Goal: Information Seeking & Learning: Learn about a topic

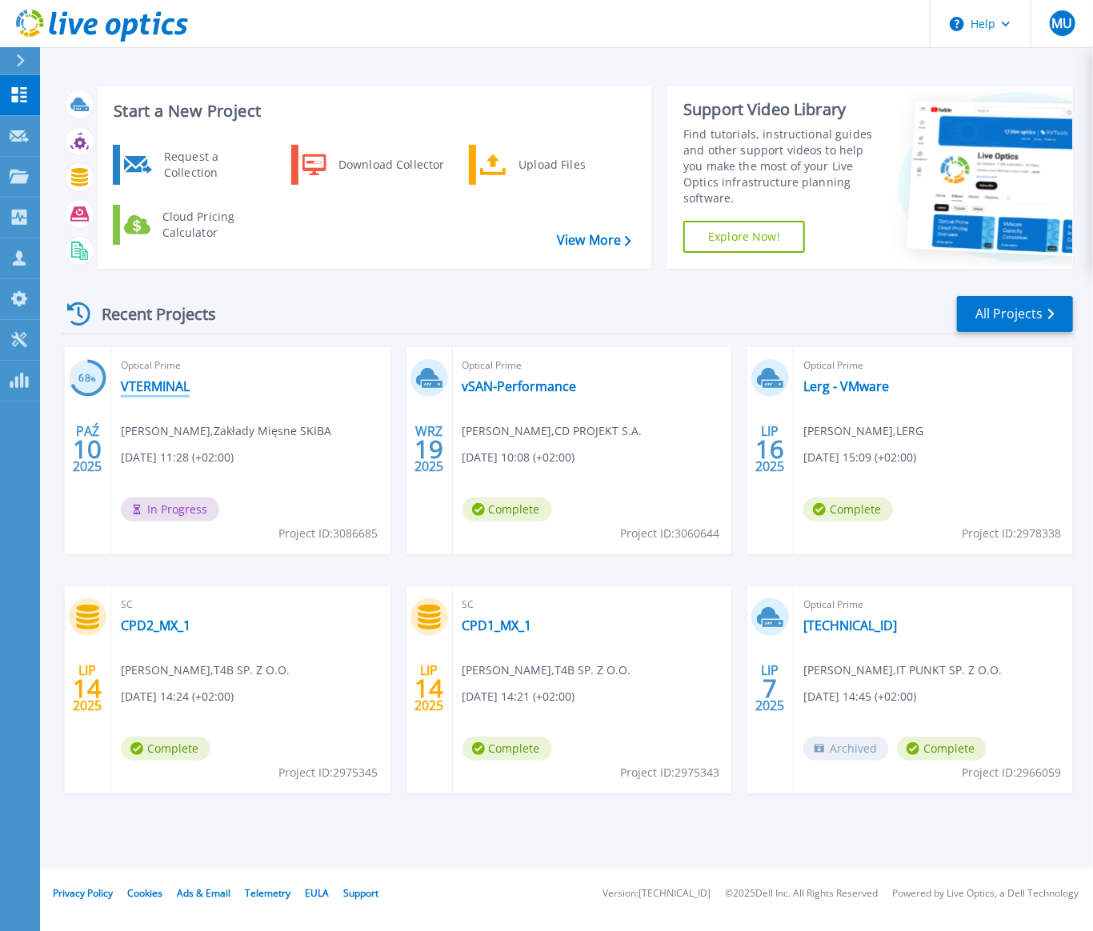
click at [187, 390] on link "VTERMINAL" at bounding box center [155, 386] width 69 height 16
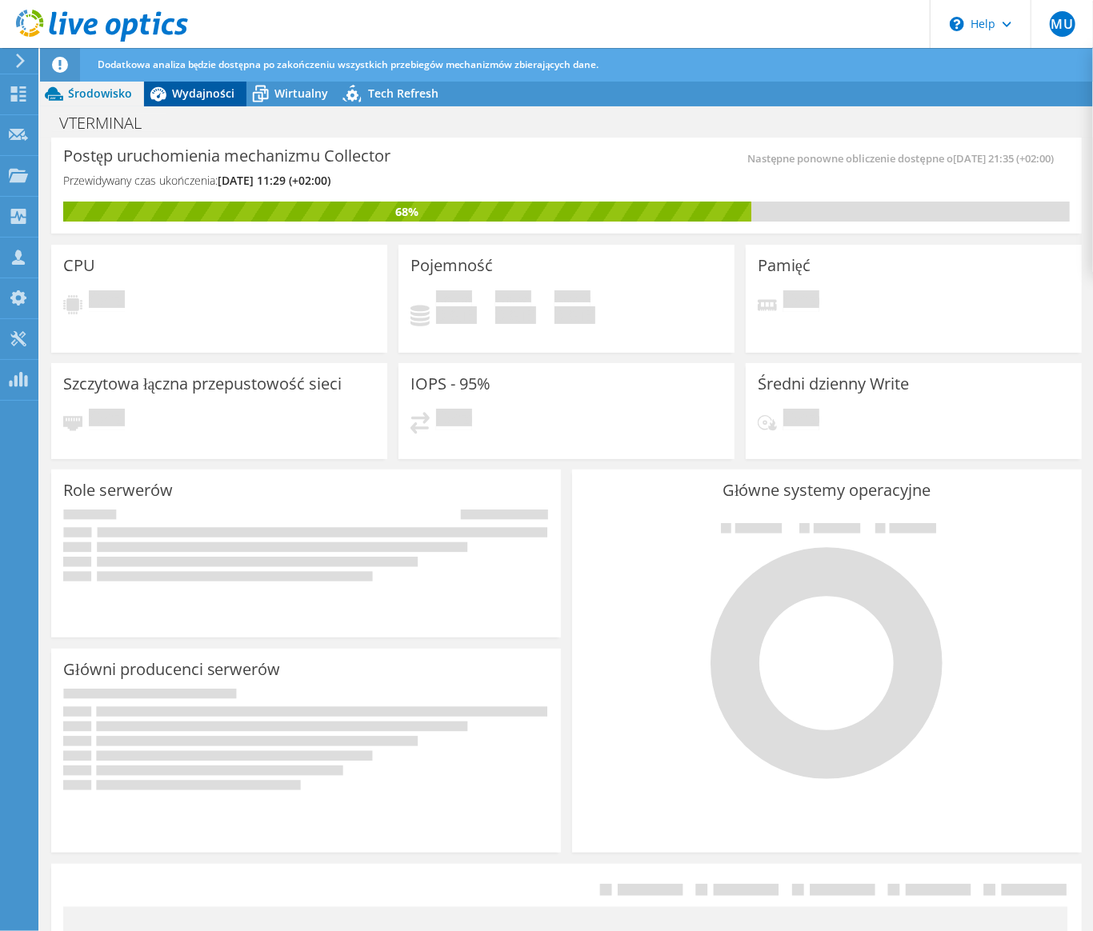
click at [222, 56] on div "Dodatkowa analiza będzie dostępna po zakończeniu wszystkich przebiegów mechaniz…" at bounding box center [596, 65] width 1005 height 34
click at [227, 98] on span "Wydajności" at bounding box center [203, 93] width 62 height 15
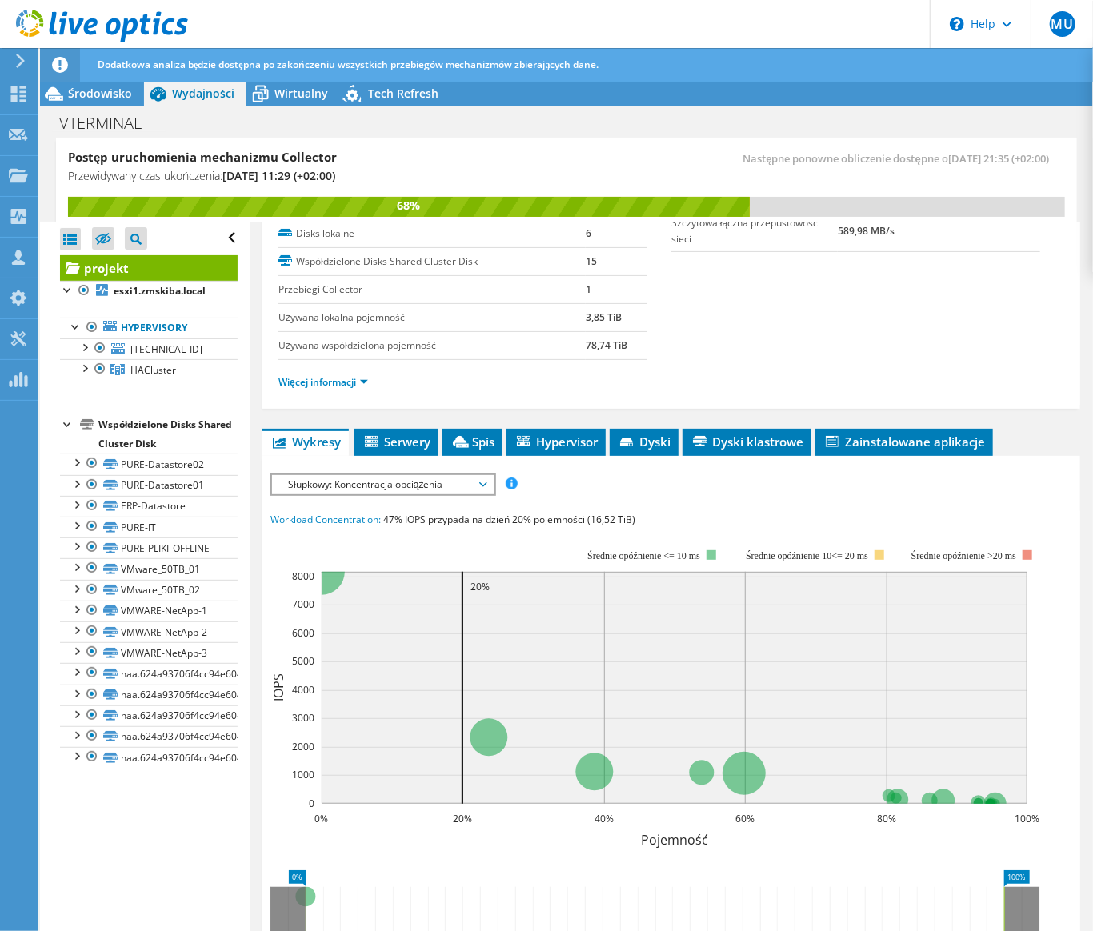
scroll to position [290, 0]
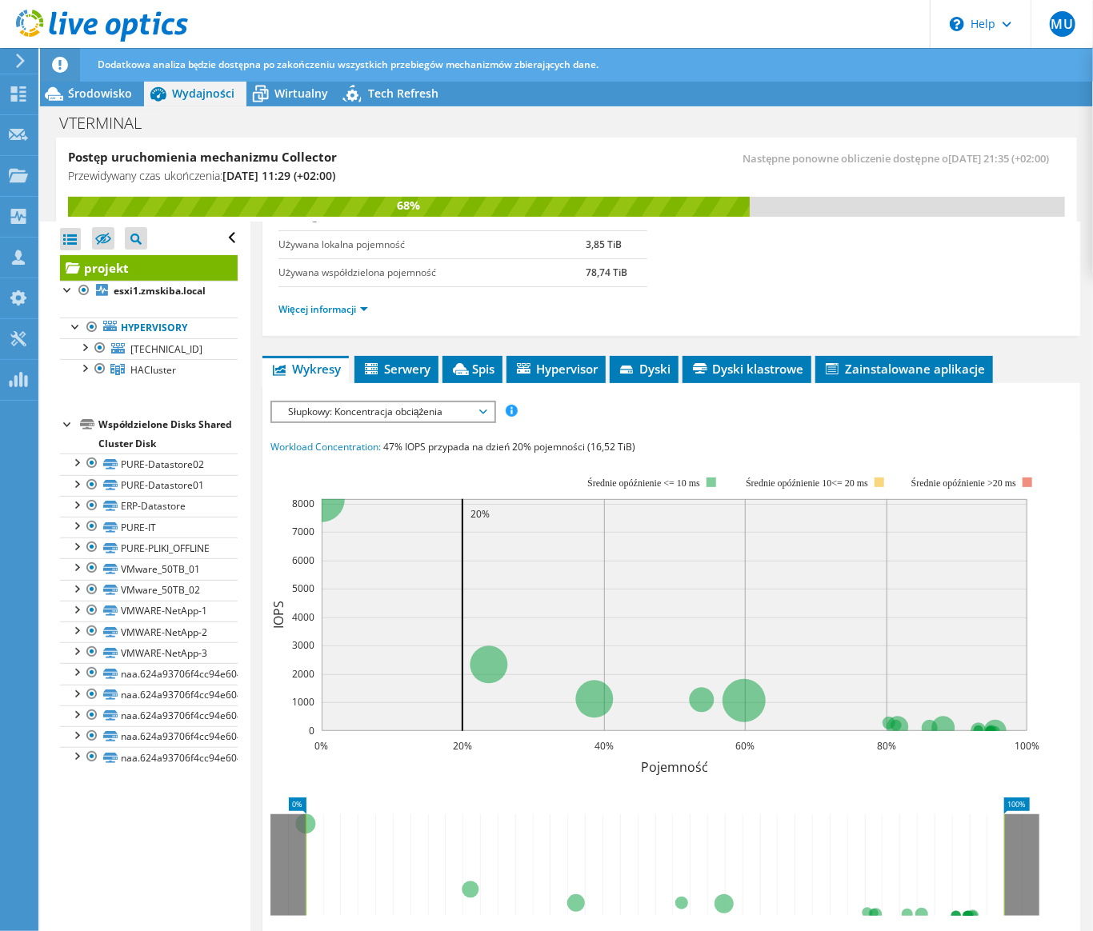
click at [480, 407] on span "Słupkowy: Koncentracja obciążenia" at bounding box center [383, 411] width 206 height 19
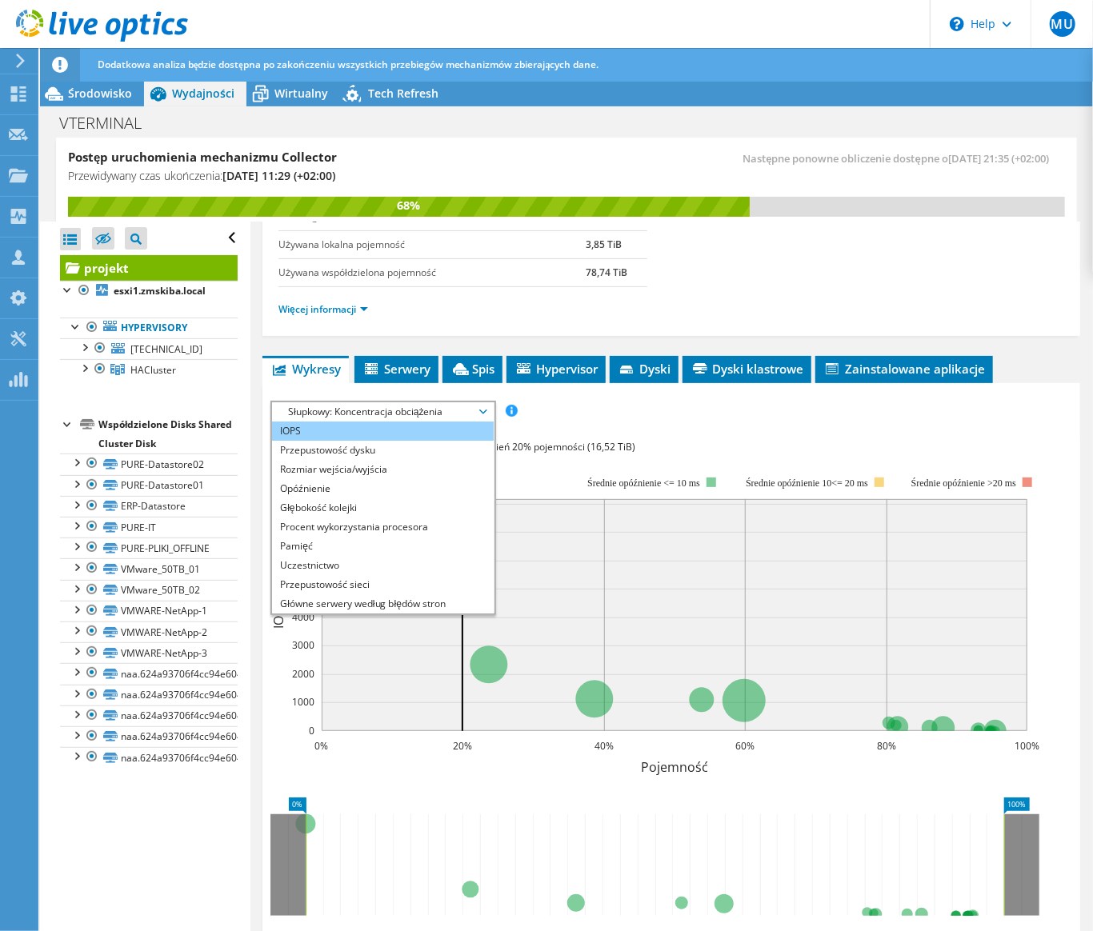
click at [466, 426] on li "IOPS" at bounding box center [383, 431] width 222 height 19
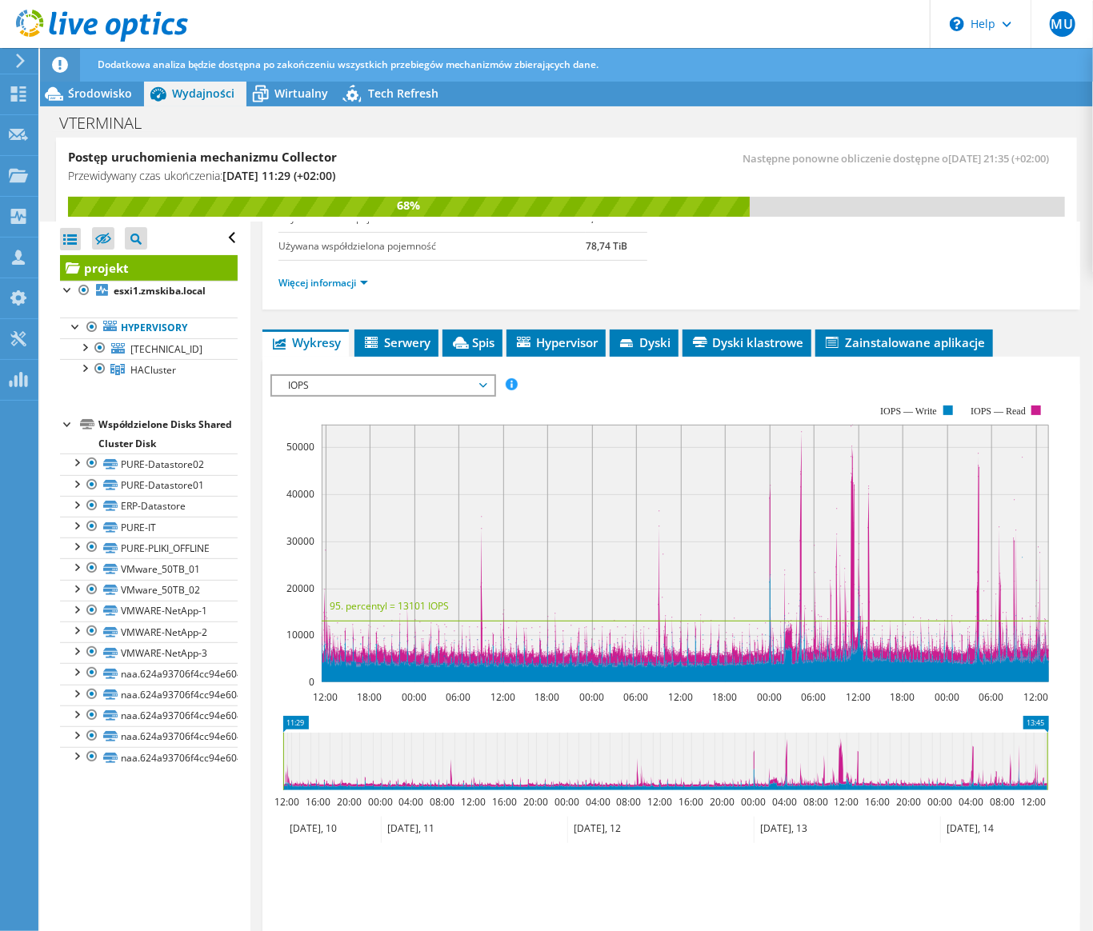
scroll to position [346, 0]
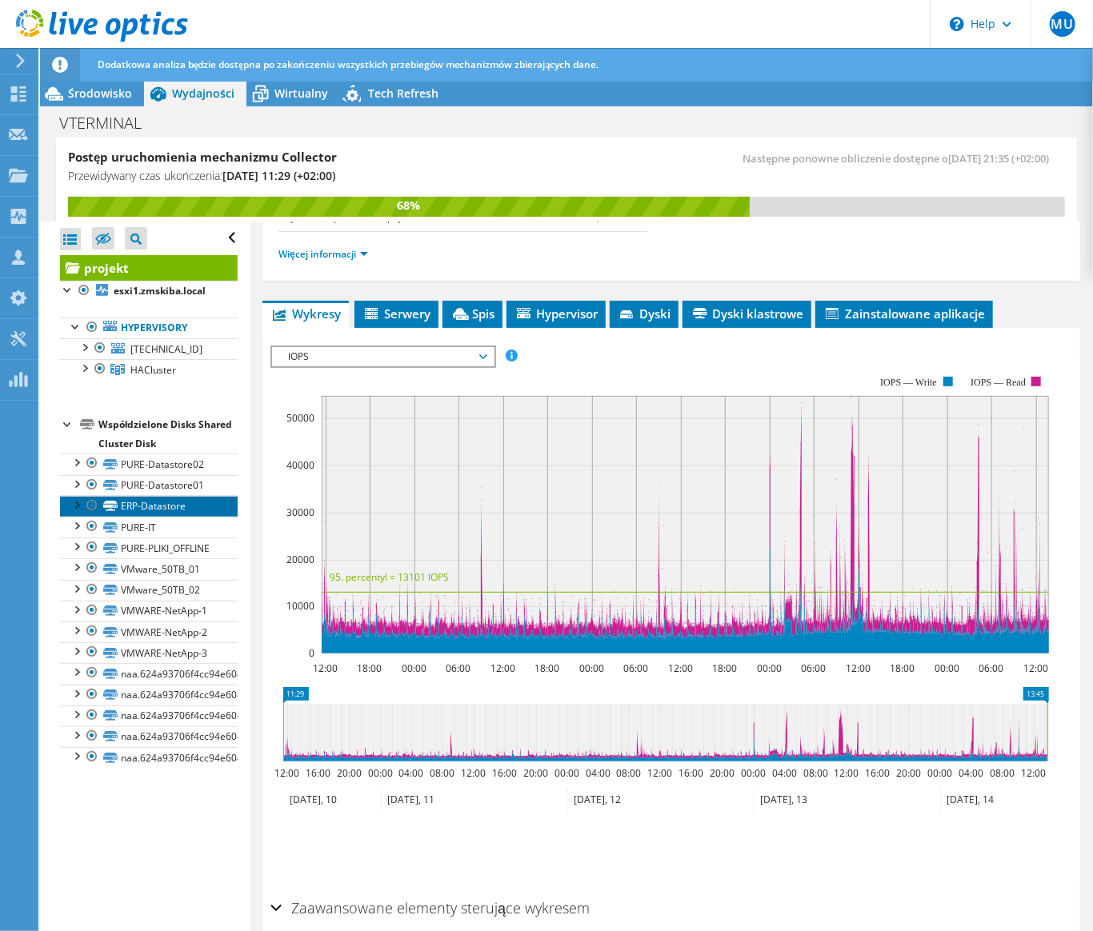
click at [200, 512] on link "ERP-Datastore" at bounding box center [149, 506] width 178 height 21
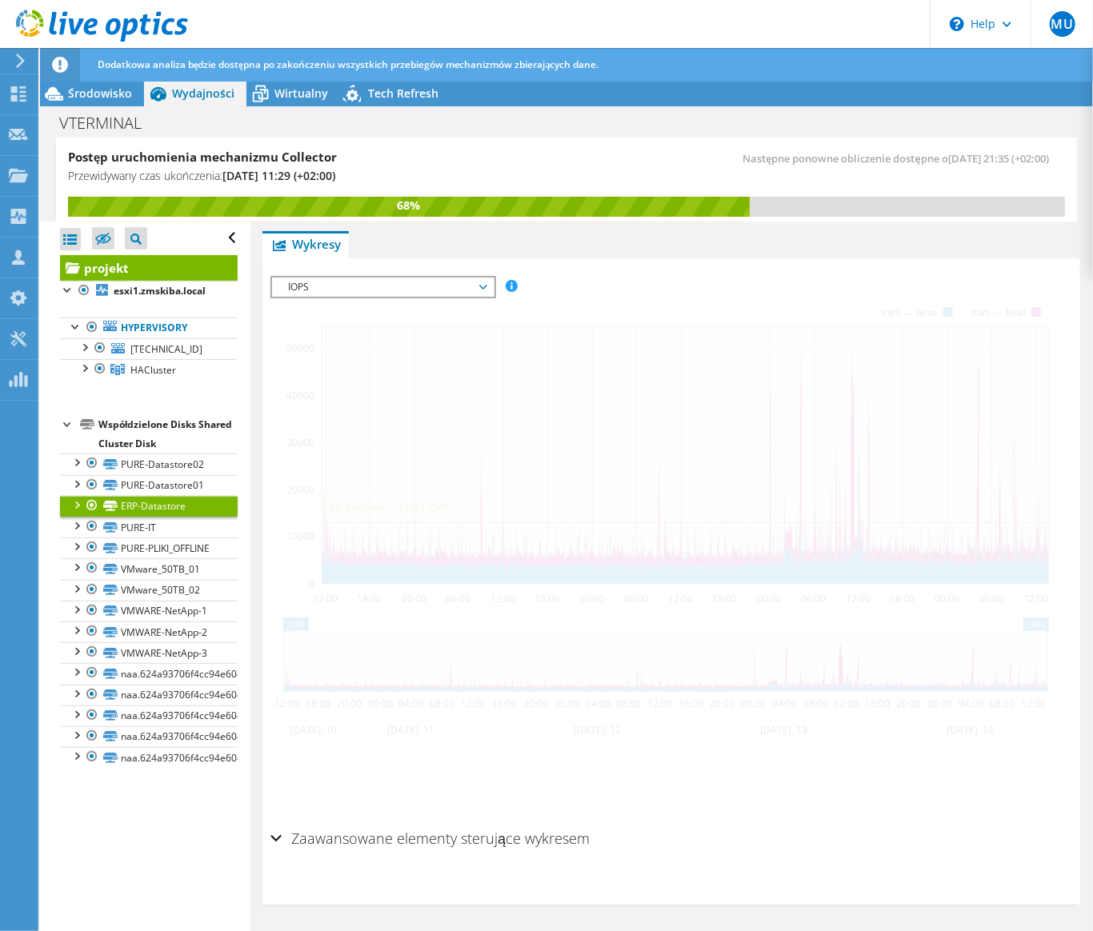
scroll to position [331, 0]
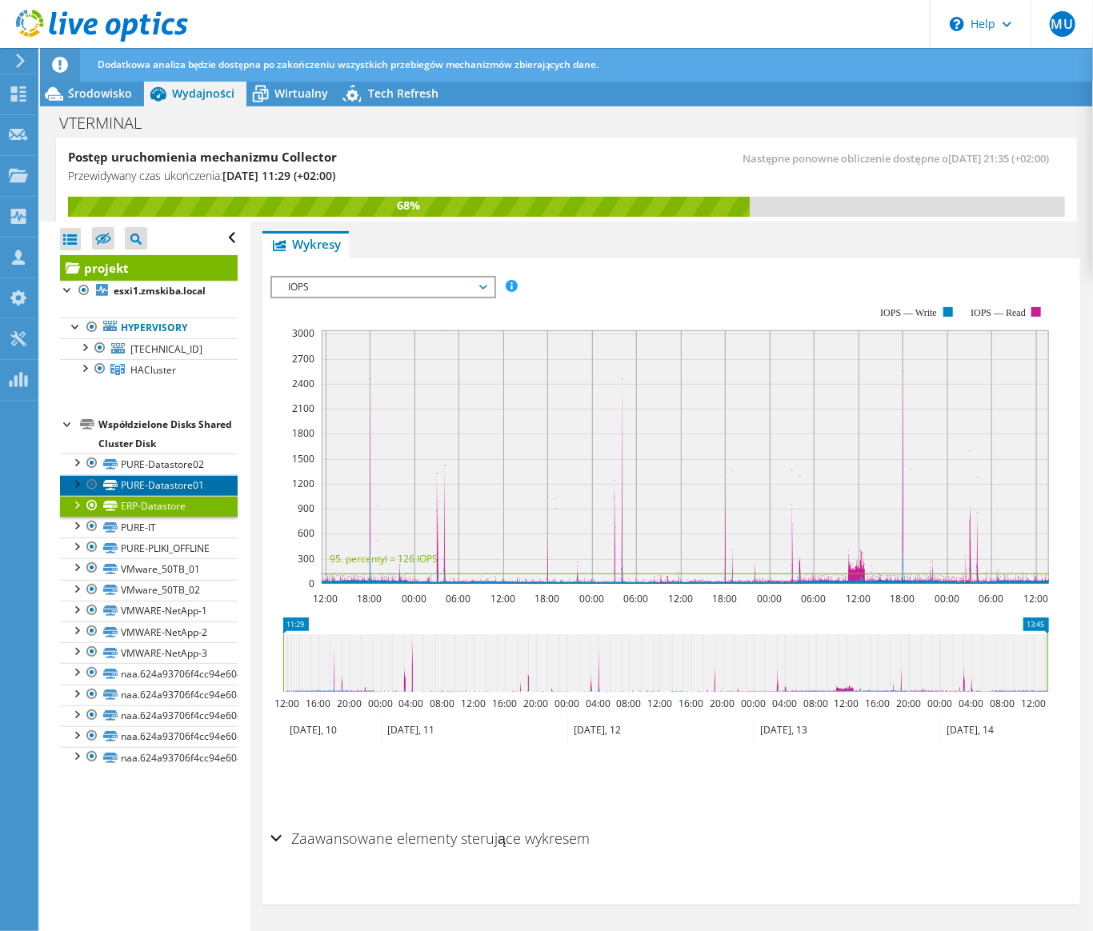
click at [199, 487] on link "PURE-Datastore01" at bounding box center [149, 485] width 178 height 21
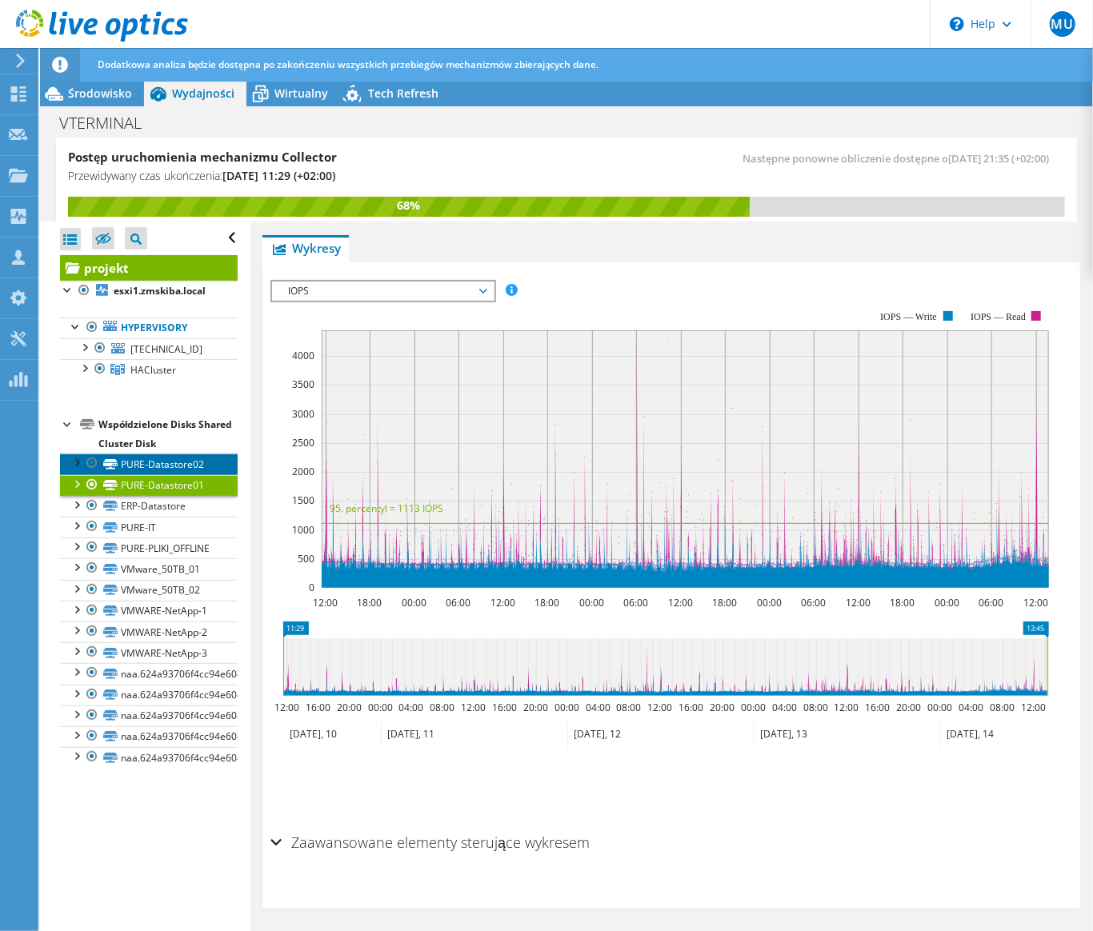
click at [194, 466] on link "PURE-Datastore02" at bounding box center [149, 464] width 178 height 21
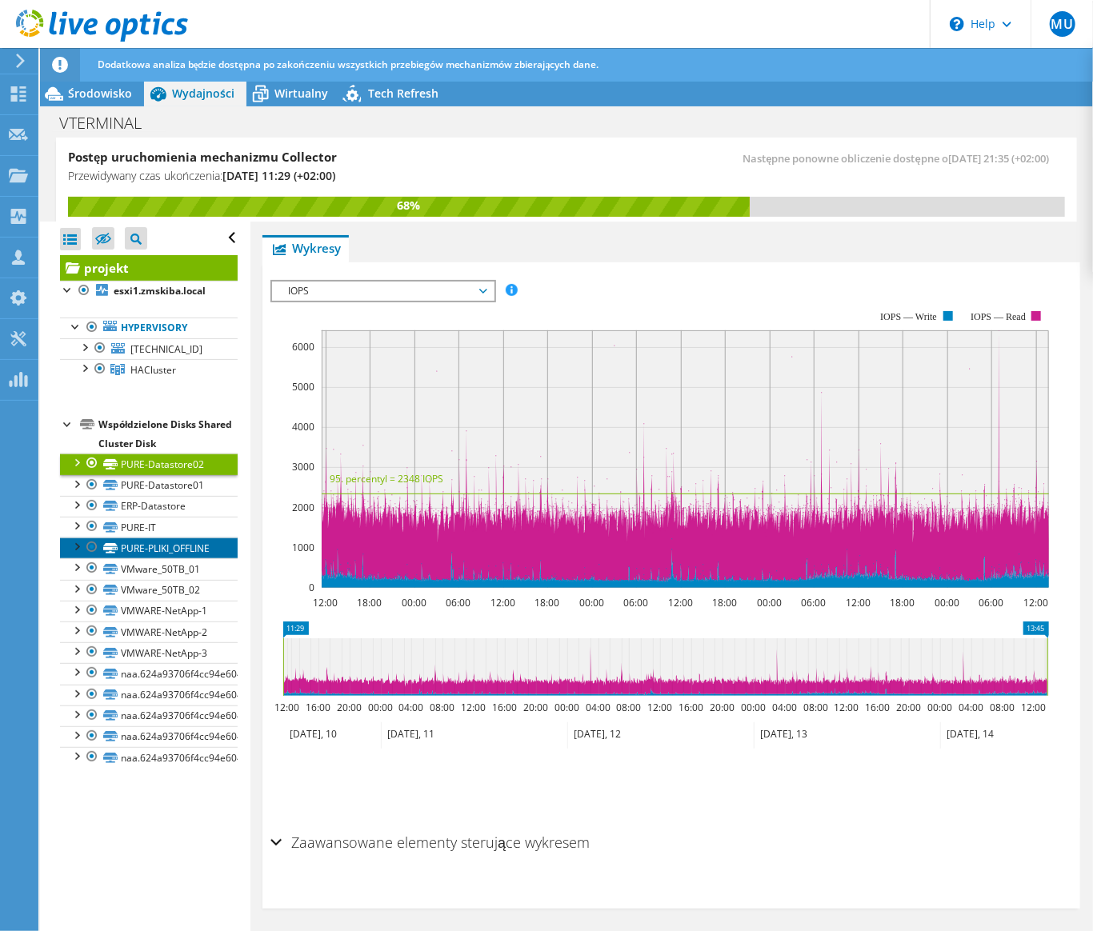
click at [186, 546] on link "PURE-PLIKI_OFFLINE" at bounding box center [149, 548] width 178 height 21
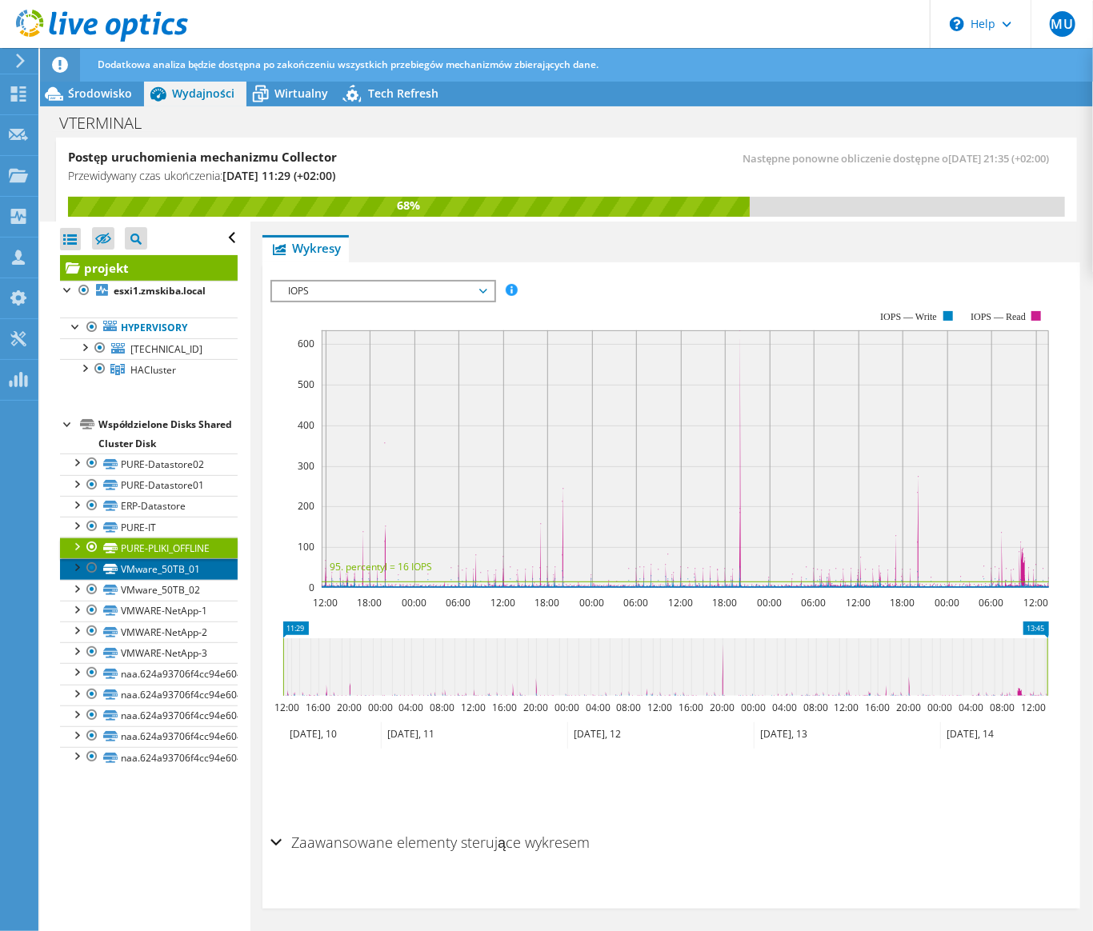
click at [175, 579] on link "VMware_50TB_01" at bounding box center [149, 568] width 178 height 21
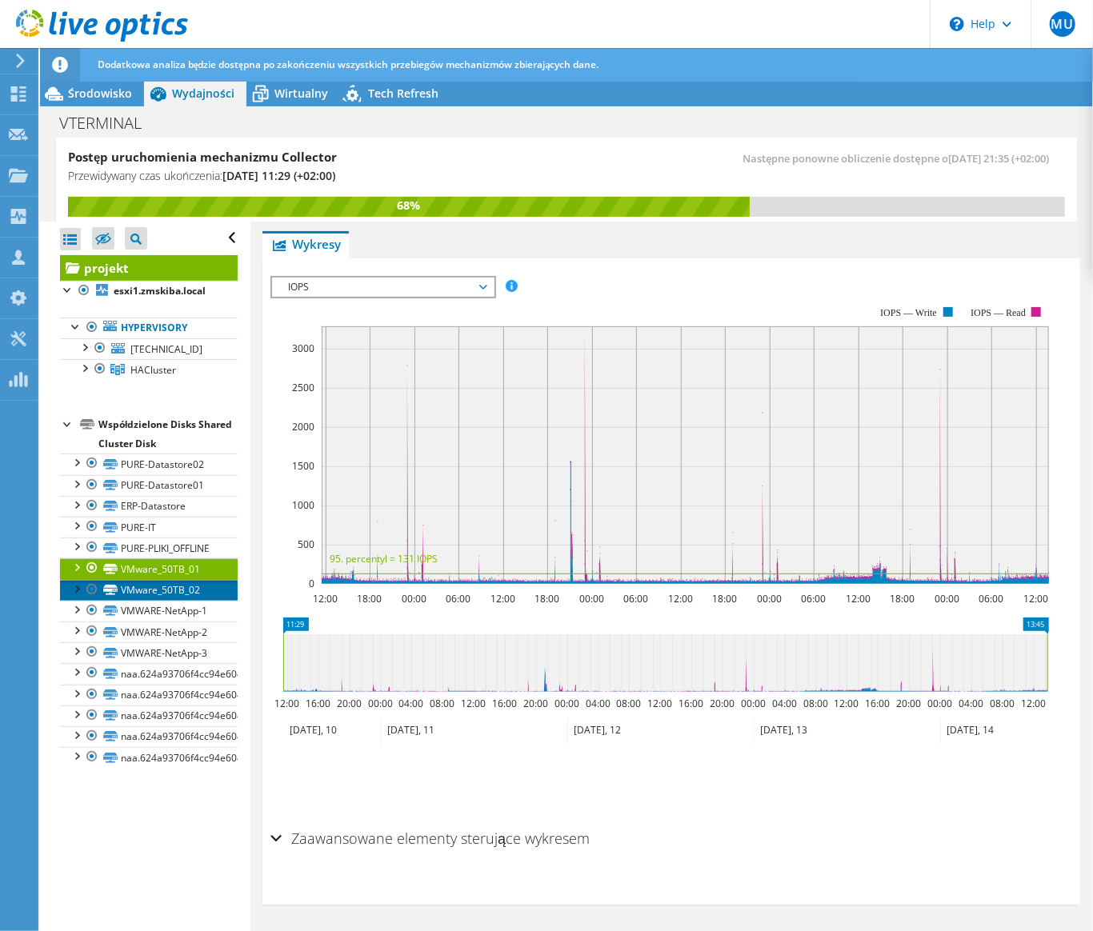
click at [174, 601] on link "VMware_50TB_02" at bounding box center [149, 590] width 178 height 21
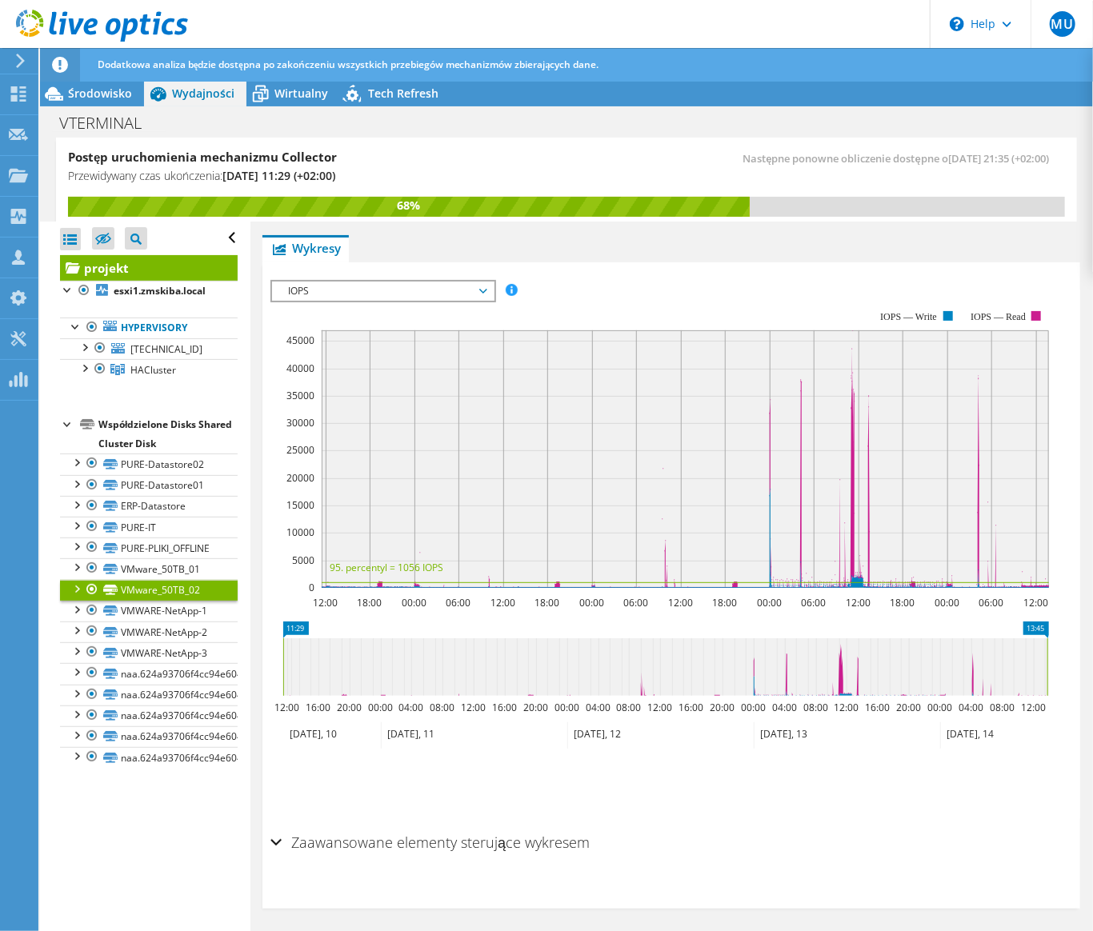
click at [76, 596] on div at bounding box center [76, 588] width 16 height 16
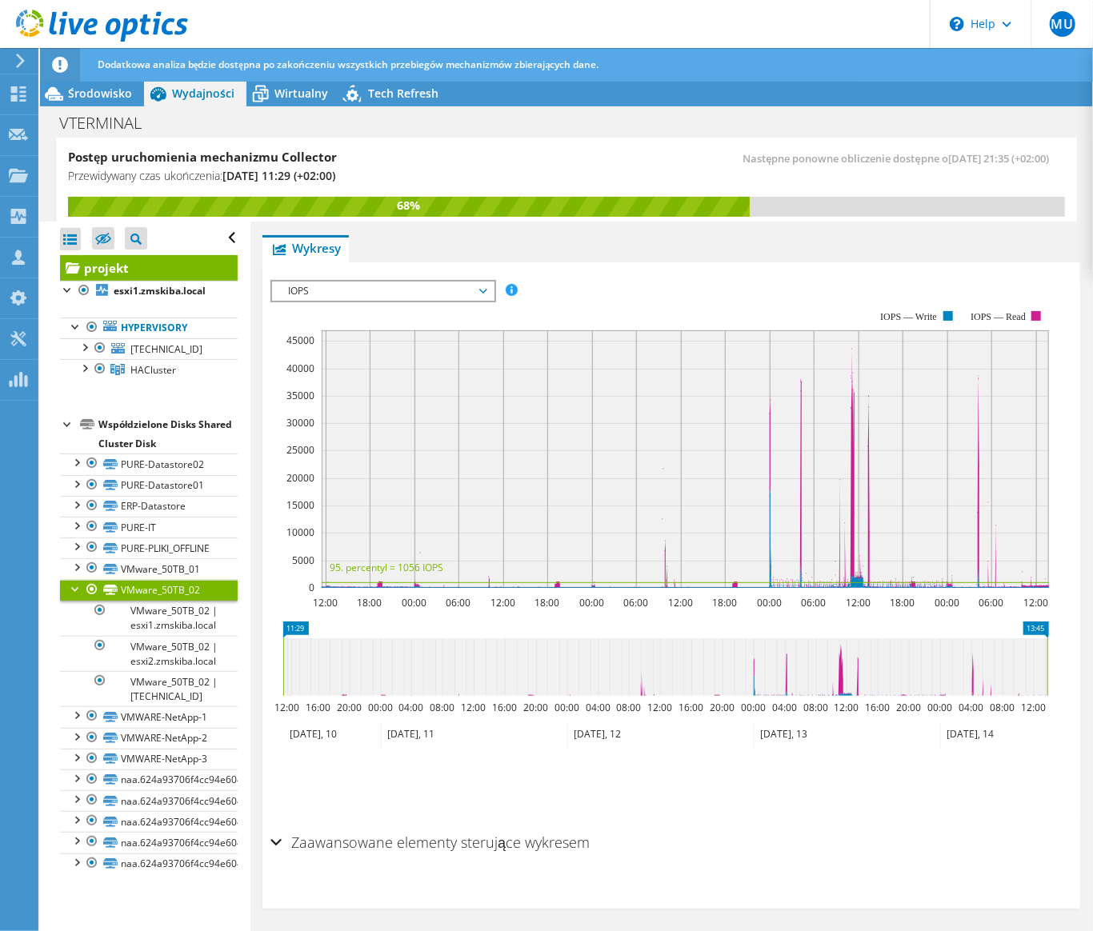
click at [76, 596] on div at bounding box center [76, 588] width 16 height 16
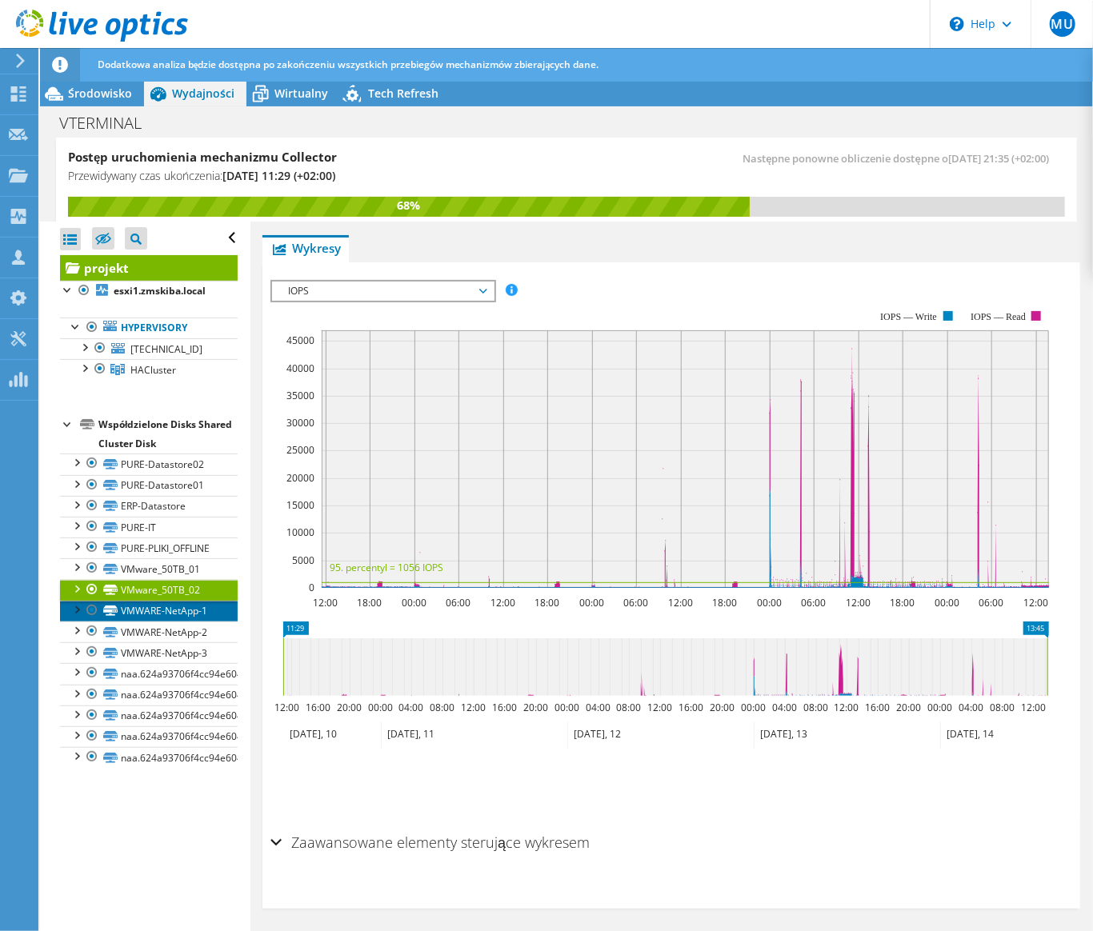
click at [198, 622] on link "VMWARE-NetApp-1" at bounding box center [149, 611] width 178 height 21
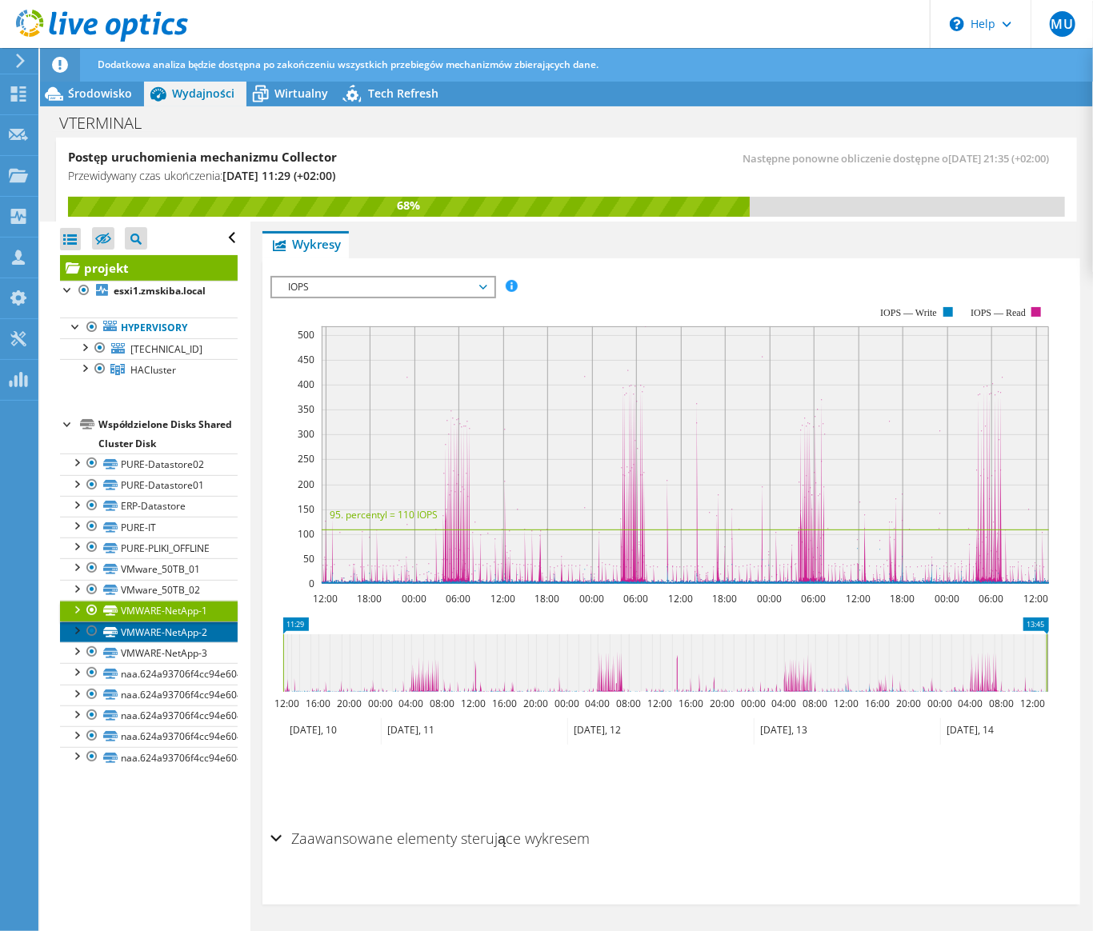
click at [194, 638] on link "VMWARE-NetApp-2" at bounding box center [149, 632] width 178 height 21
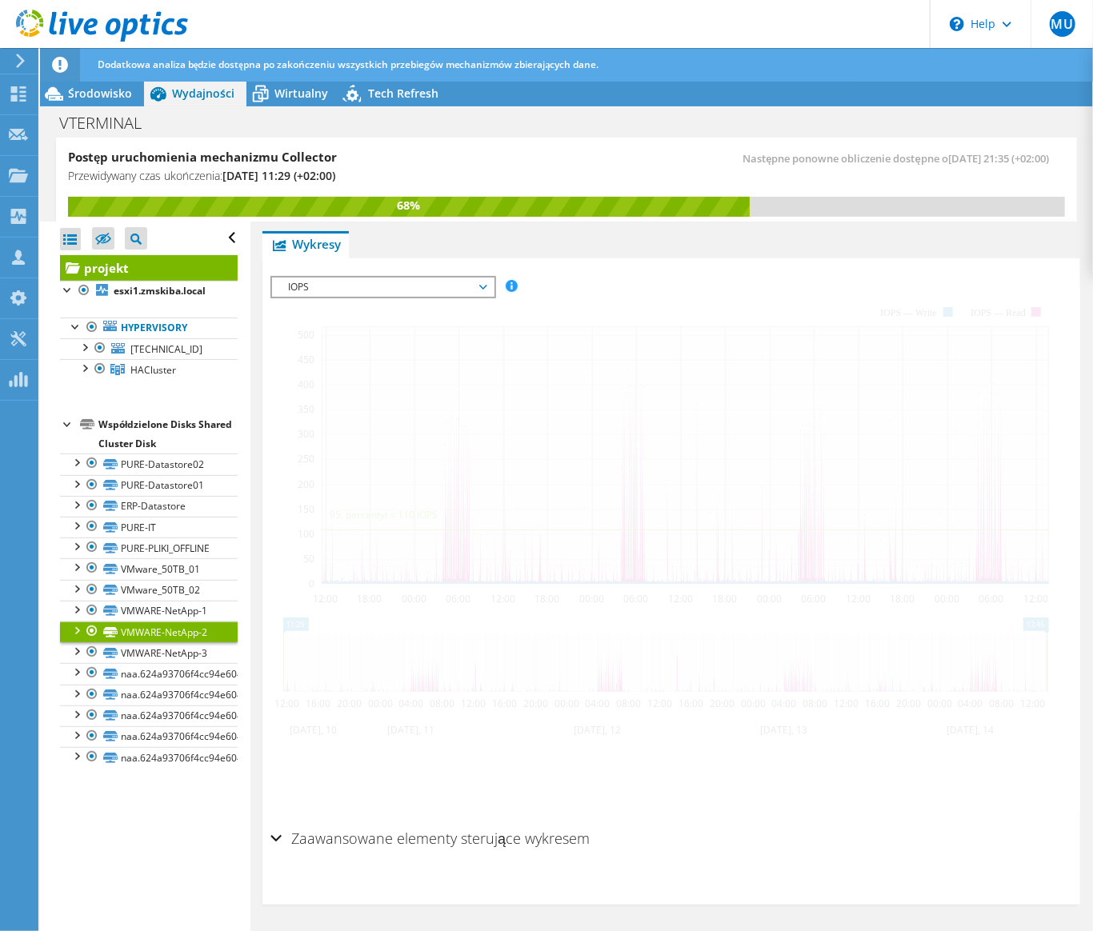
scroll to position [299, 0]
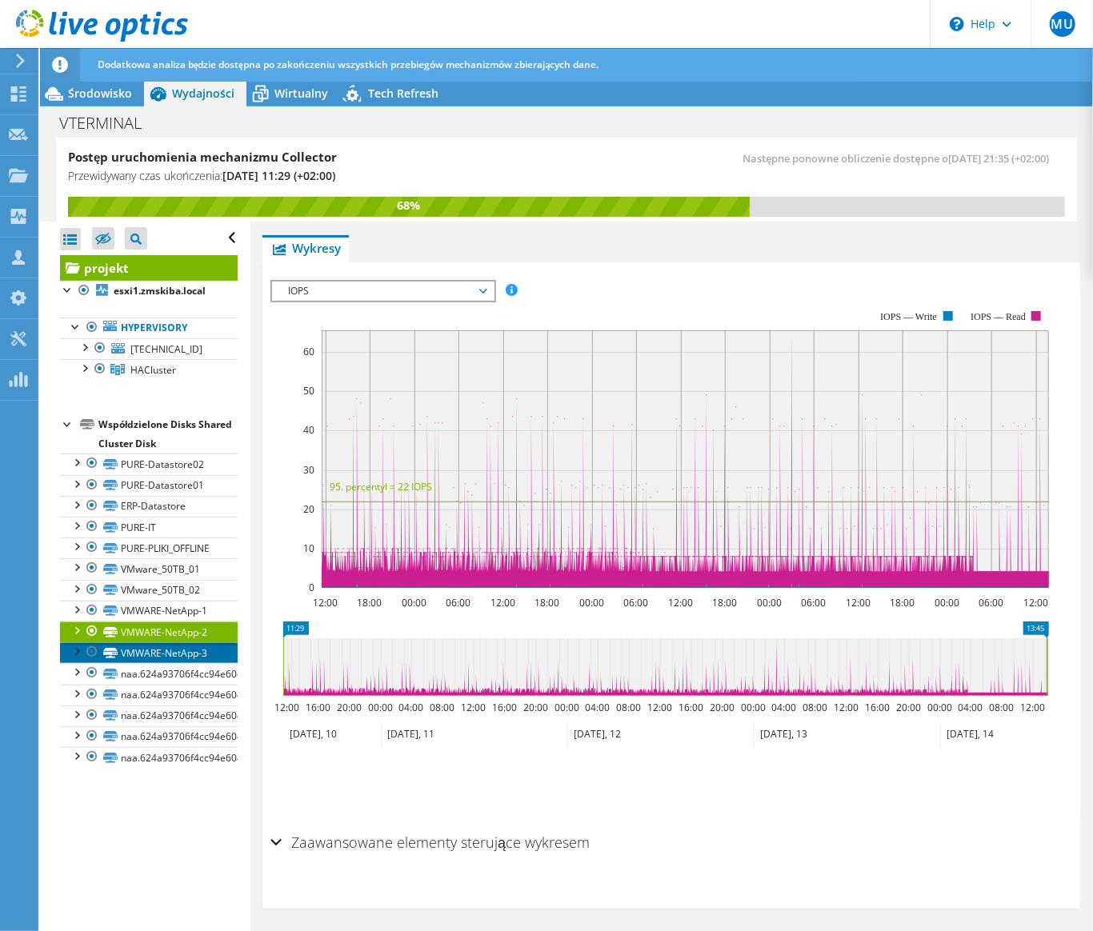
click at [191, 663] on link "VMWARE-NetApp-3" at bounding box center [149, 652] width 178 height 21
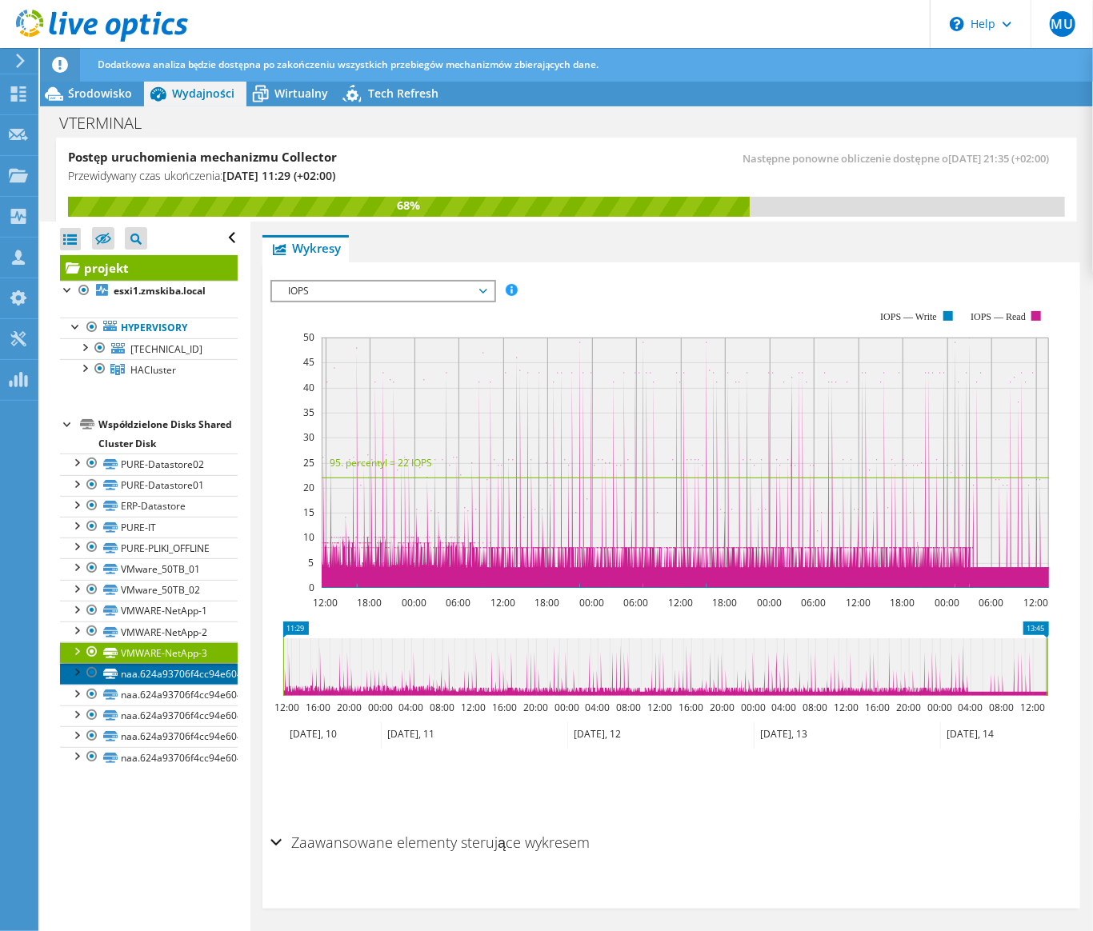
click at [190, 684] on link "naa.624a93706f4cc94e6049f79500015810" at bounding box center [149, 673] width 178 height 21
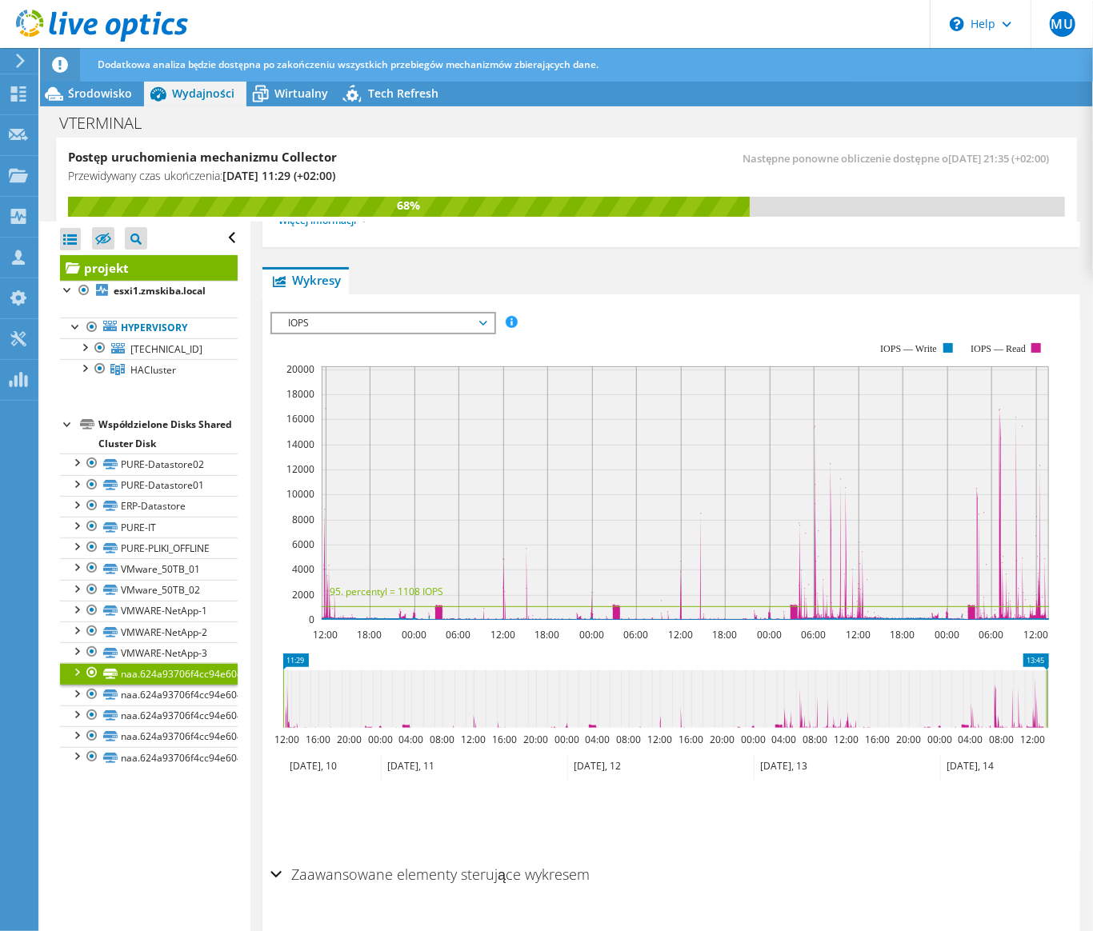
scroll to position [331, 0]
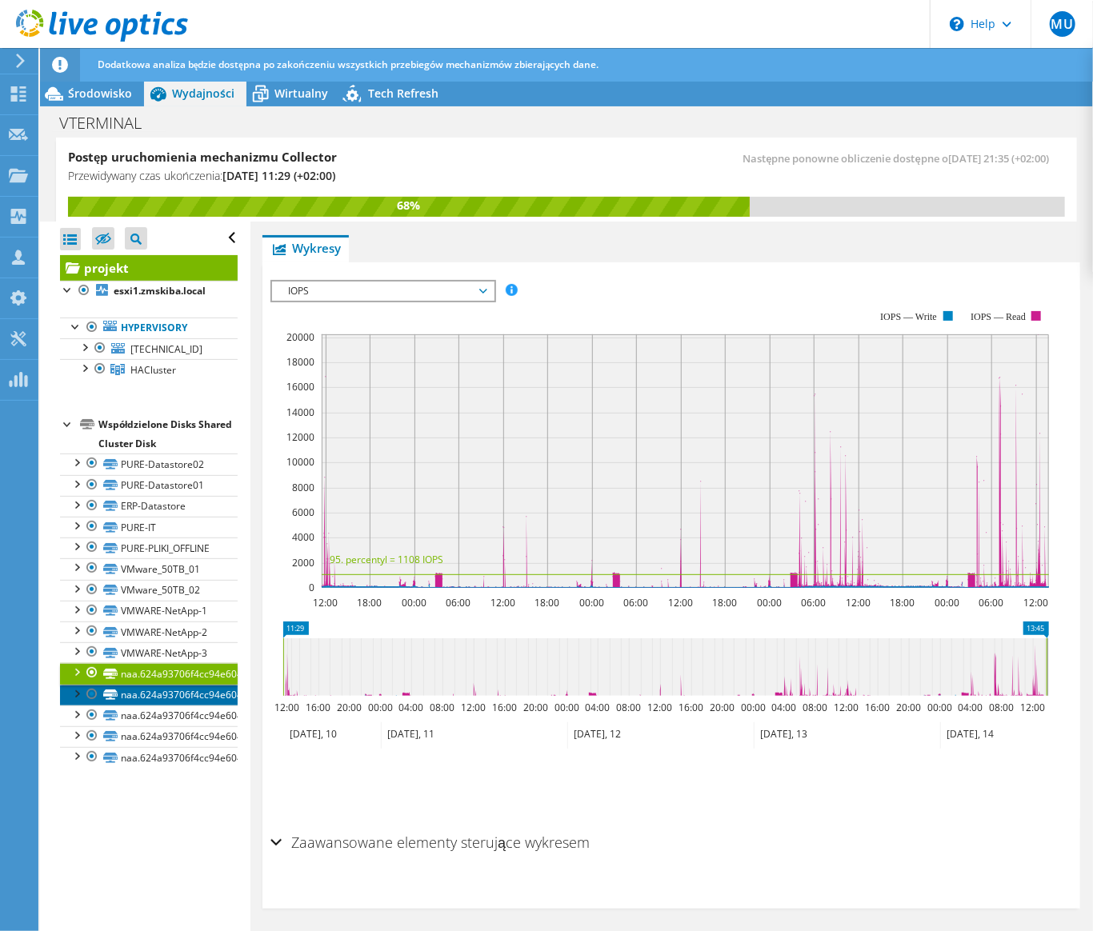
click at [184, 706] on link "naa.624a93706f4cc94e6049f79500015811" at bounding box center [149, 695] width 178 height 21
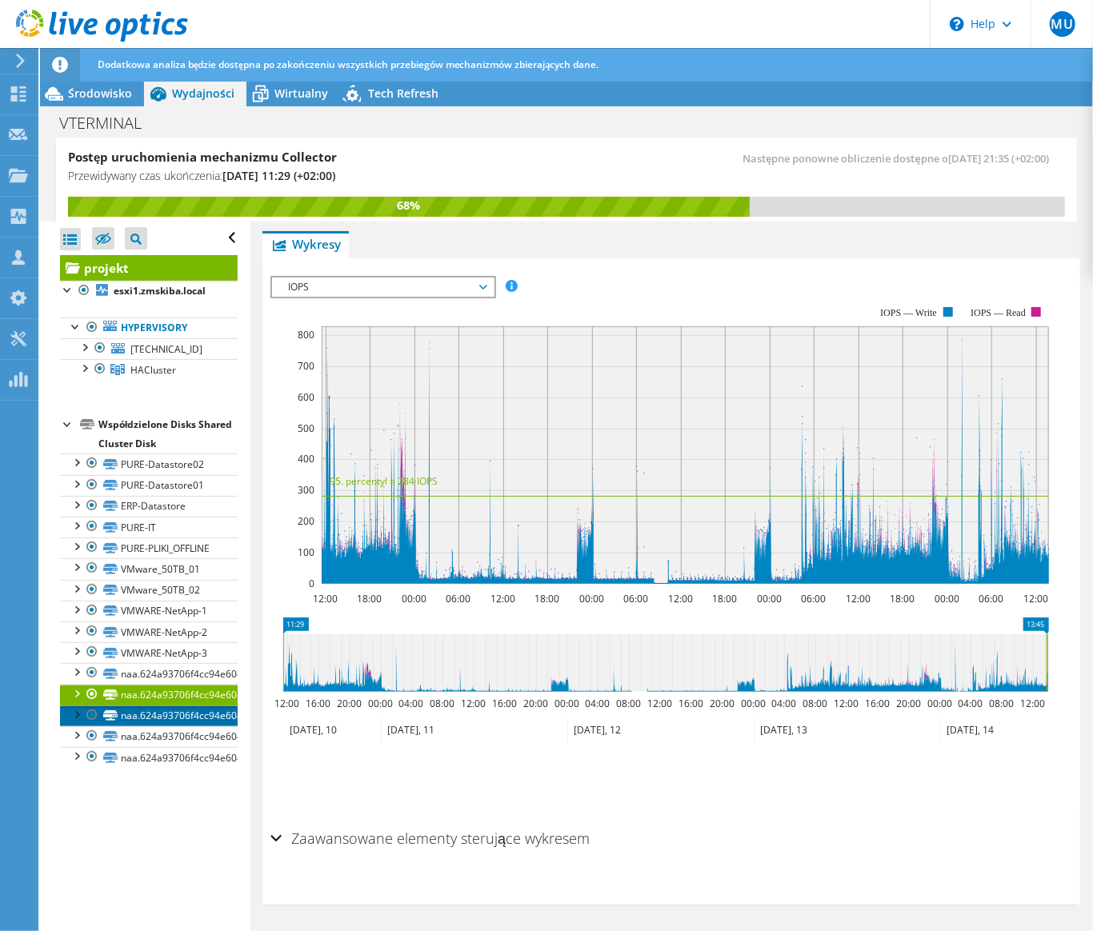
click at [184, 726] on link "naa.624a93706f4cc94e6049f79500015812" at bounding box center [149, 716] width 178 height 21
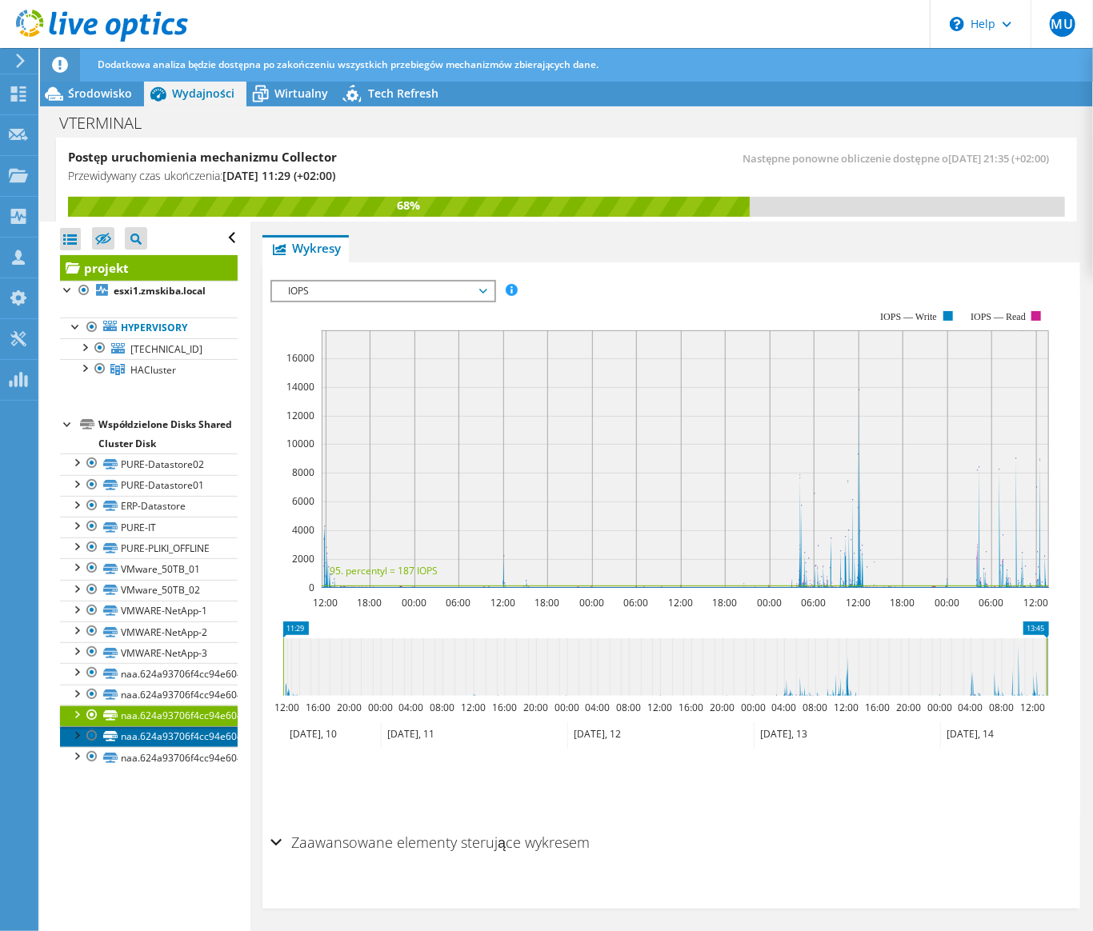
click at [182, 747] on link "naa.624a93706f4cc94e6049f79500015813" at bounding box center [149, 736] width 178 height 21
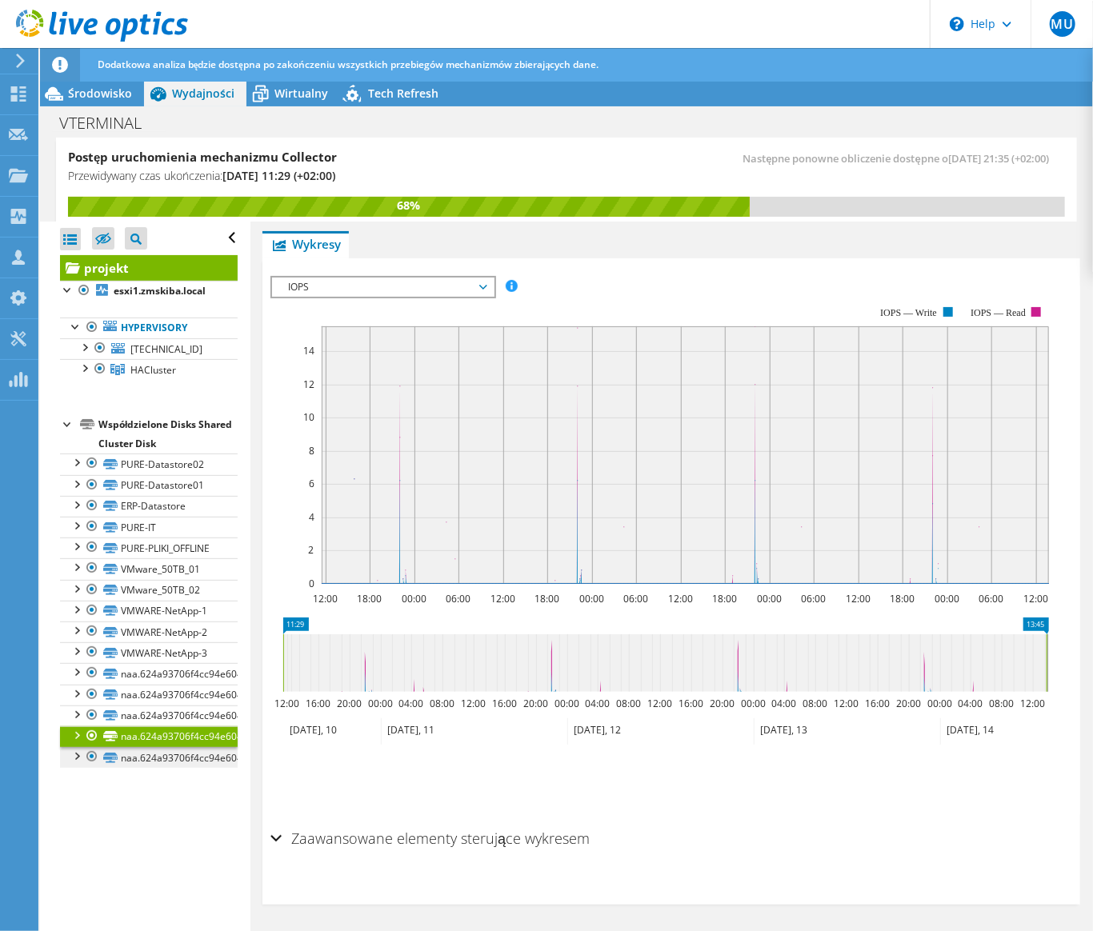
scroll to position [299, 0]
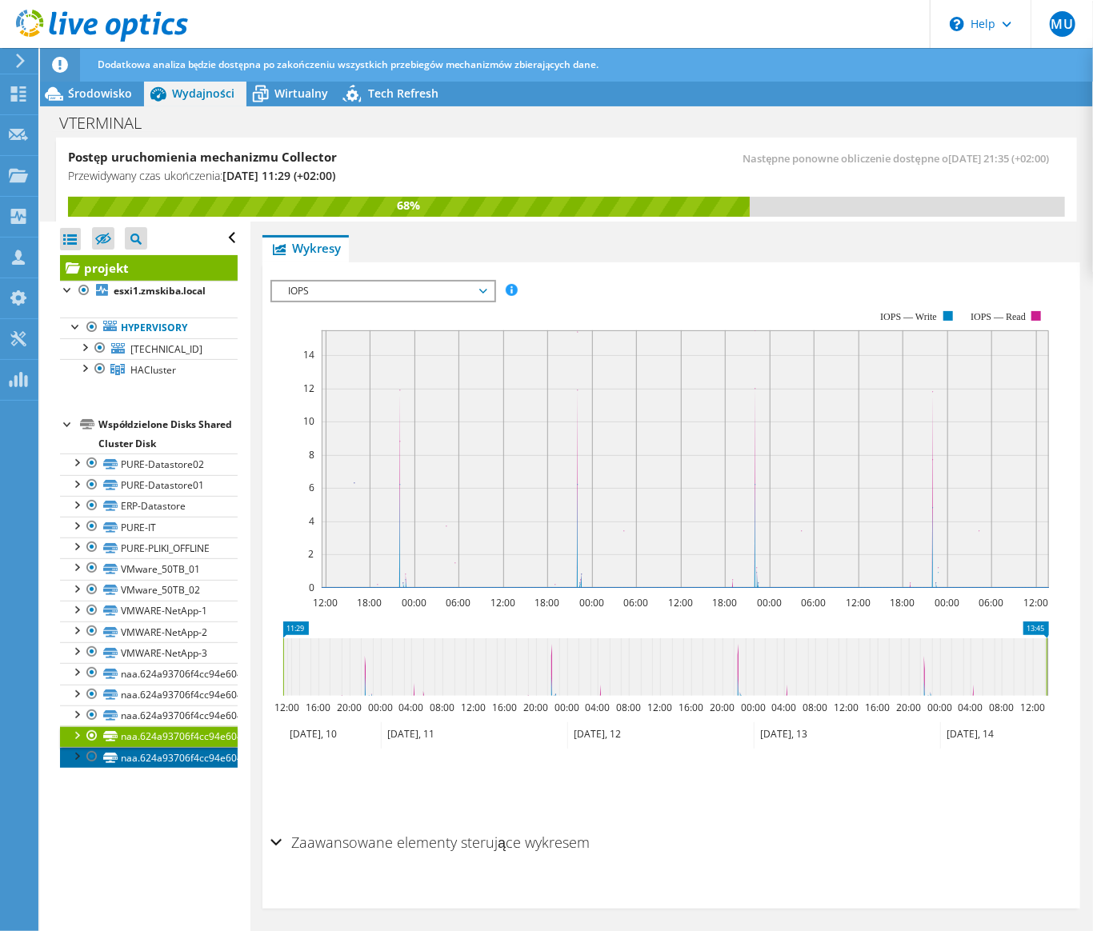
click at [184, 768] on link "naa.624a93706f4cc94e6049f79500015814" at bounding box center [149, 757] width 178 height 21
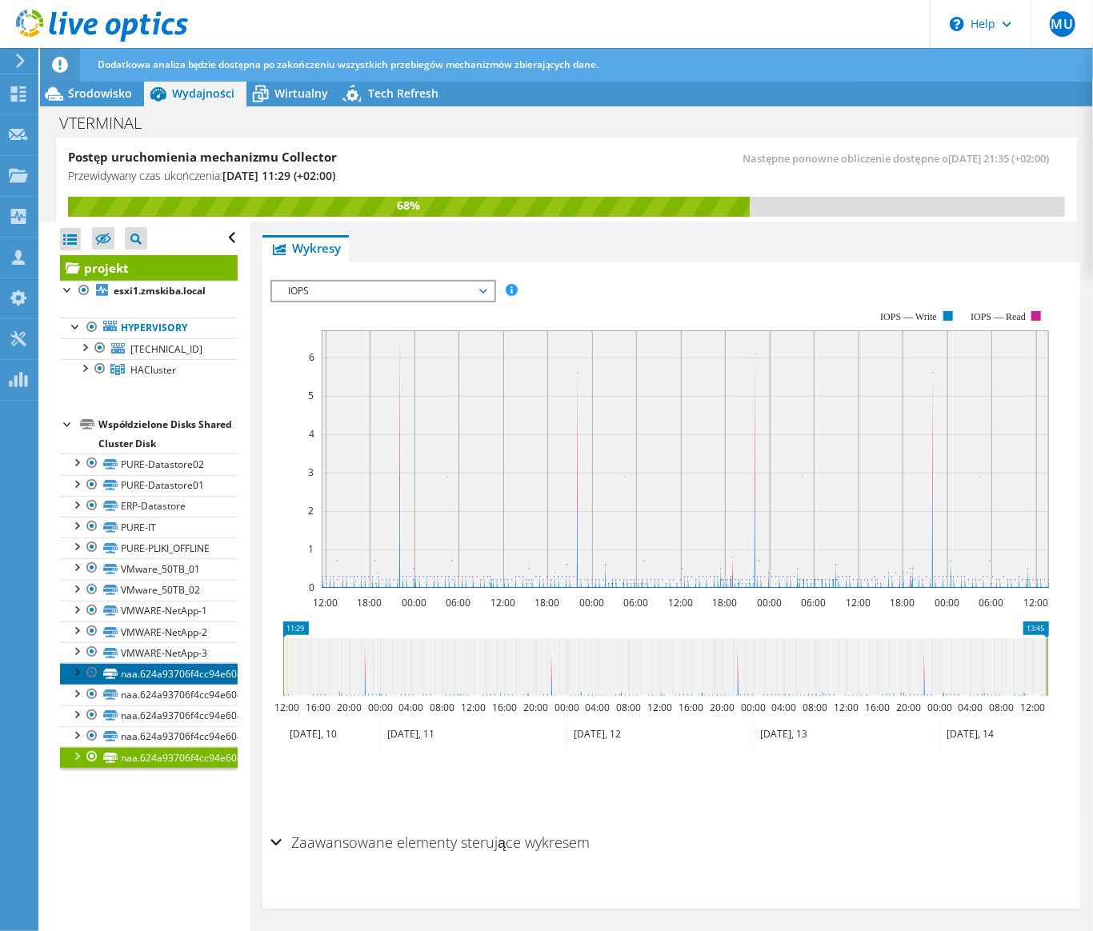
click at [175, 684] on link "naa.624a93706f4cc94e6049f79500015810" at bounding box center [149, 673] width 178 height 21
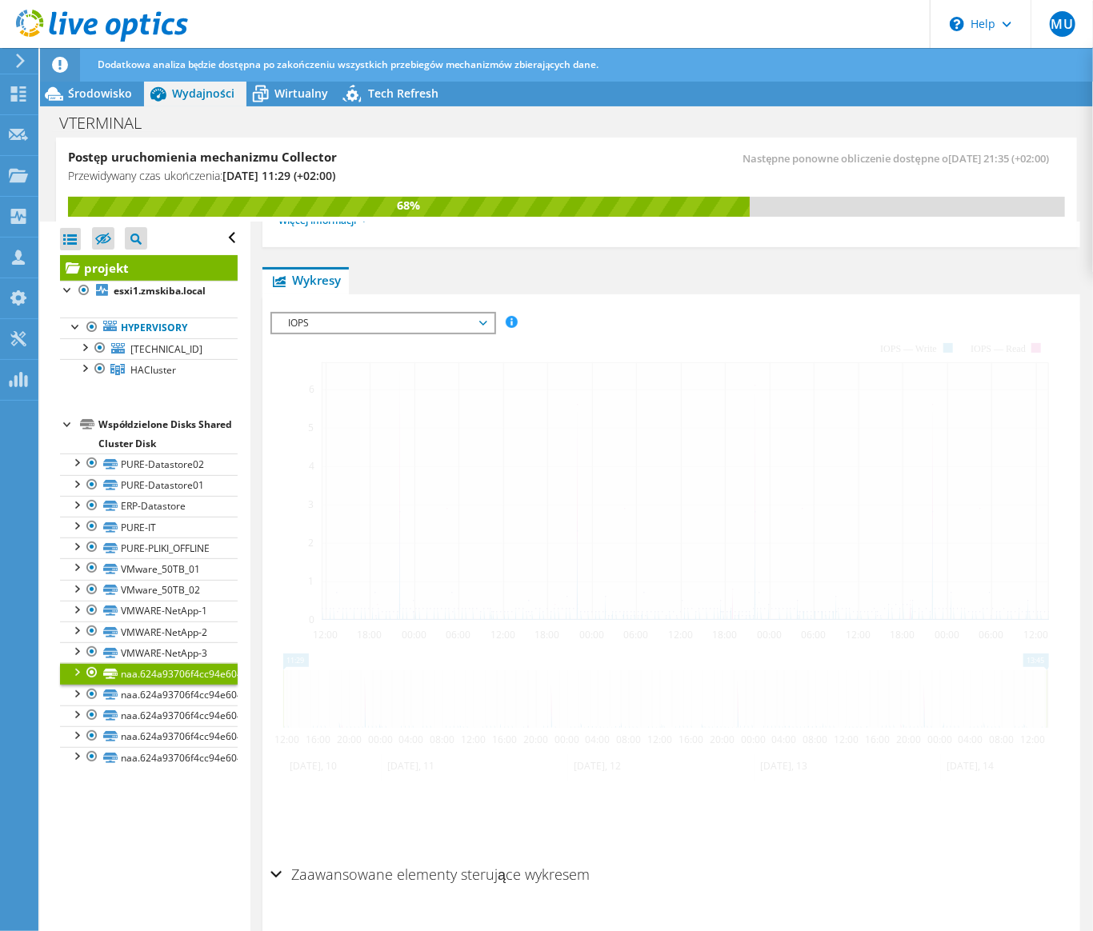
scroll to position [331, 0]
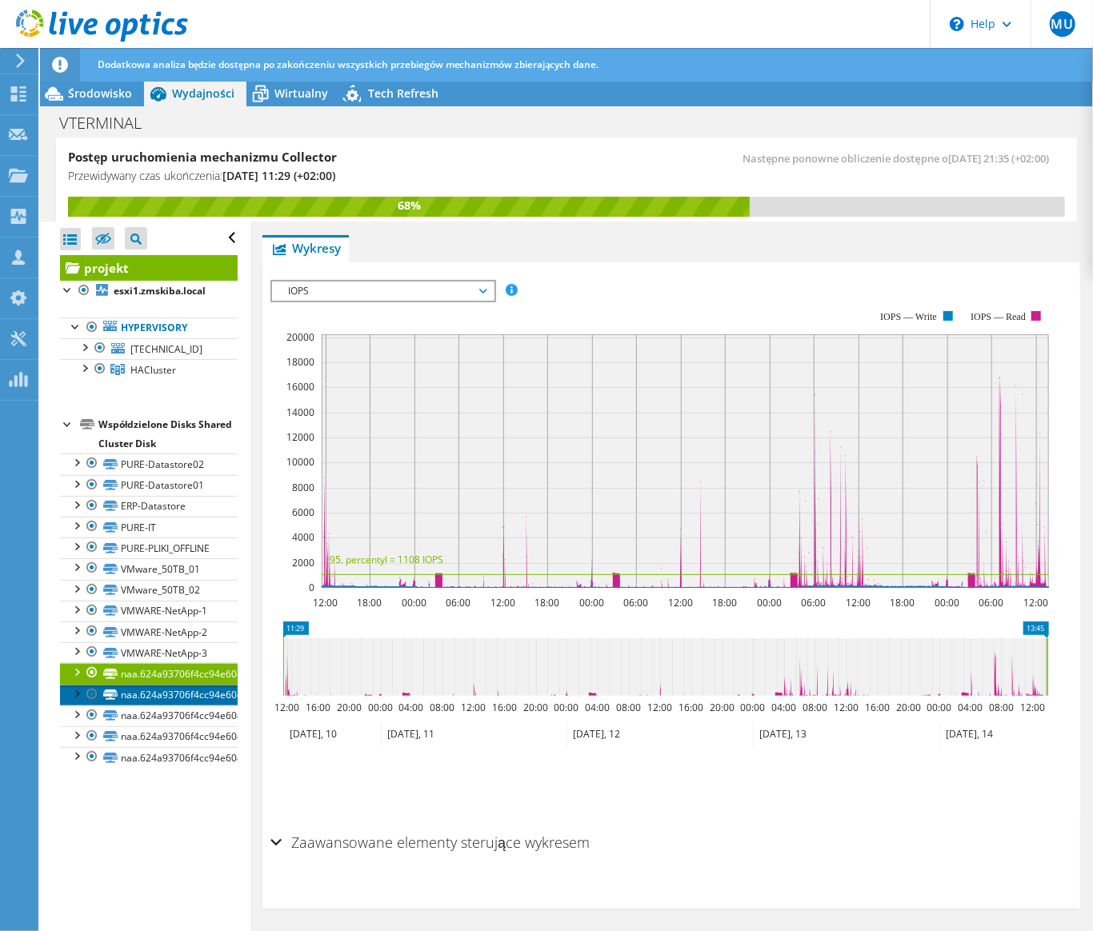
click at [182, 706] on link "naa.624a93706f4cc94e6049f79500015811" at bounding box center [149, 695] width 178 height 21
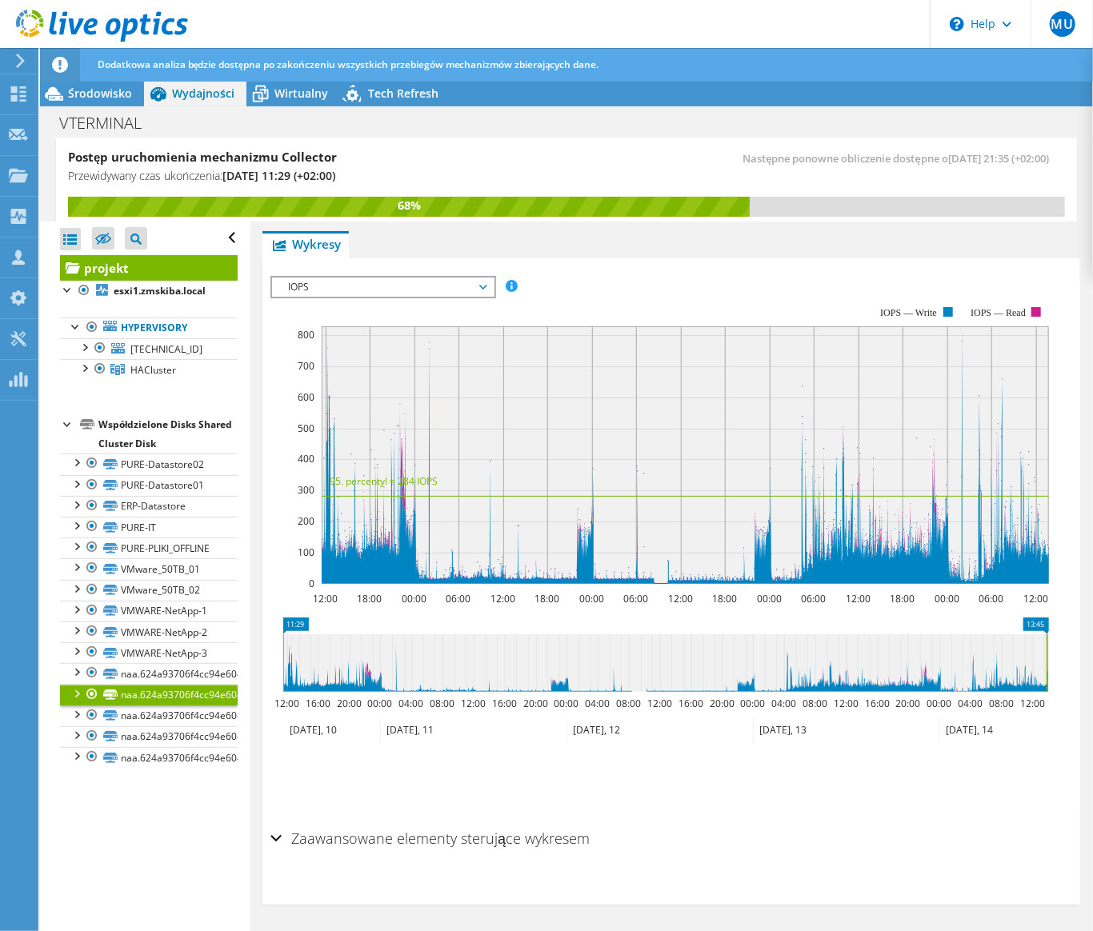
click at [466, 282] on span "IOPS" at bounding box center [383, 287] width 206 height 19
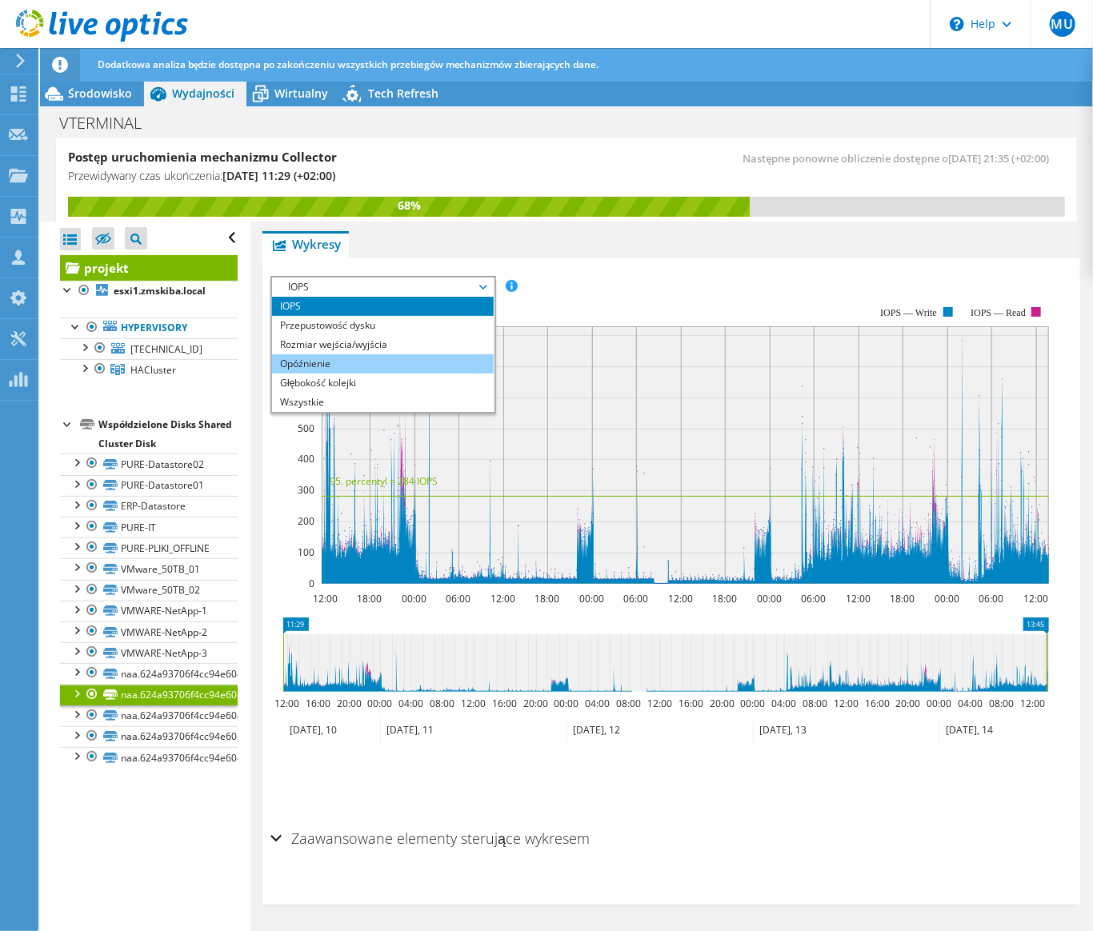
click at [448, 356] on li "Opóźnienie" at bounding box center [383, 363] width 222 height 19
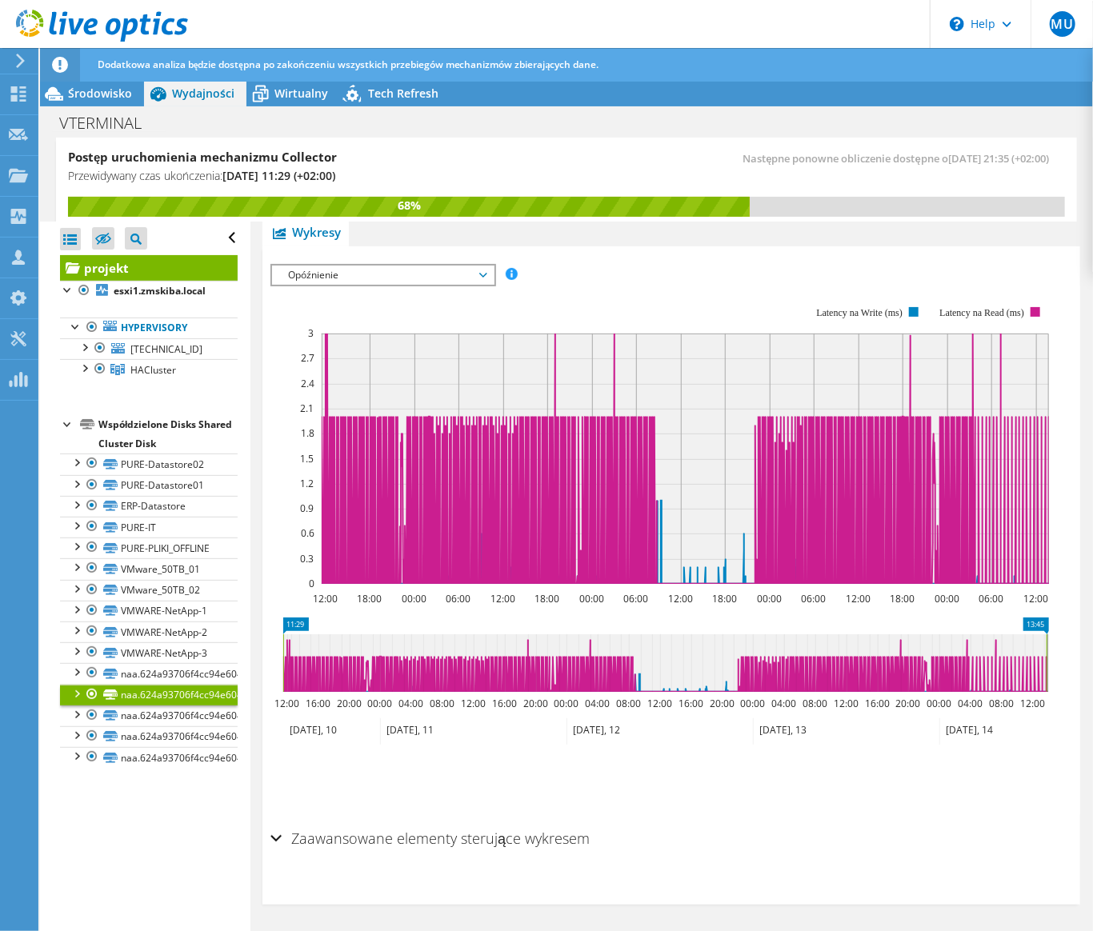
click at [476, 285] on span "Opóźnienie" at bounding box center [383, 275] width 206 height 19
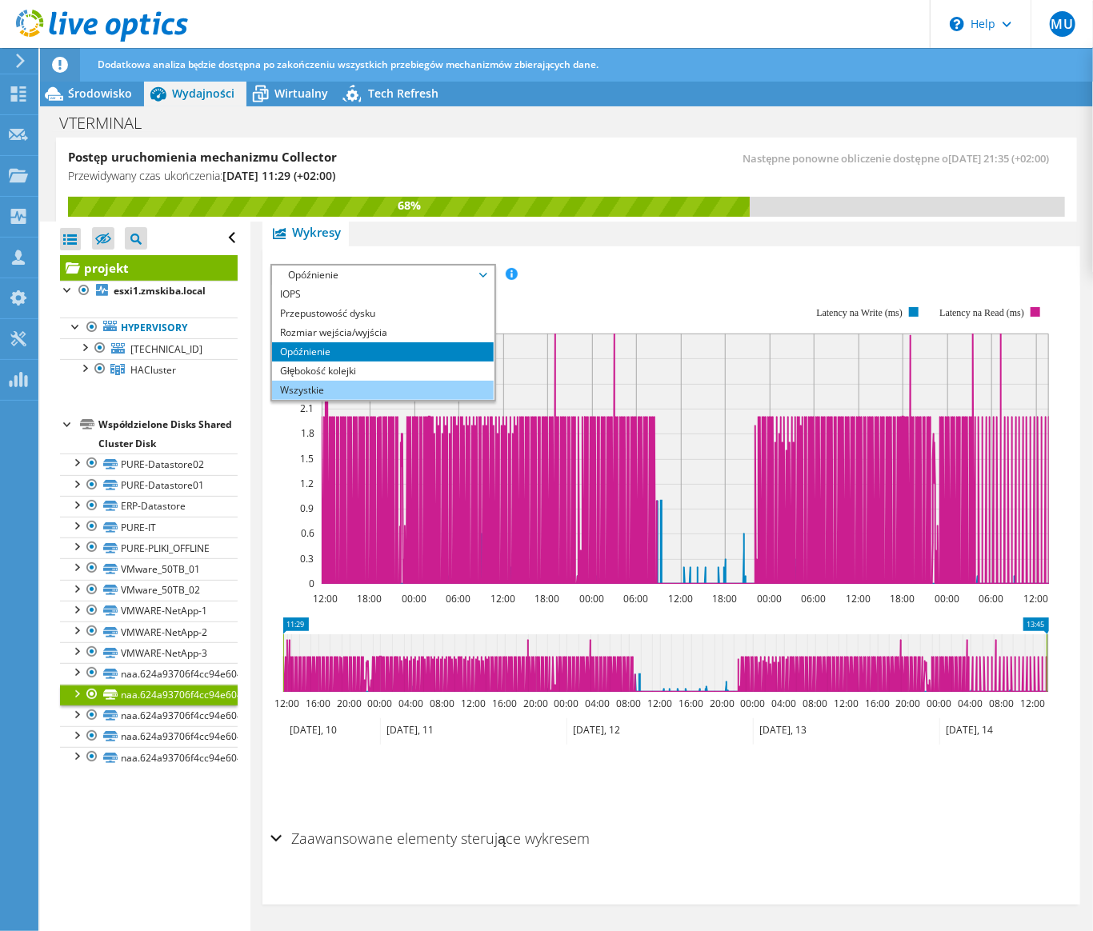
click at [455, 393] on li "Wszystkie" at bounding box center [383, 390] width 222 height 19
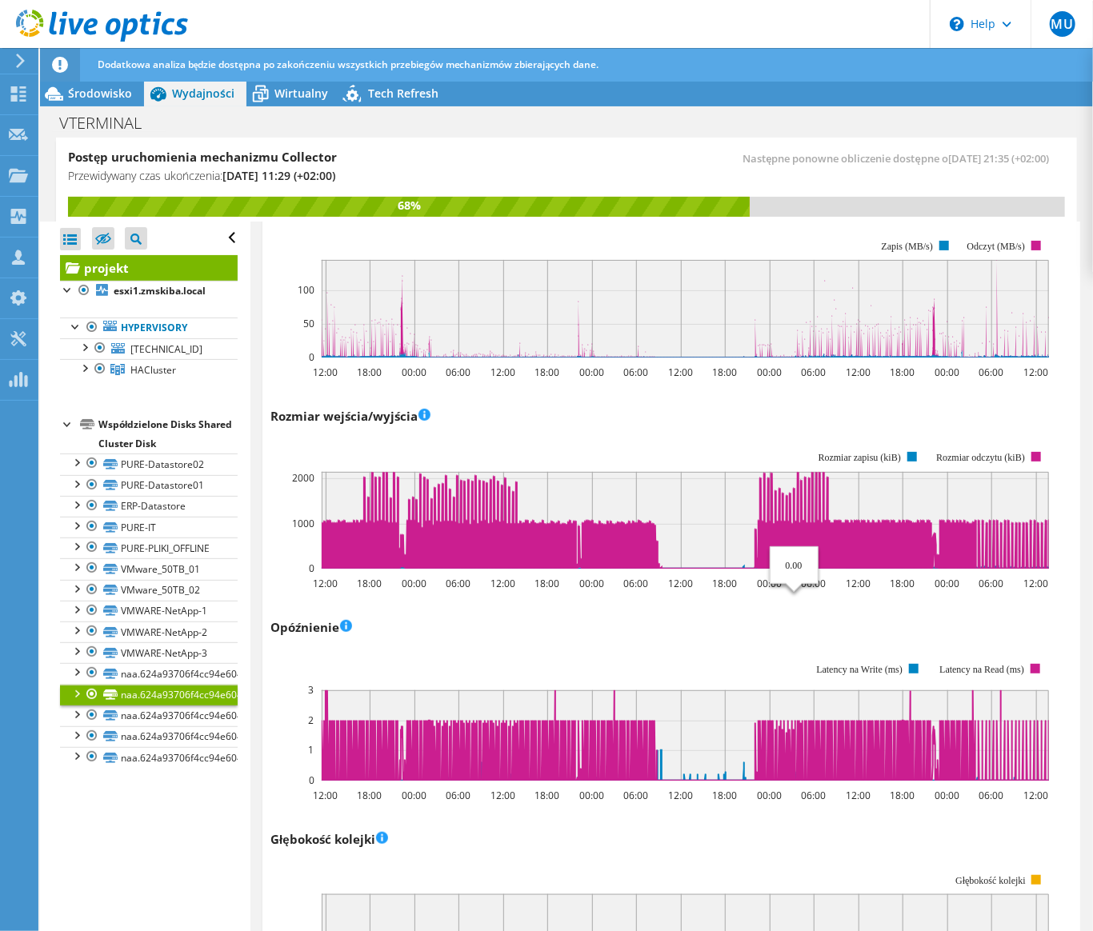
scroll to position [399, 0]
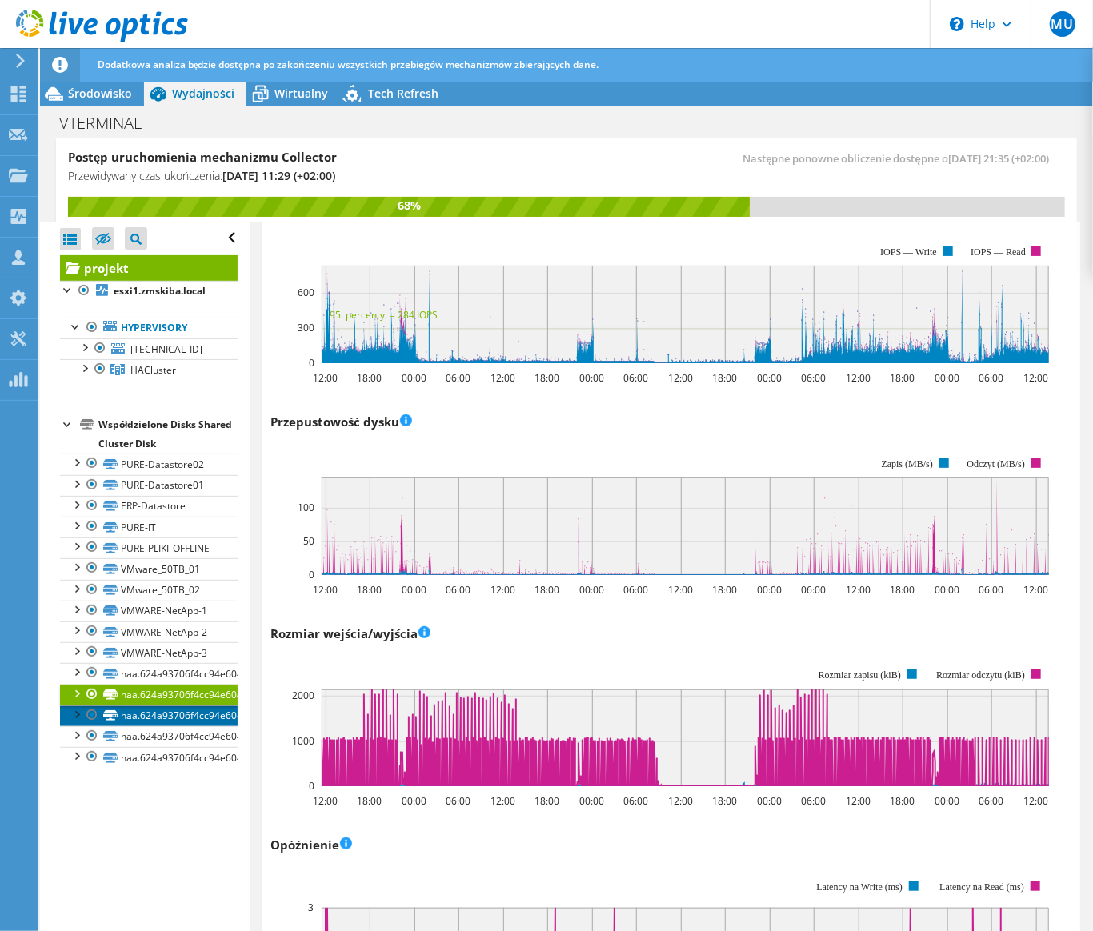
click at [190, 726] on link "naa.624a93706f4cc94e6049f79500015812" at bounding box center [149, 716] width 178 height 21
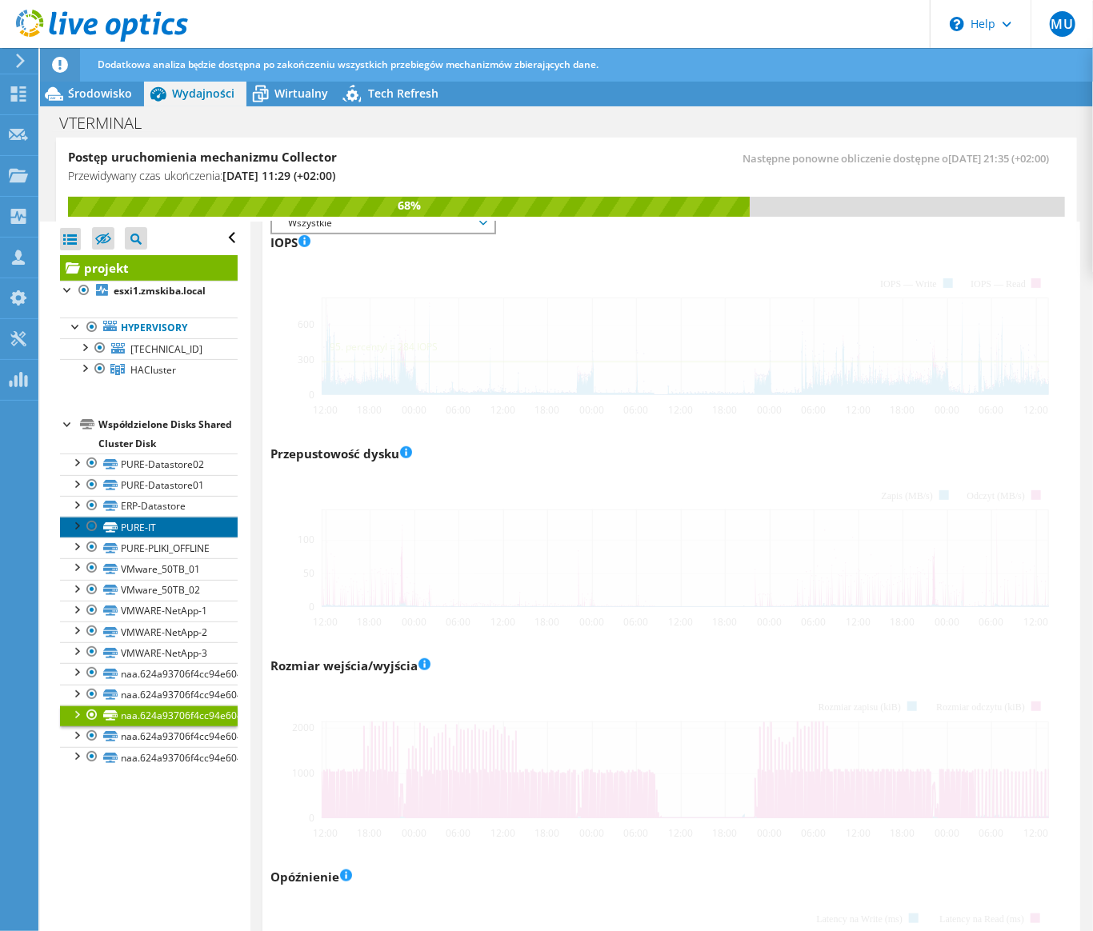
click at [161, 525] on link "PURE-IT" at bounding box center [149, 527] width 178 height 21
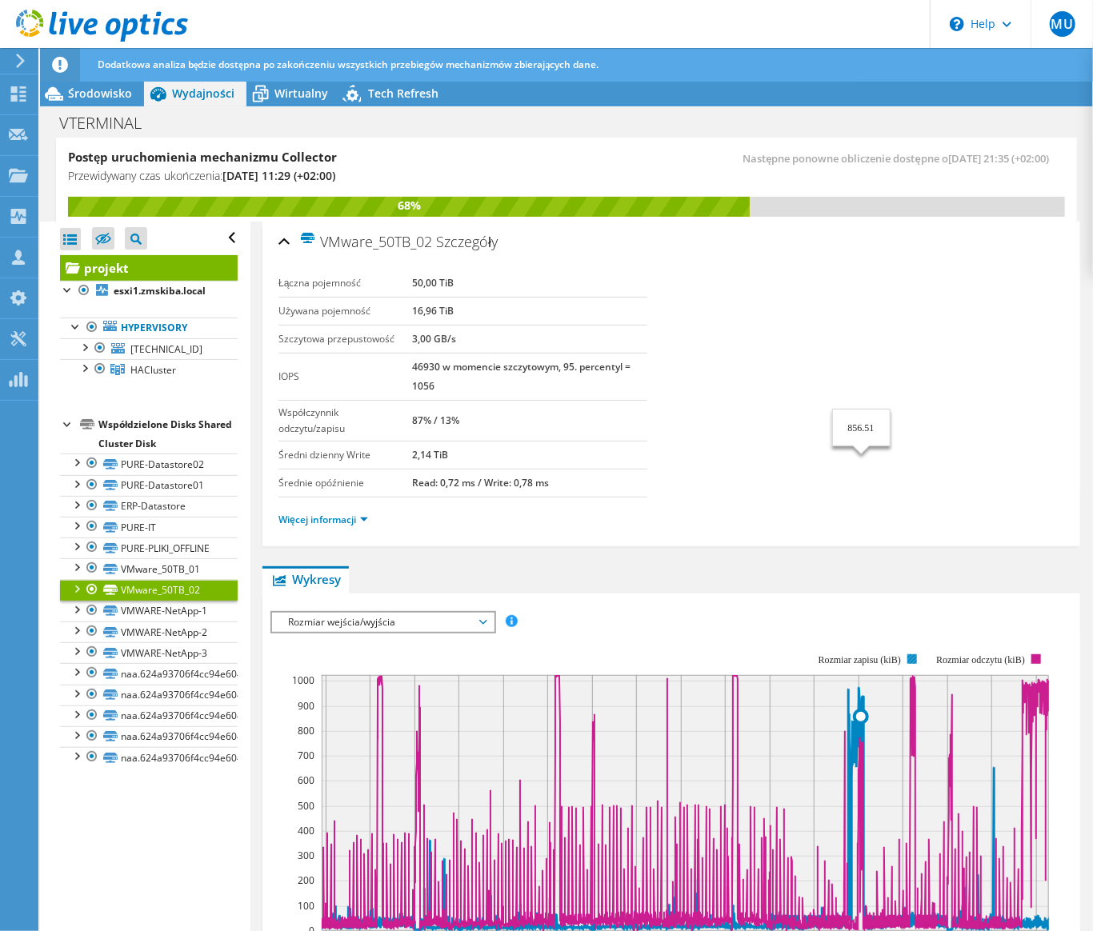
scroll to position [254, 0]
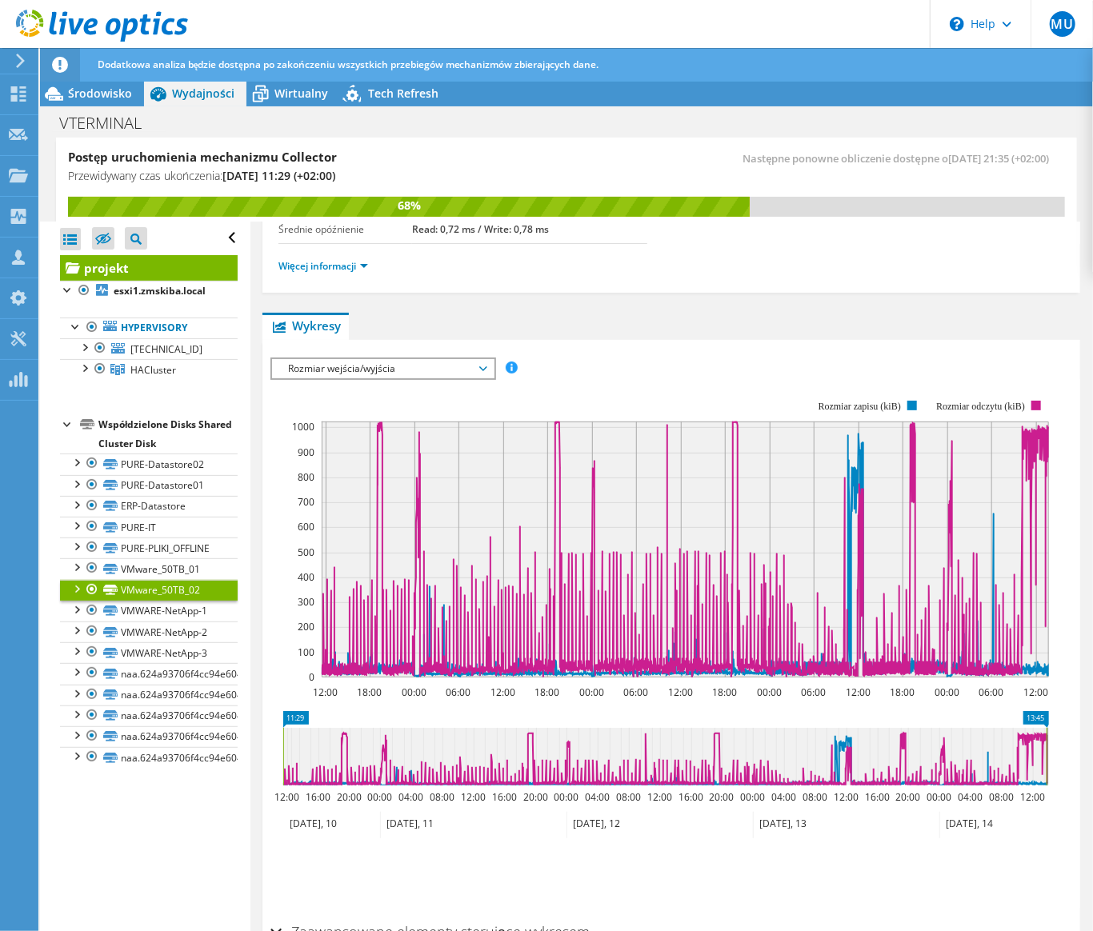
click at [80, 596] on div at bounding box center [76, 588] width 16 height 16
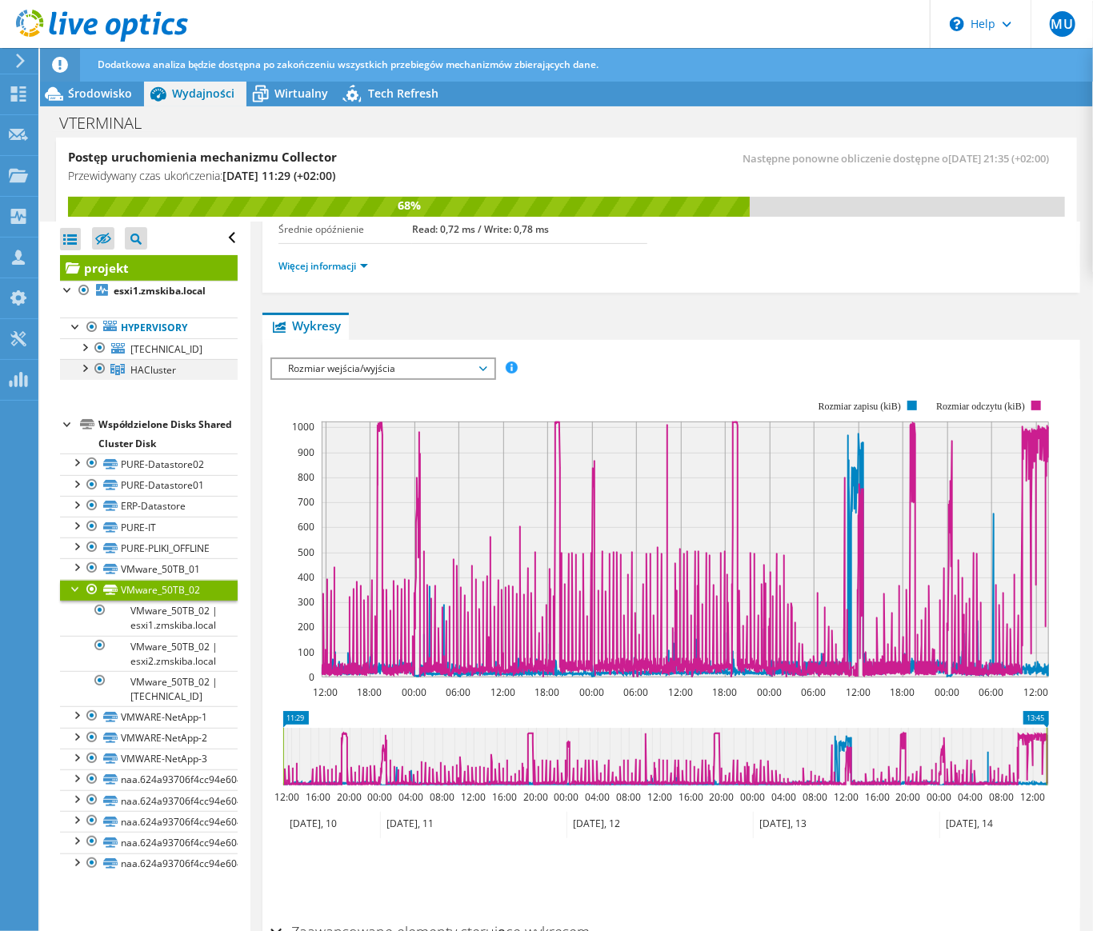
click at [82, 362] on div at bounding box center [84, 367] width 16 height 16
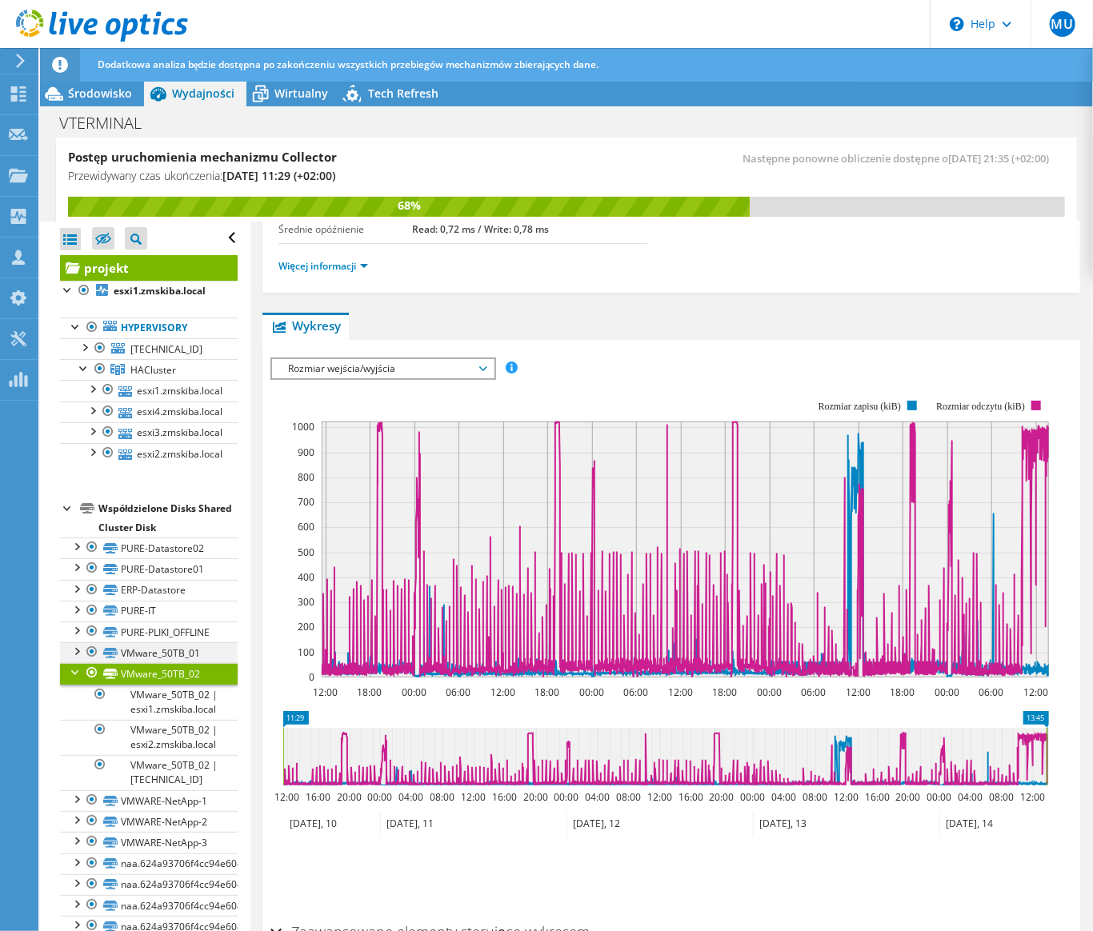
click at [74, 658] on div at bounding box center [76, 650] width 16 height 16
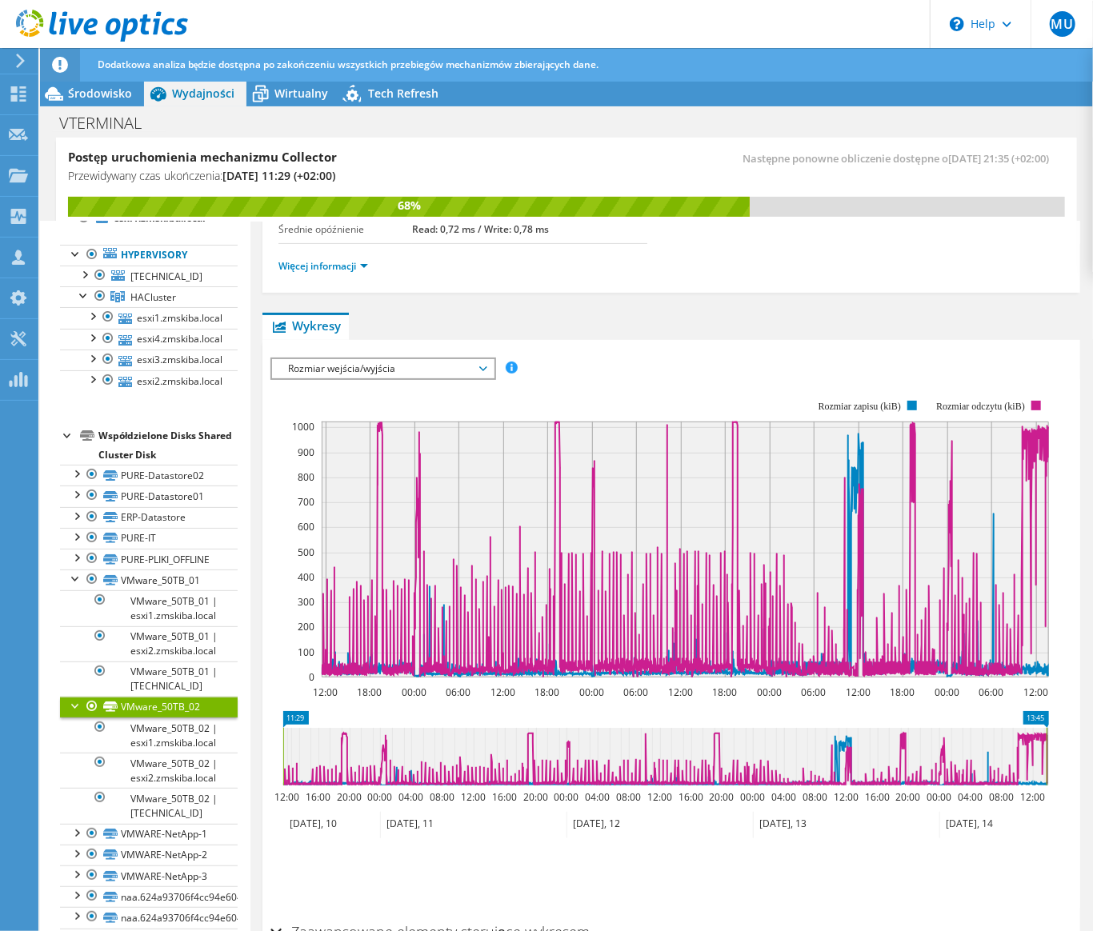
scroll to position [102, 0]
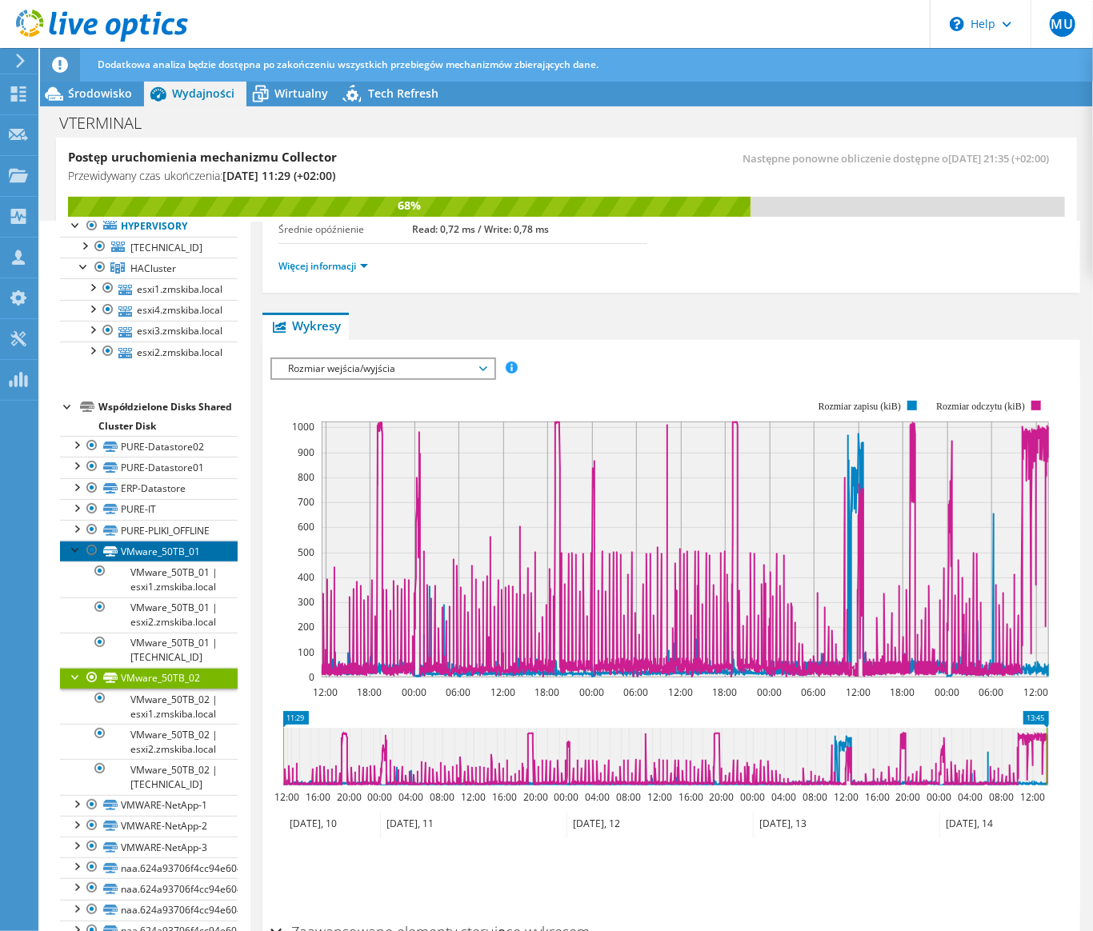
click at [190, 562] on link "VMware_50TB_01" at bounding box center [149, 551] width 178 height 21
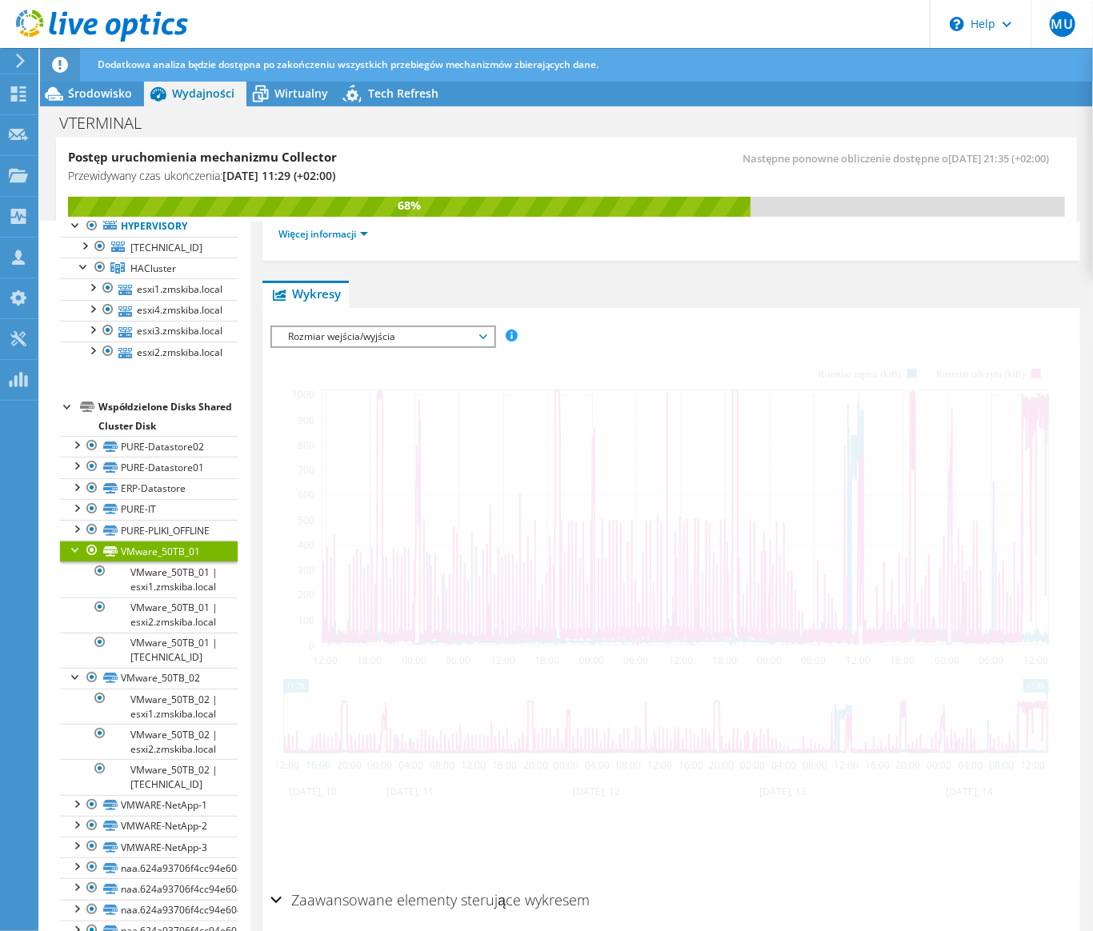
click at [74, 557] on div at bounding box center [76, 549] width 16 height 16
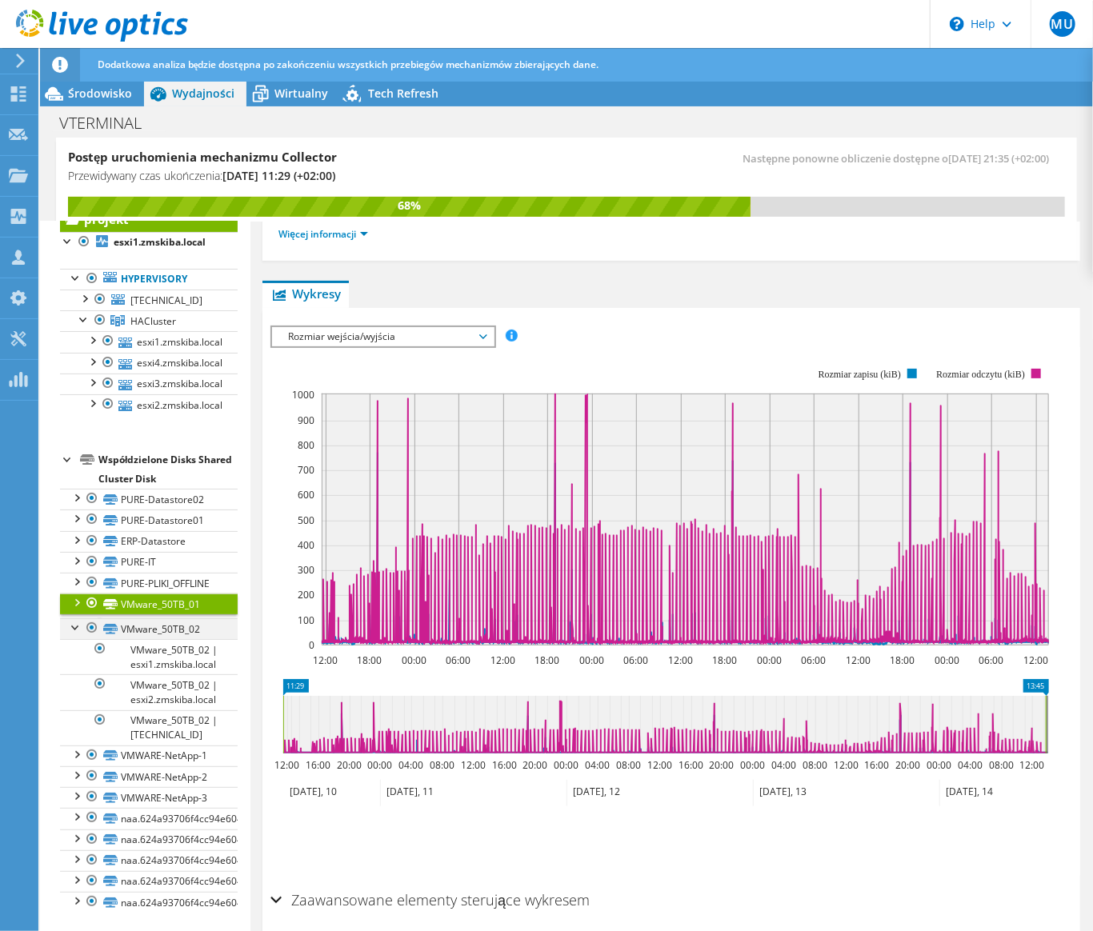
scroll to position [86, 0]
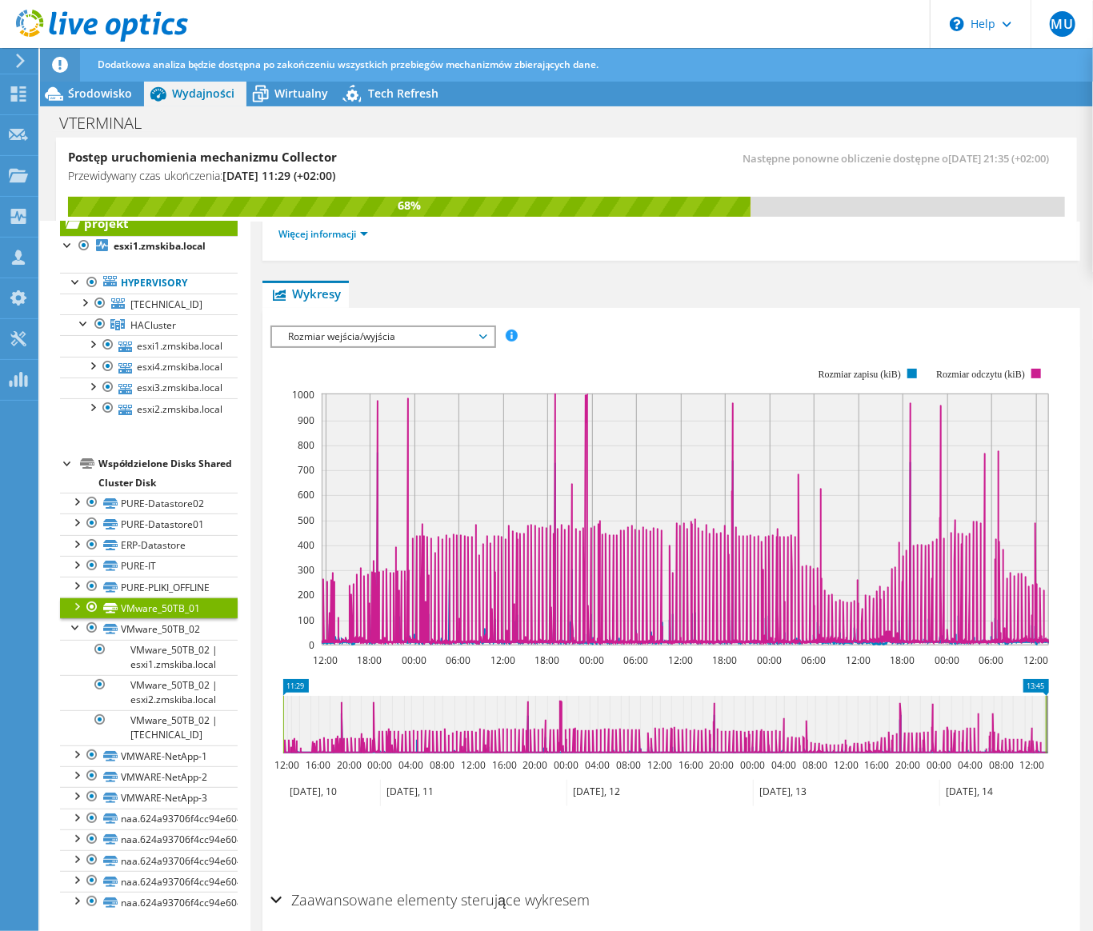
click at [469, 346] on span "Rozmiar wejścia/wyjścia" at bounding box center [383, 336] width 206 height 19
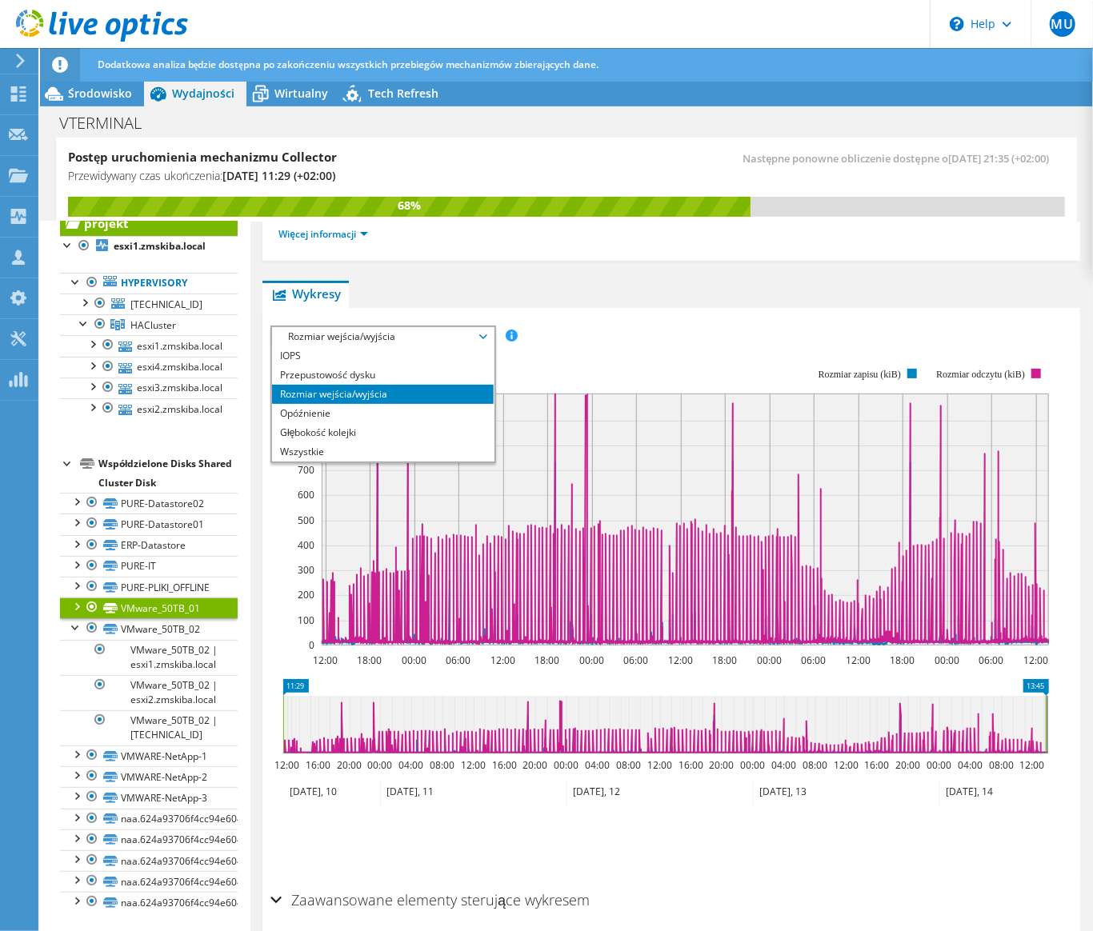
click at [469, 346] on span "Rozmiar wejścia/wyjścia" at bounding box center [383, 336] width 206 height 19
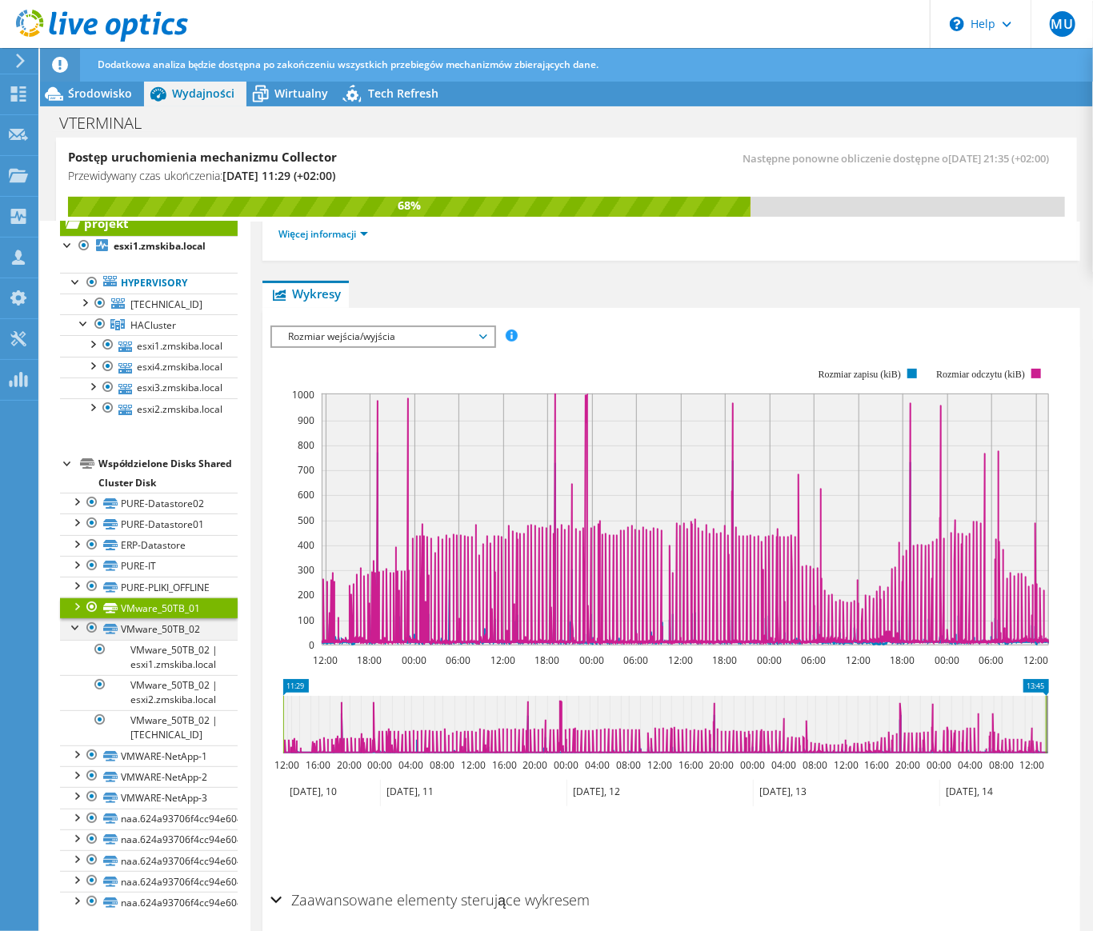
click at [75, 618] on div at bounding box center [76, 626] width 16 height 16
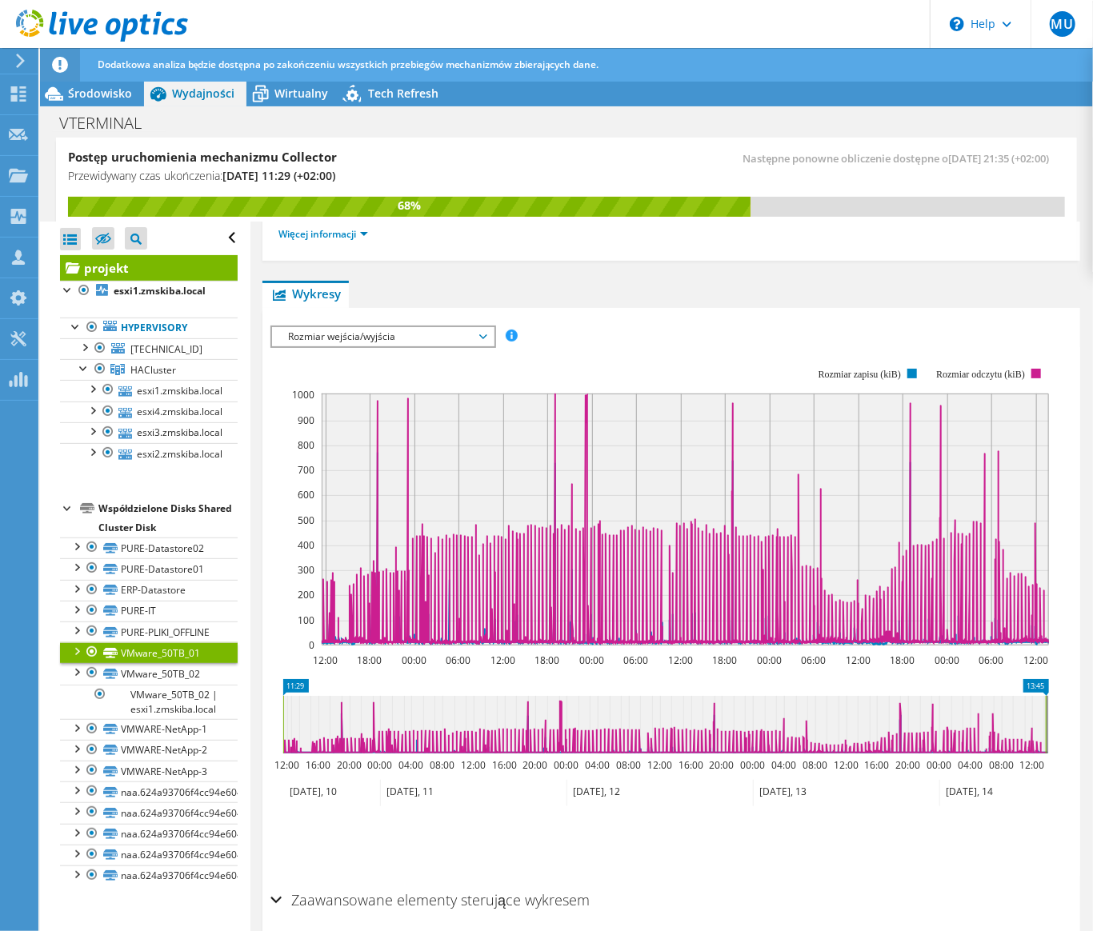
scroll to position [0, 0]
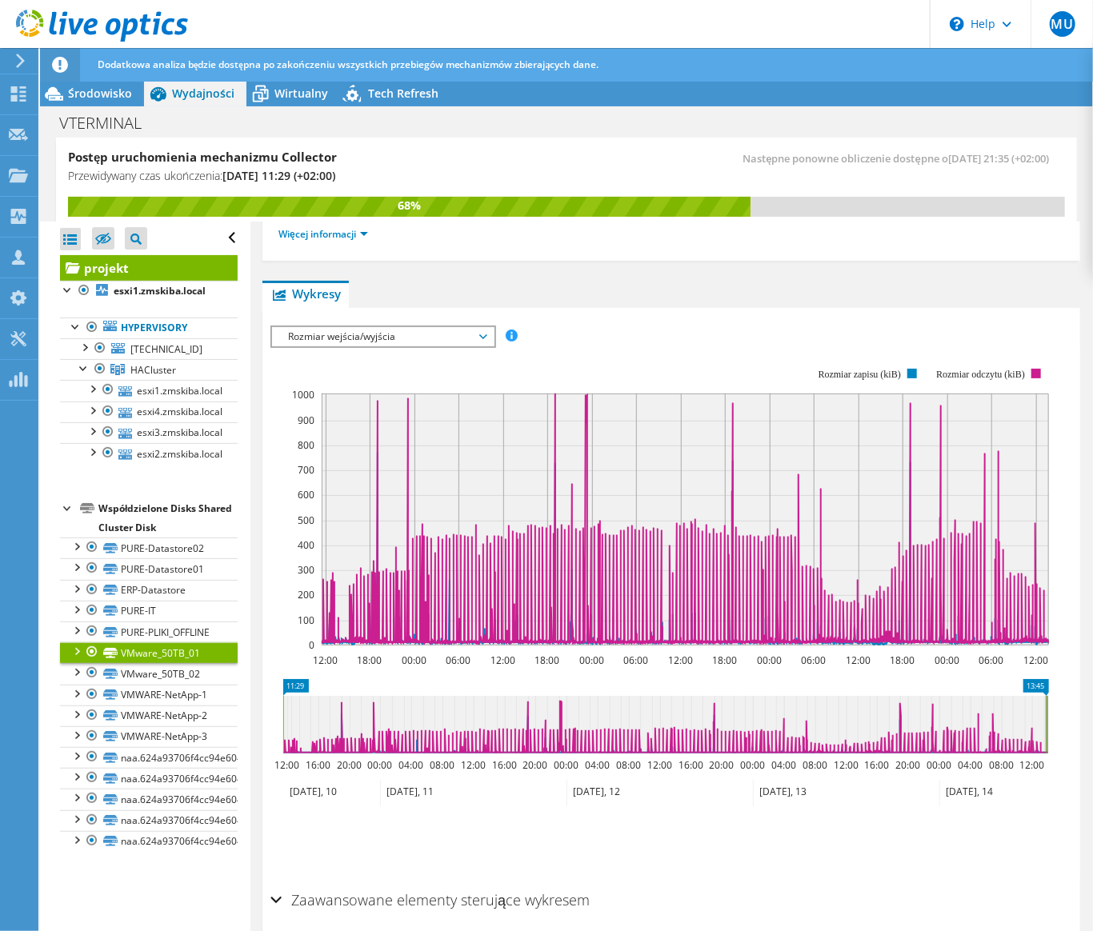
click at [202, 663] on link "VMware_50TB_01" at bounding box center [149, 652] width 178 height 21
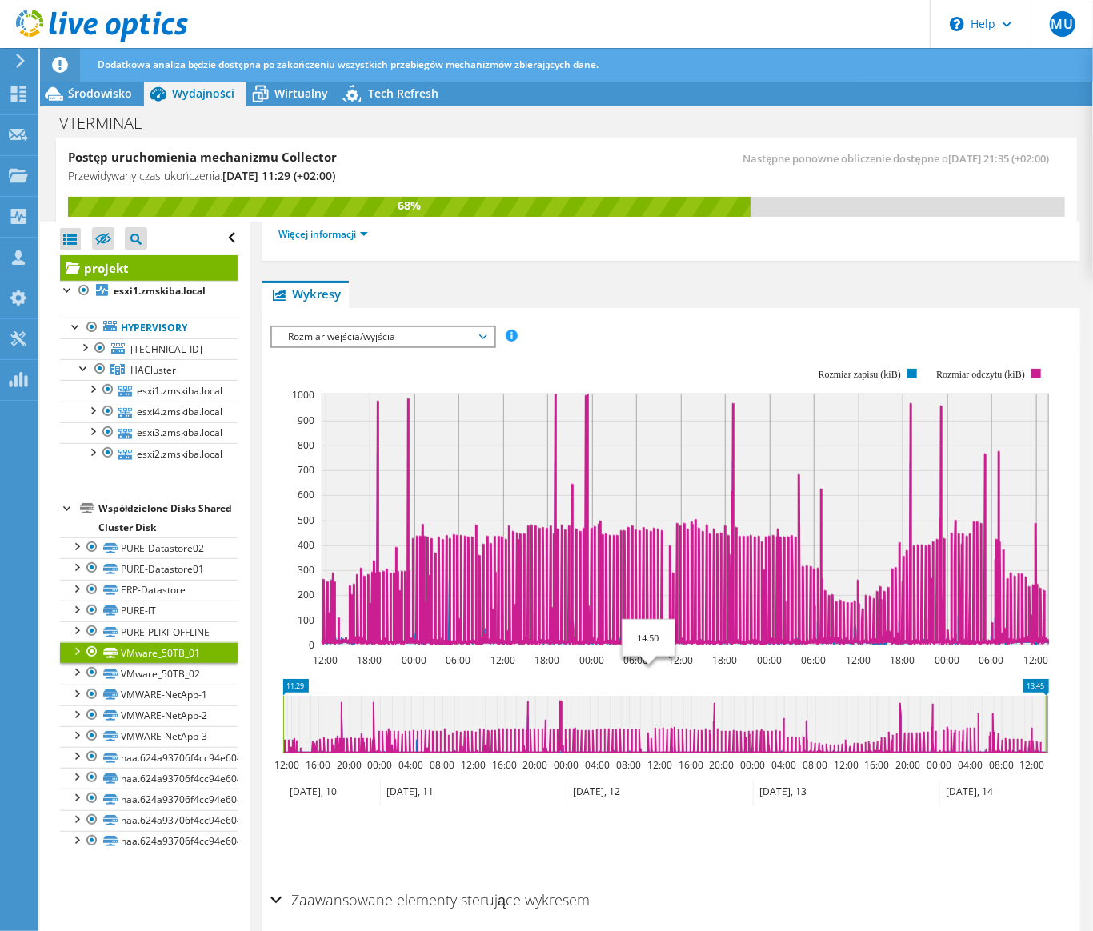
scroll to position [35, 0]
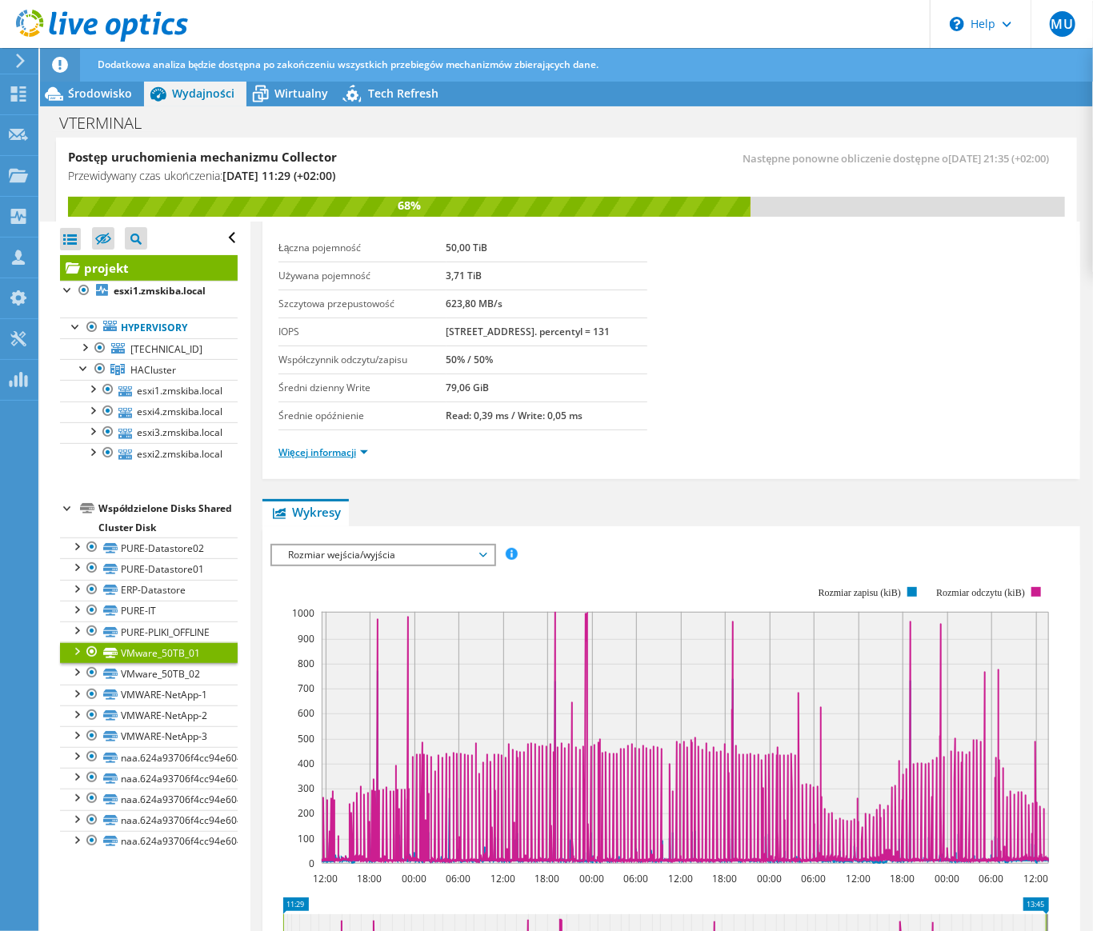
click at [366, 459] on link "Więcej informacji" at bounding box center [323, 453] width 90 height 14
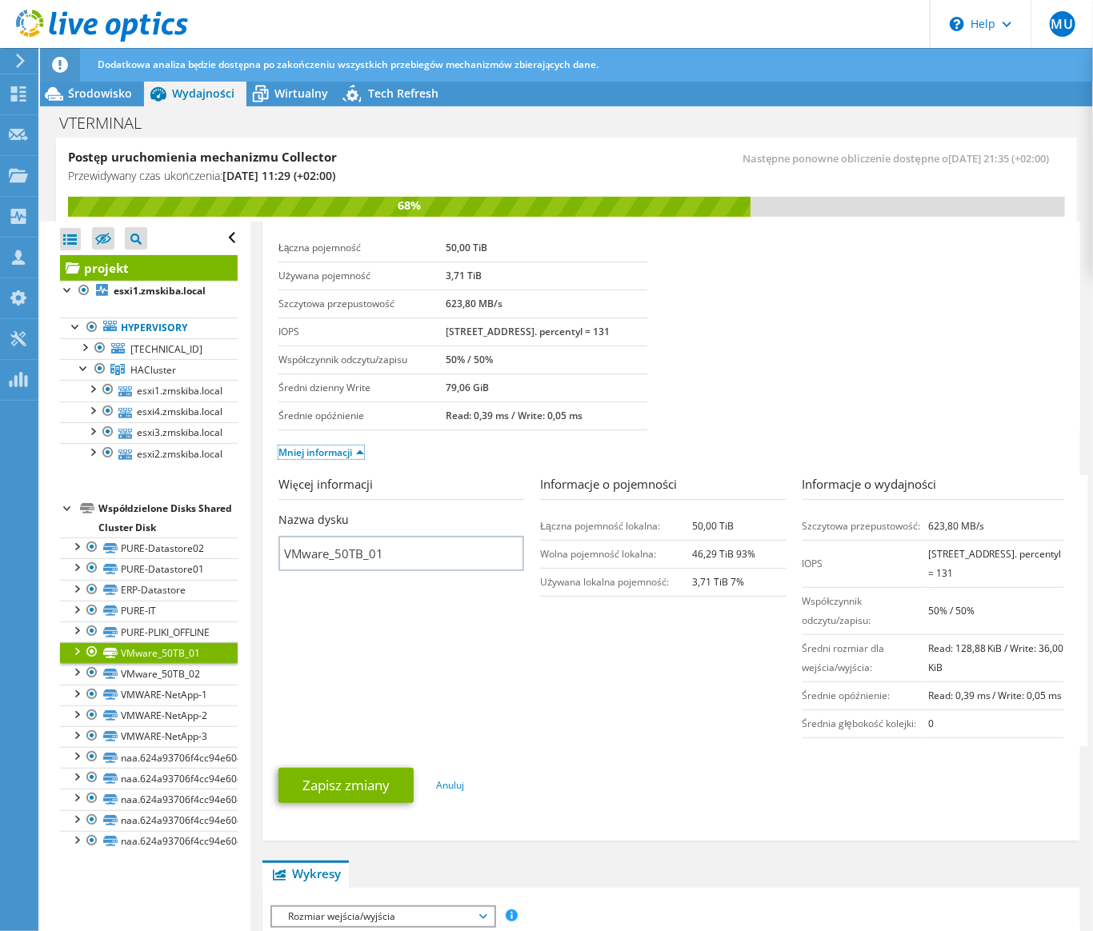
scroll to position [181, 0]
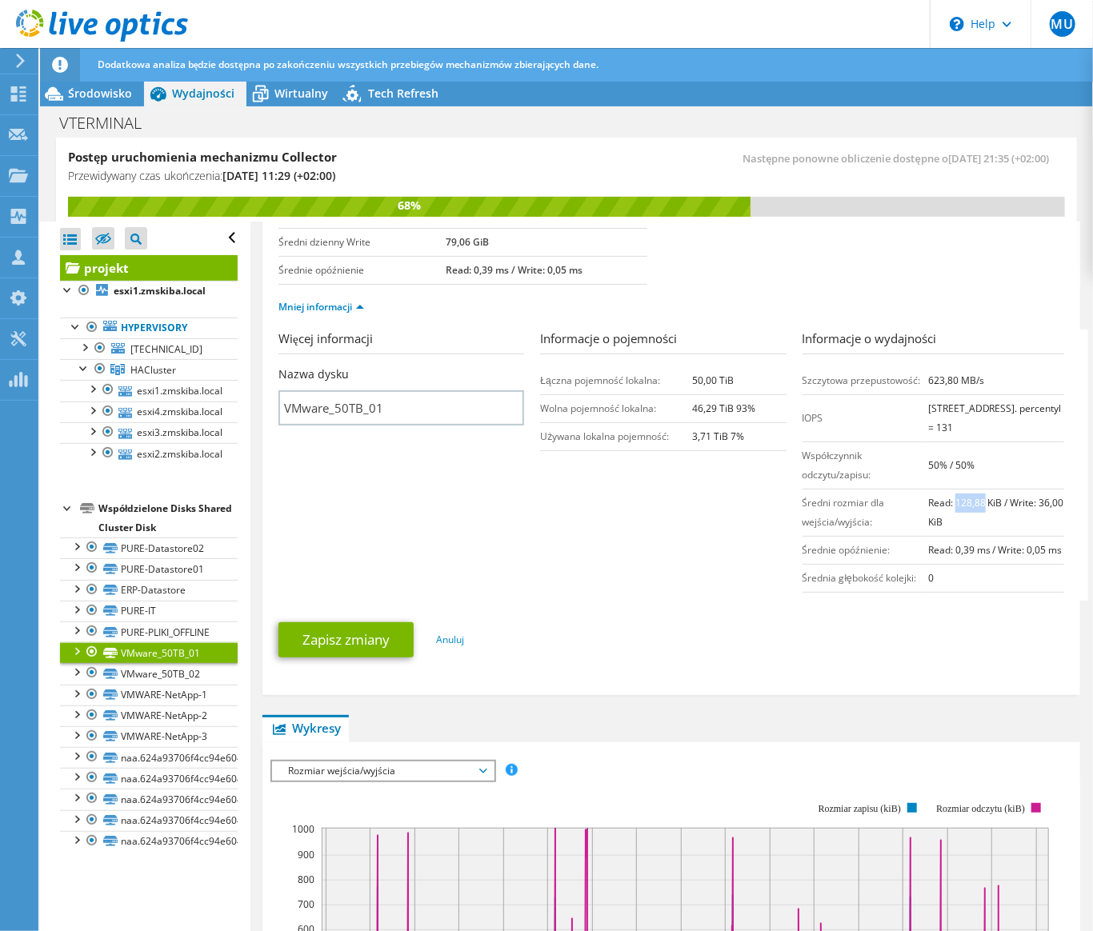
drag, startPoint x: 962, startPoint y: 552, endPoint x: 934, endPoint y: 550, distance: 28.8
click at [934, 529] on b "Read: 128,88 KiB / Write: 36,00 KiB" at bounding box center [996, 512] width 136 height 33
click at [194, 684] on link "VMware_50TB_02" at bounding box center [149, 673] width 178 height 21
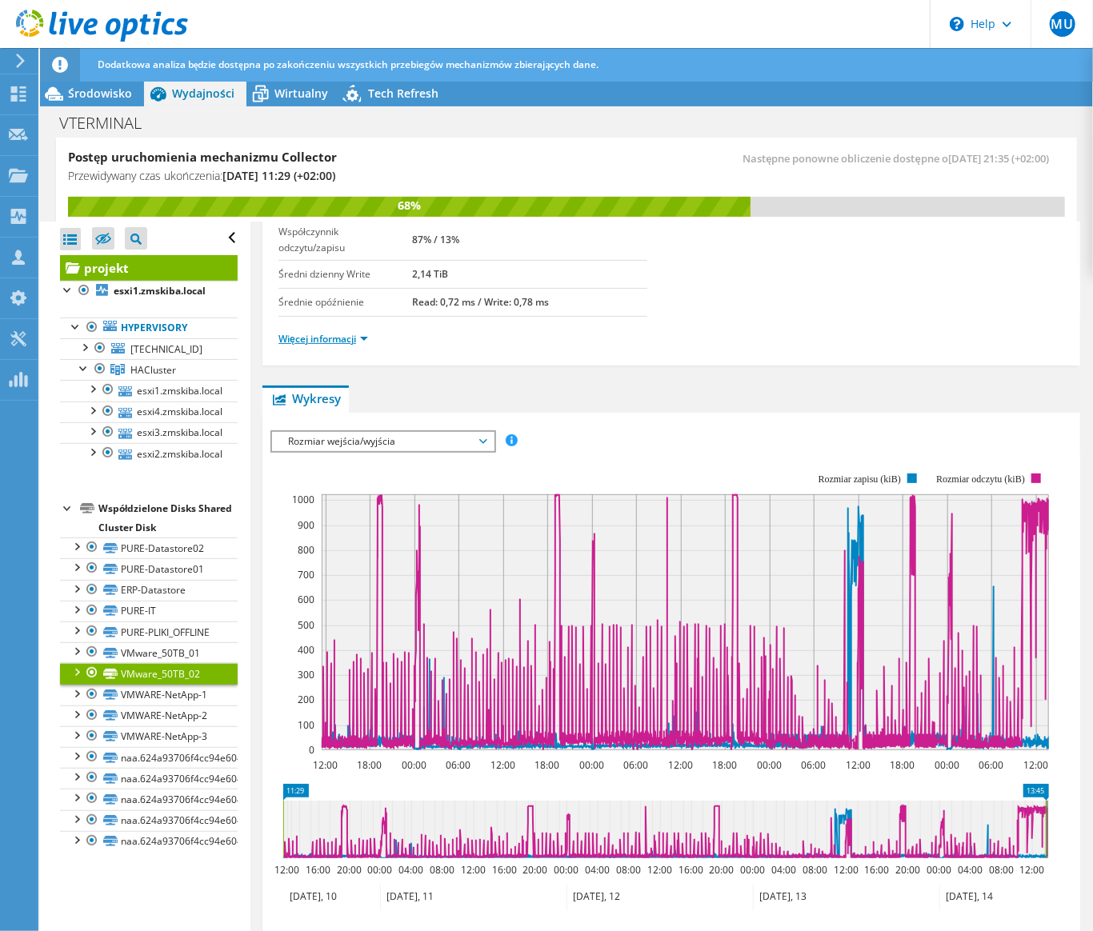
click at [366, 337] on link "Więcej informacji" at bounding box center [323, 339] width 90 height 14
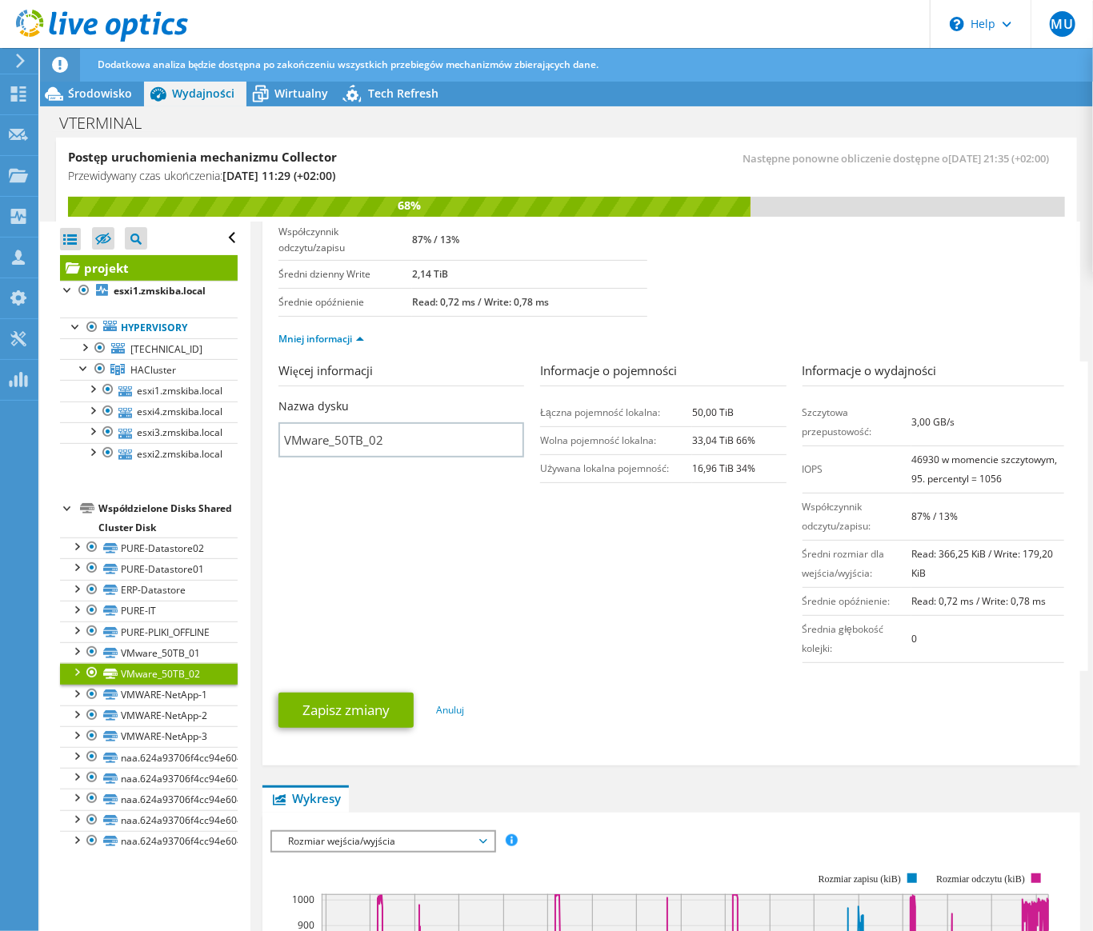
drag, startPoint x: 931, startPoint y: 456, endPoint x: 897, endPoint y: 458, distance: 34.4
click at [897, 458] on tr "IOPS 46930 w momencie szczytowym, 95. percentyl = 1056" at bounding box center [933, 469] width 262 height 47
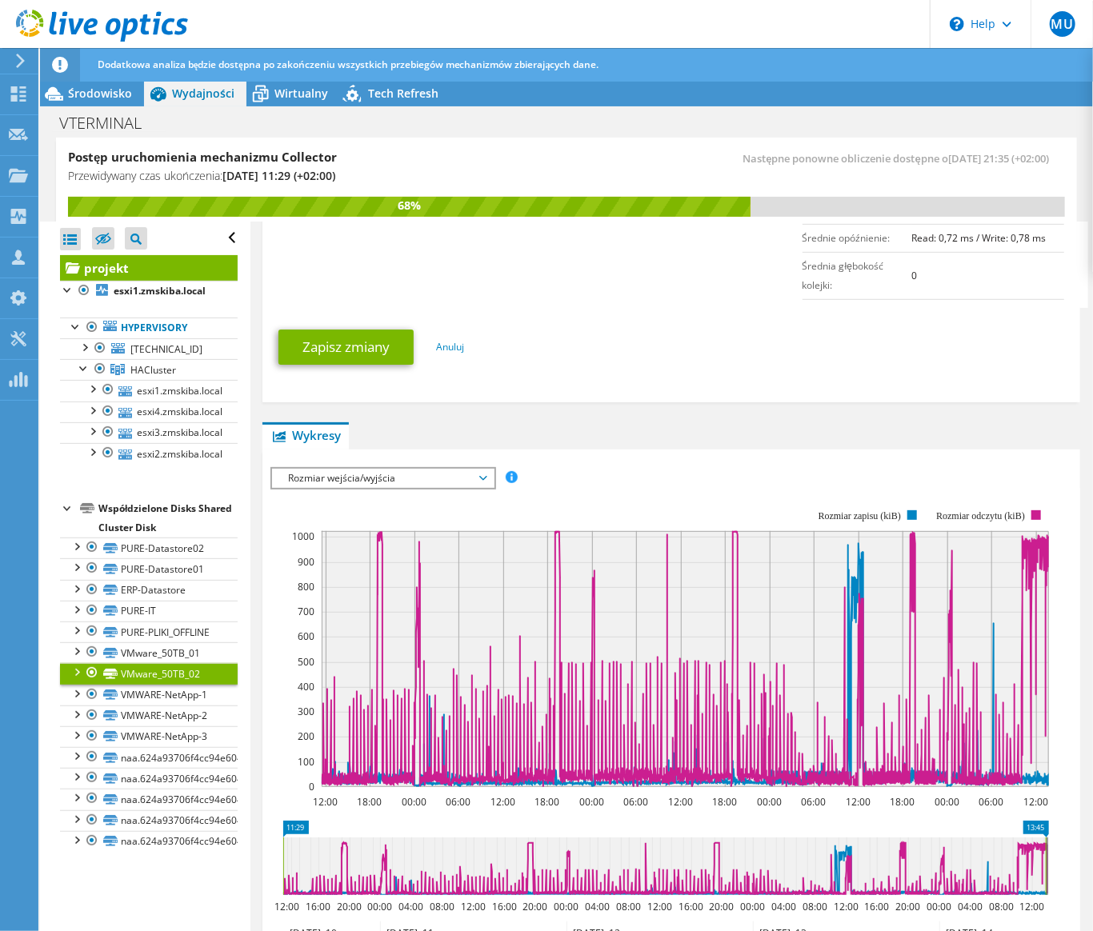
scroll to position [617, 0]
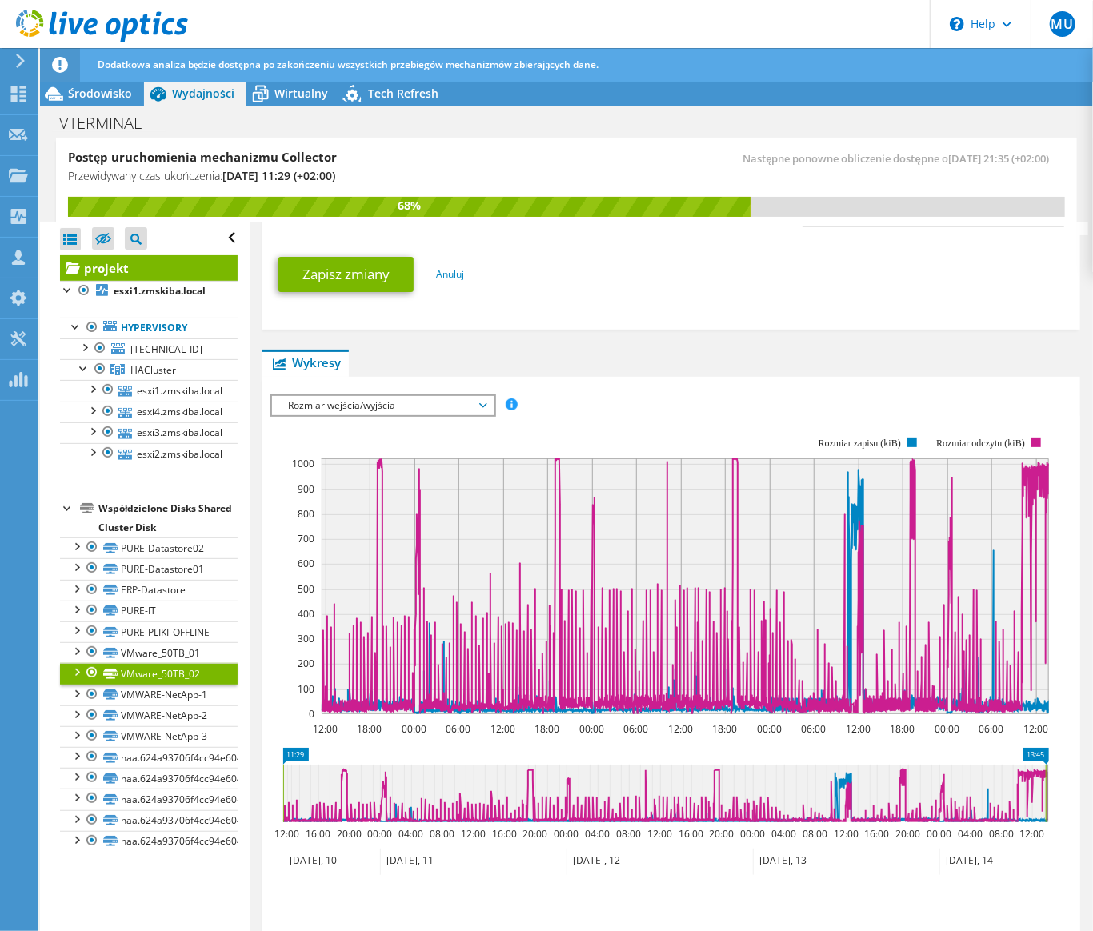
click at [494, 403] on div "Rozmiar wejścia/wyjścia IOPS Przepustowość dysku Rozmiar wejścia/wyjścia Opóźni…" at bounding box center [383, 405] width 226 height 22
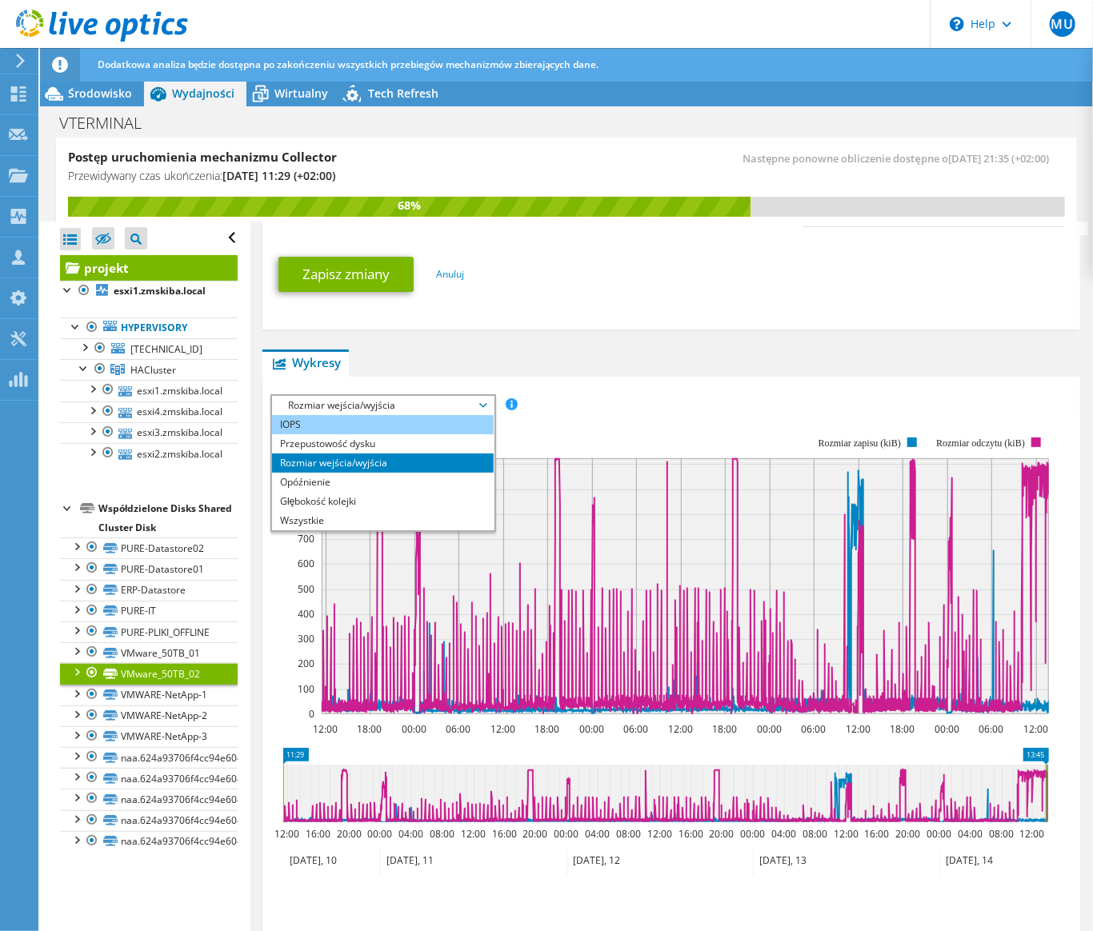
click at [449, 426] on li "IOPS" at bounding box center [383, 424] width 222 height 19
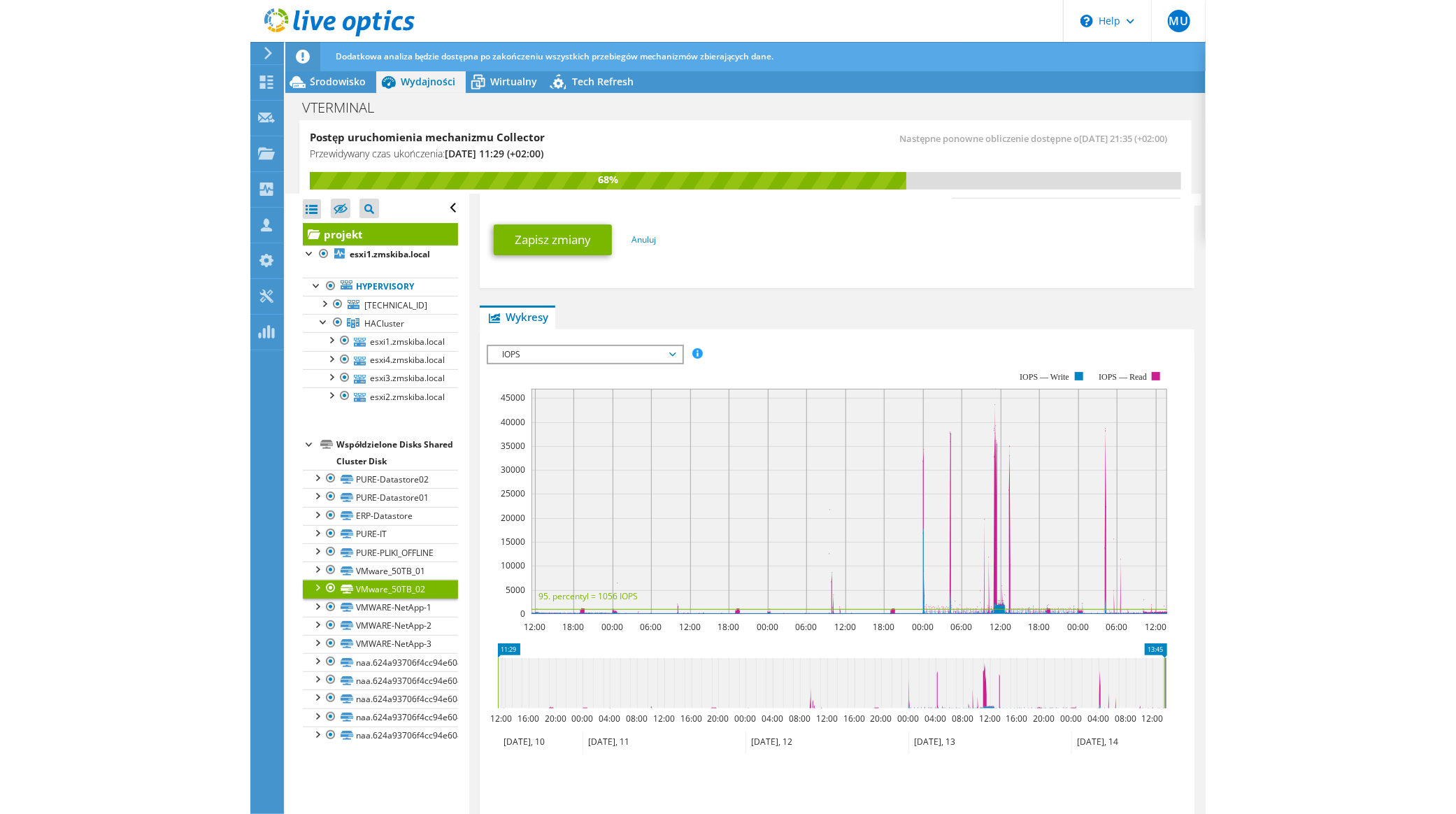
scroll to position [638, 0]
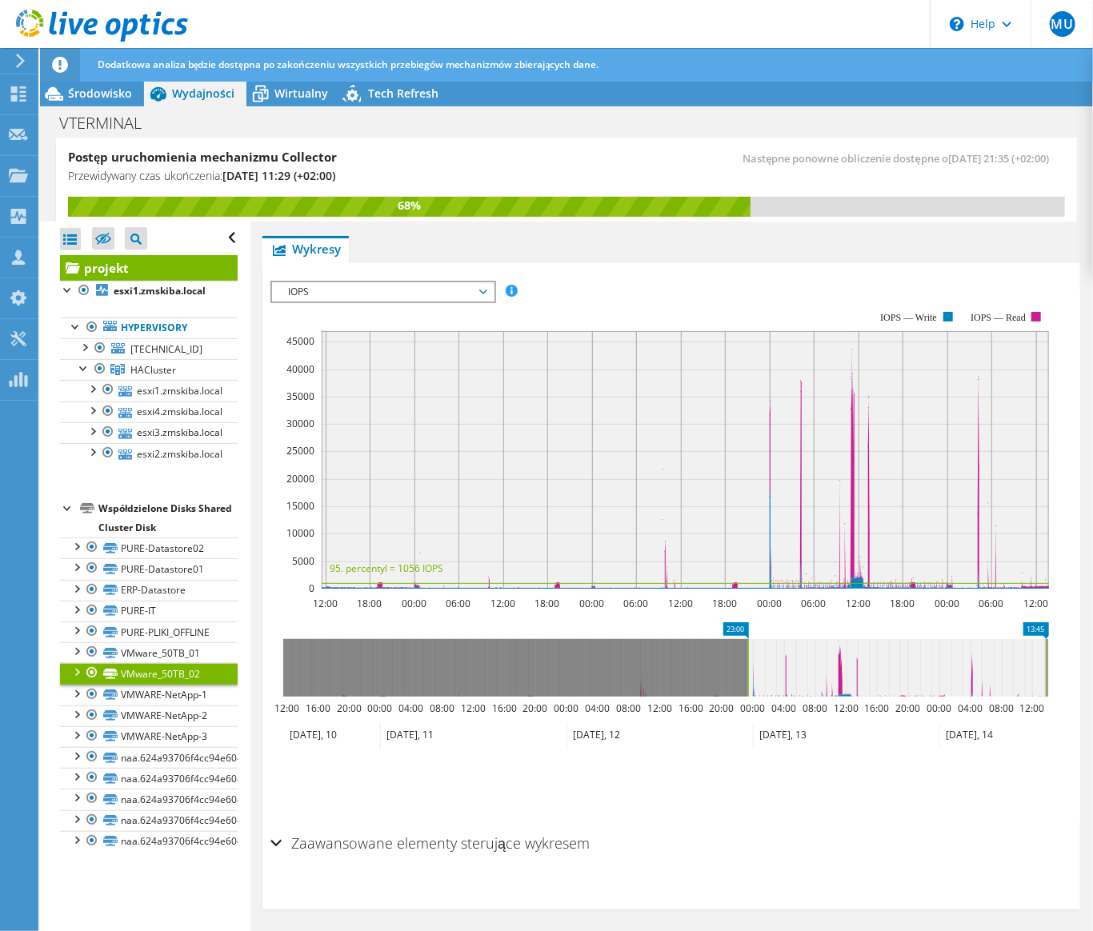
drag, startPoint x: 286, startPoint y: 673, endPoint x: 750, endPoint y: 671, distance: 464.8
click at [750, 671] on rect at bounding box center [748, 668] width 6 height 58
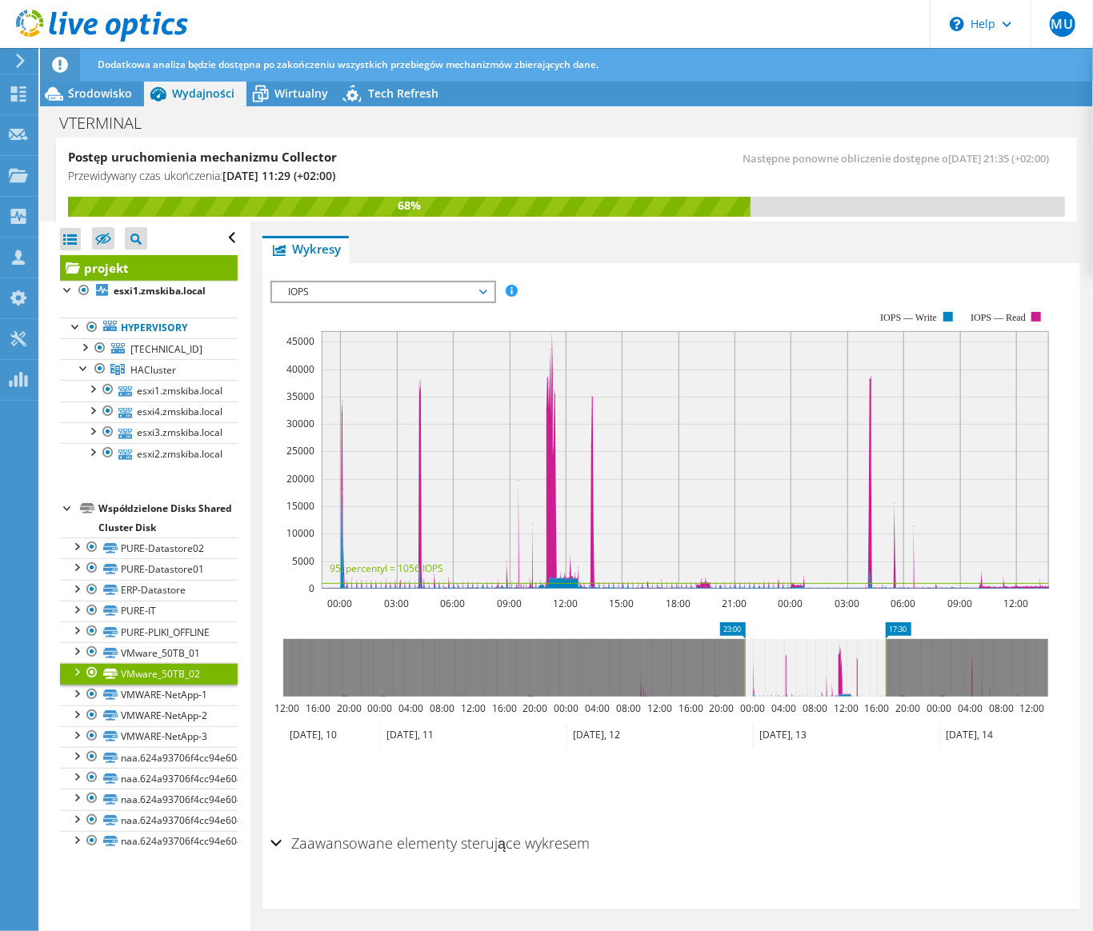
drag, startPoint x: 1042, startPoint y: 670, endPoint x: 888, endPoint y: 686, distance: 155.3
click at [886, 687] on rect at bounding box center [885, 668] width 6 height 58
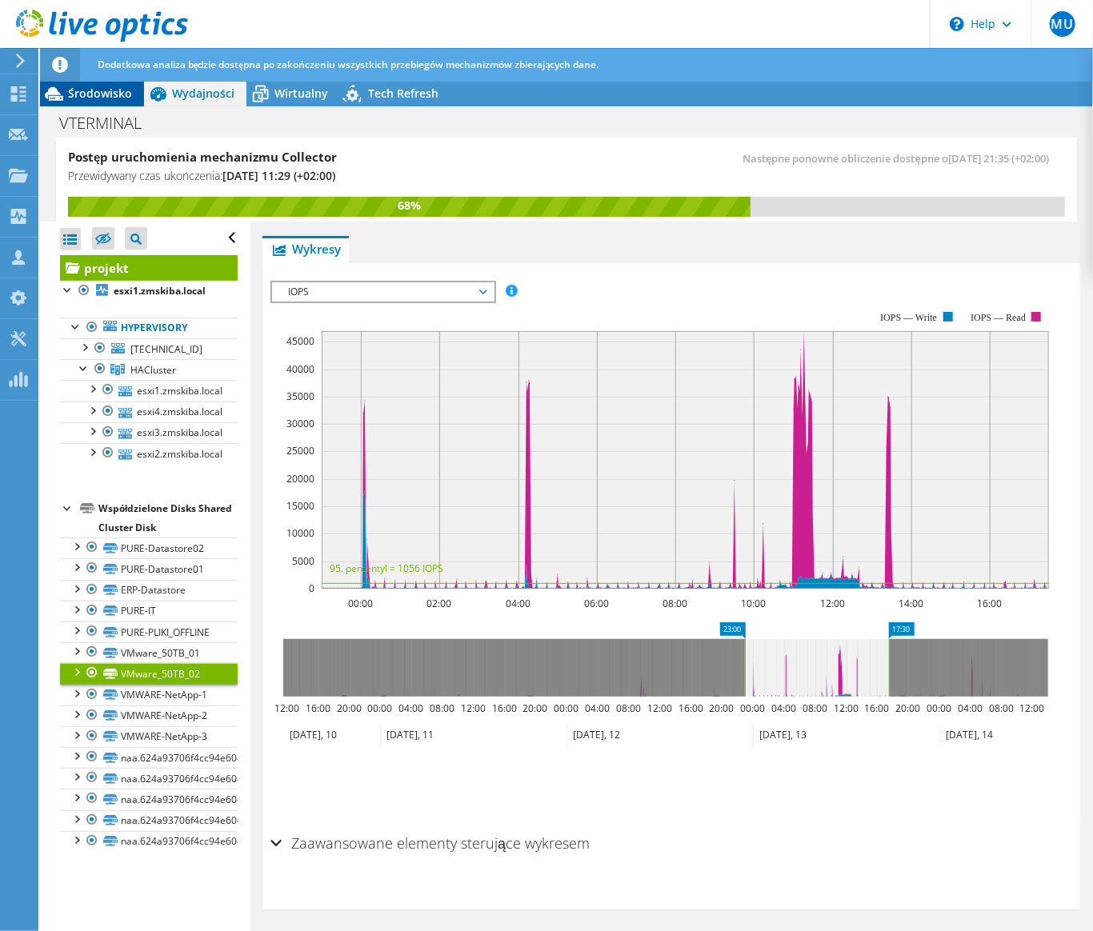
click at [128, 102] on div "Środowisko" at bounding box center [92, 94] width 104 height 26
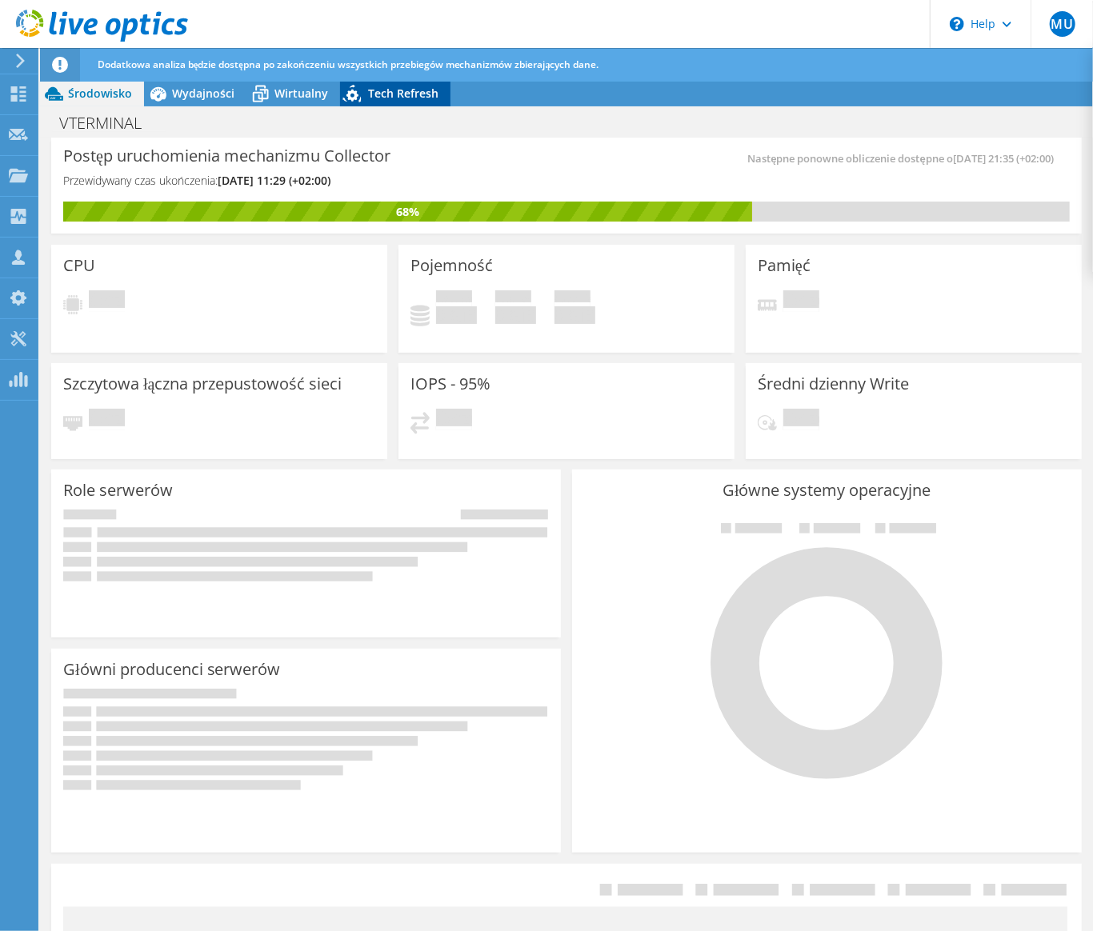
click at [394, 94] on span "Tech Refresh" at bounding box center [403, 93] width 70 height 15
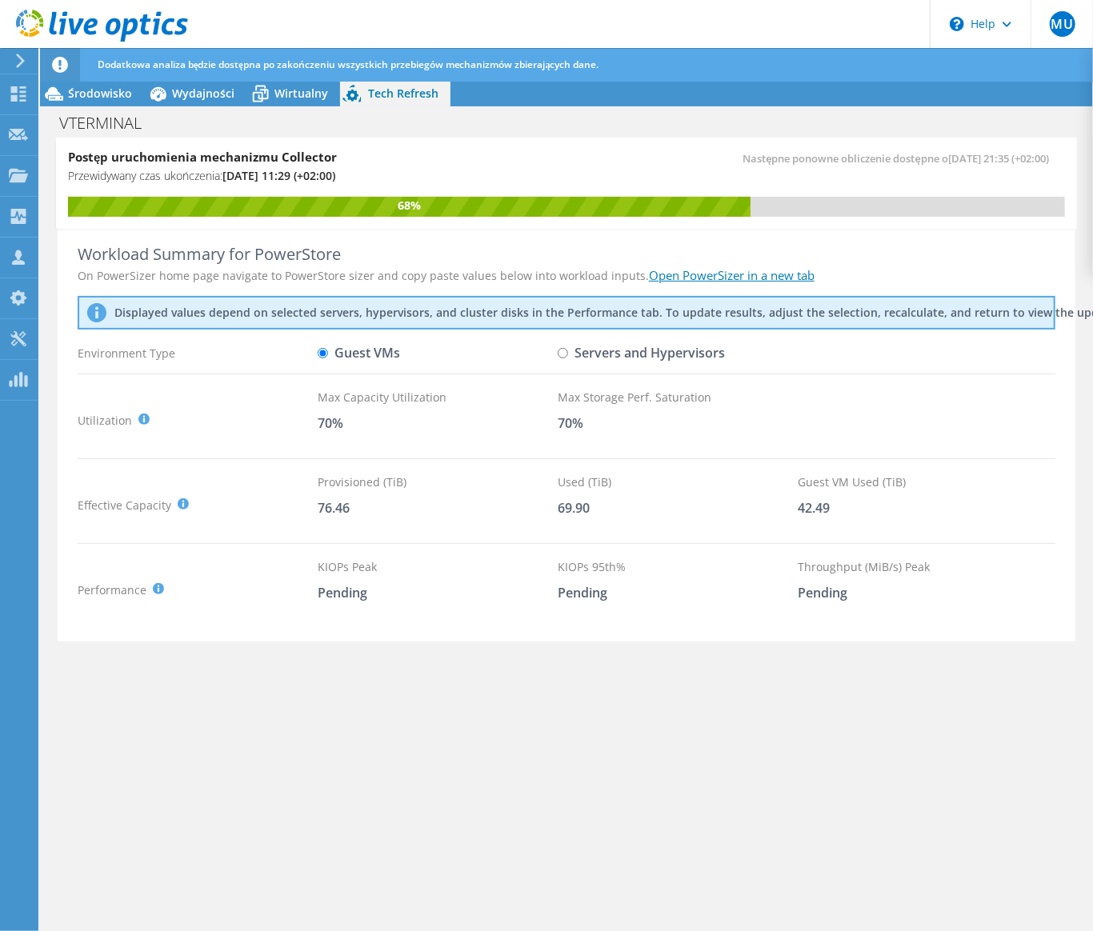
click at [563, 356] on input "Servers and Hypervisors" at bounding box center [563, 353] width 10 height 10
radio input "true"
click at [377, 363] on label "Guest VMs" at bounding box center [359, 353] width 82 height 28
click at [328, 358] on input "Guest VMs" at bounding box center [323, 353] width 10 height 10
radio input "true"
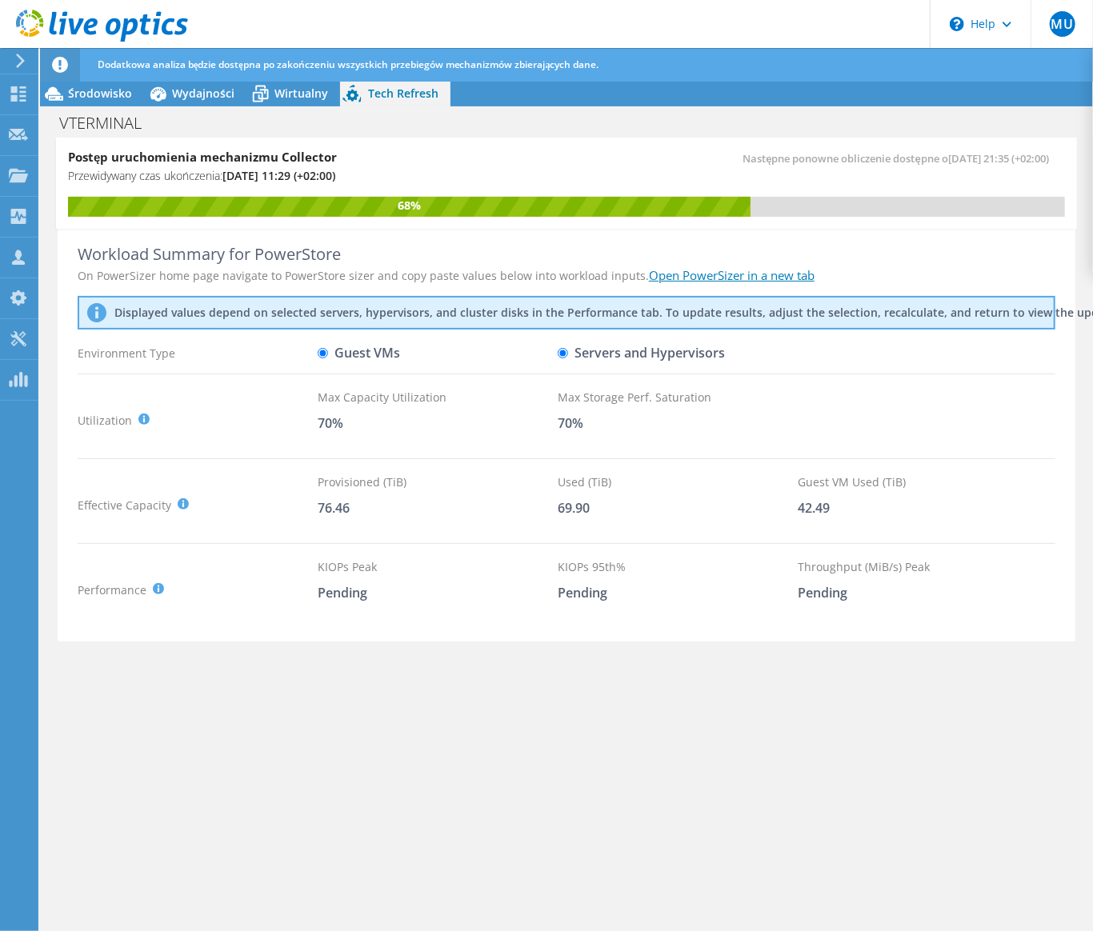
click at [552, 350] on div "Guest VMs" at bounding box center [438, 353] width 240 height 28
click at [569, 351] on label "Servers and Hypervisors" at bounding box center [641, 353] width 167 height 28
click at [568, 351] on input "Servers and Hypervisors" at bounding box center [563, 353] width 10 height 10
radio input "true"
click at [370, 349] on label "Guest VMs" at bounding box center [359, 353] width 82 height 28
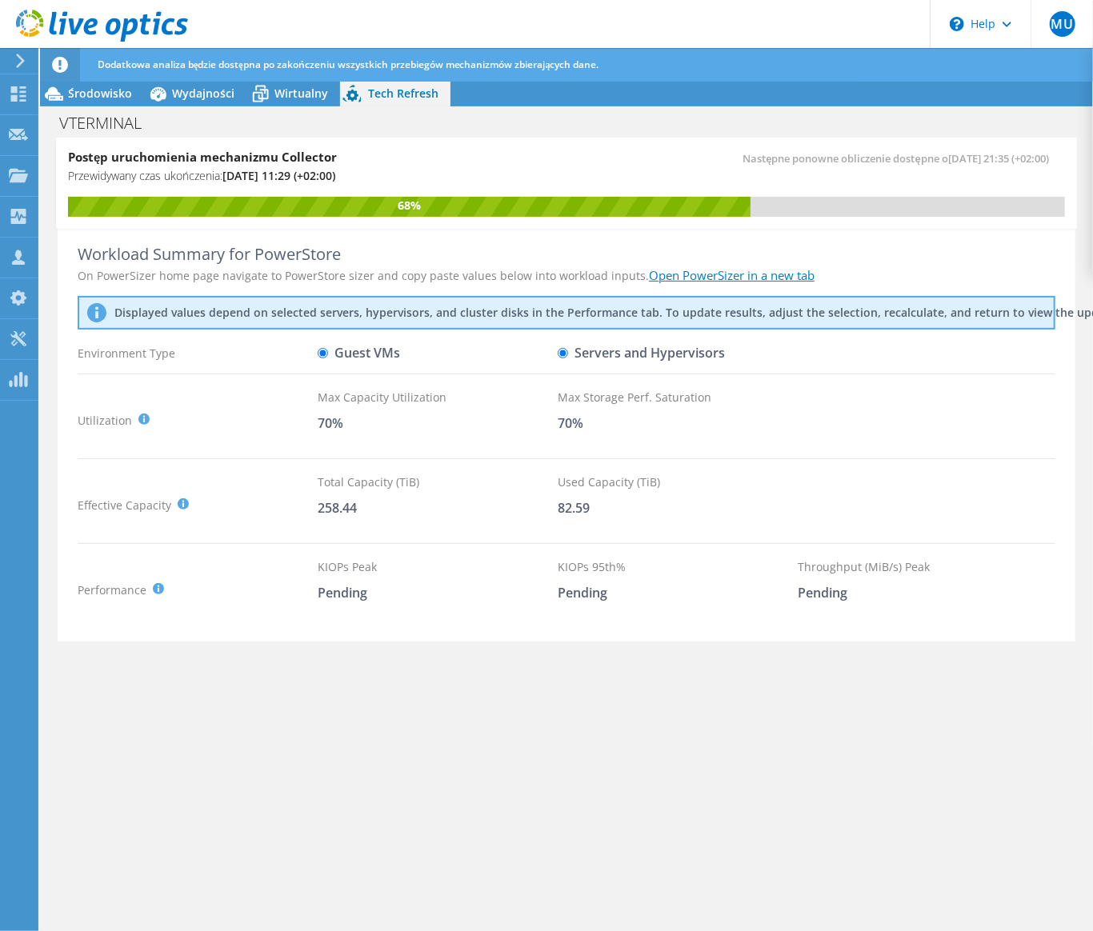
click at [328, 349] on input "Guest VMs" at bounding box center [323, 353] width 10 height 10
radio input "true"
click at [264, 93] on icon at bounding box center [260, 94] width 28 height 28
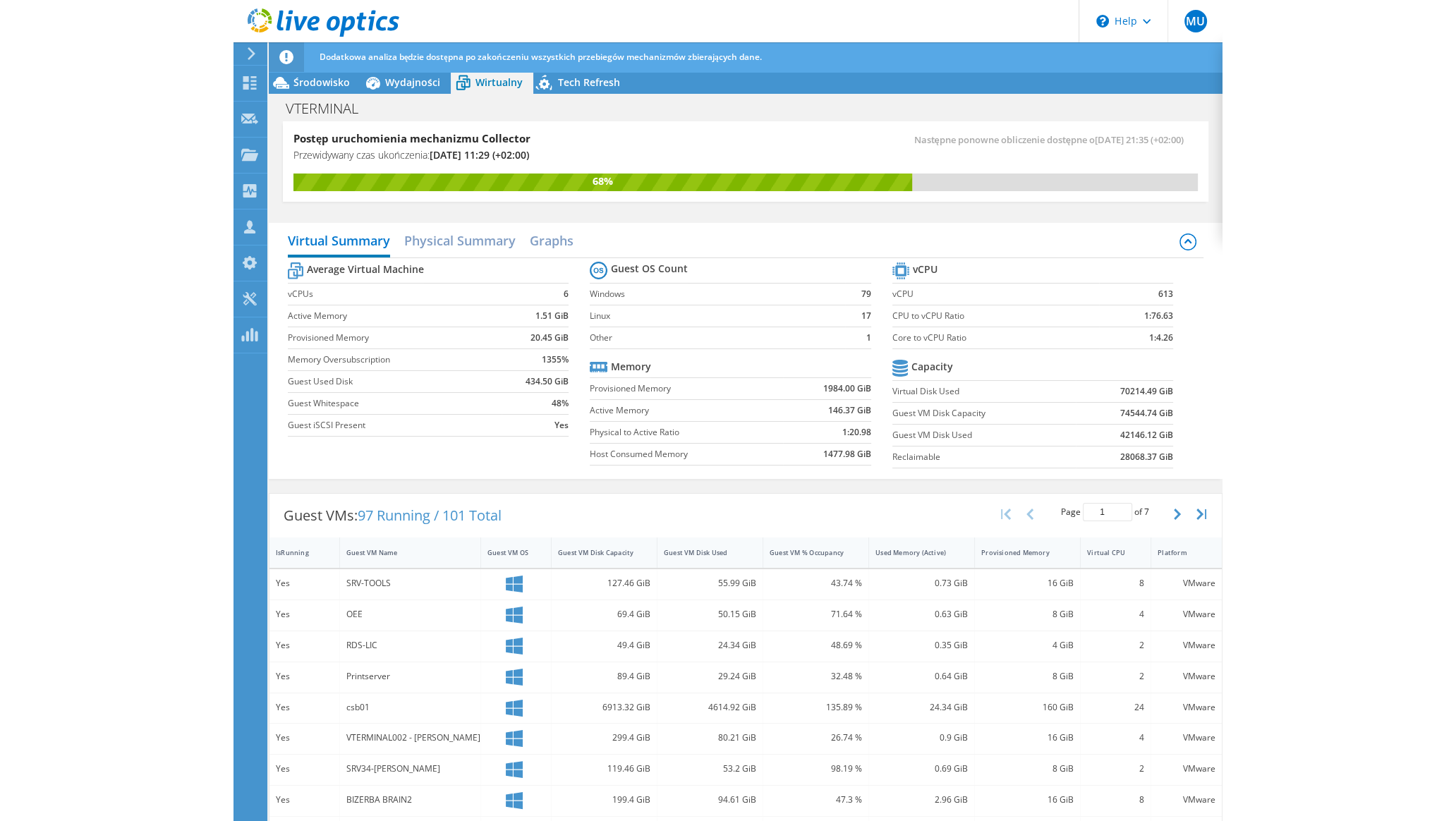
scroll to position [531, 0]
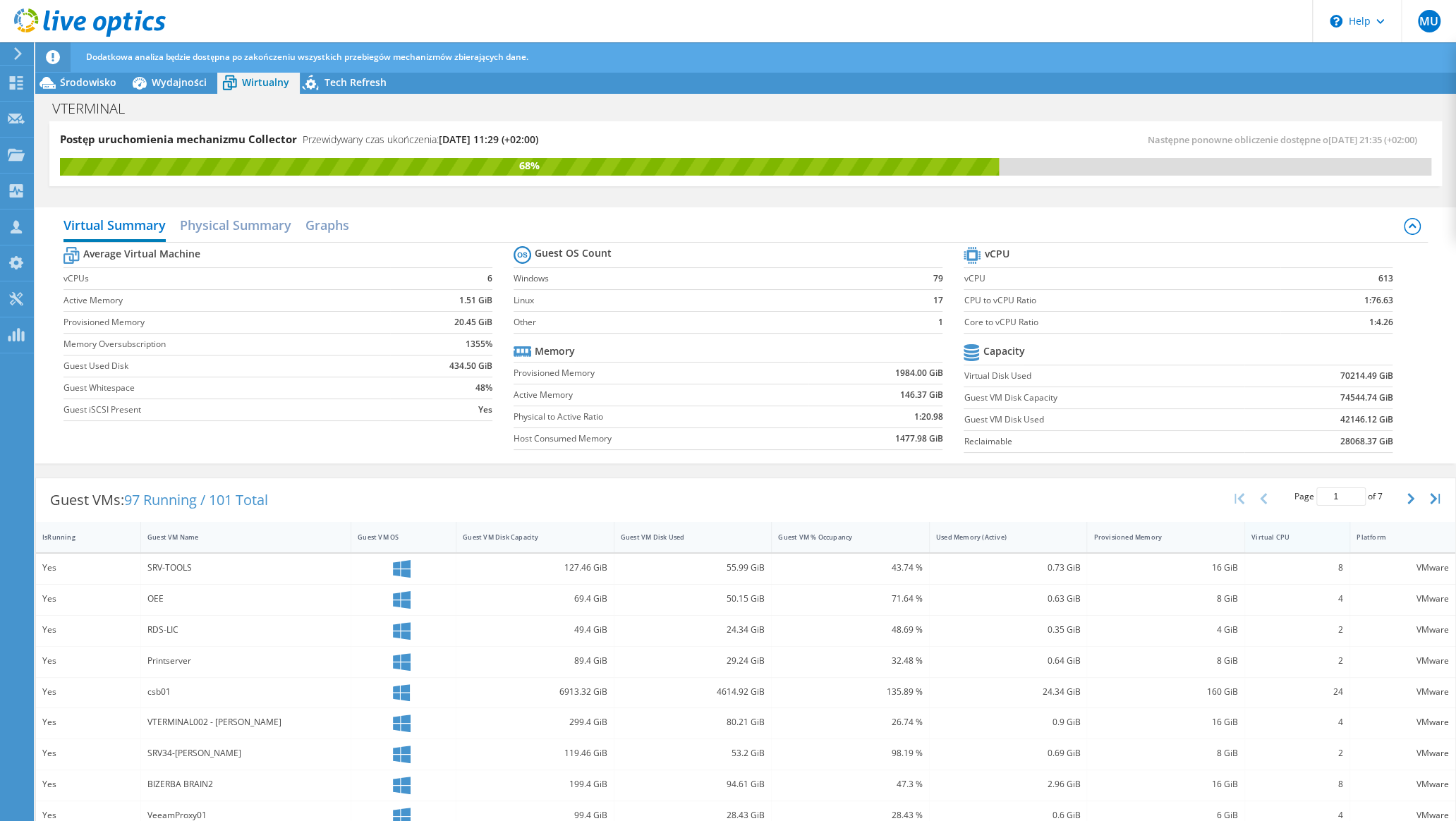
click at [963, 545] on div "Virtual CPU" at bounding box center [1288, 537] width 87 height 22
click at [963, 539] on div "Virtual CPU" at bounding box center [1288, 537] width 75 height 9
click at [338, 230] on h2 "Graphs" at bounding box center [327, 226] width 44 height 31
click at [258, 223] on h2 "Physical Summary" at bounding box center [235, 225] width 111 height 28
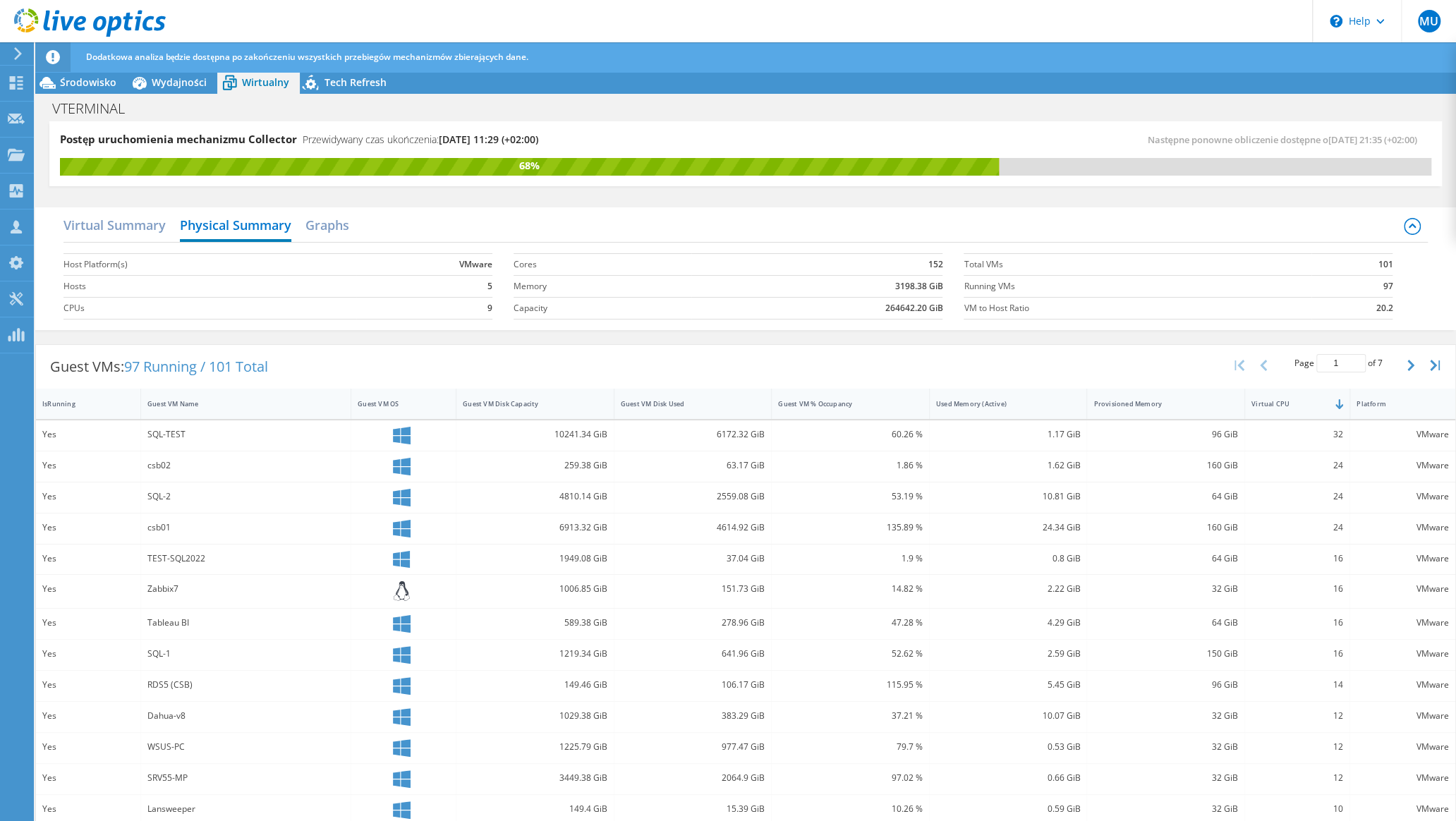
click at [264, 228] on h2 "Physical Summary" at bounding box center [235, 226] width 111 height 31
click at [354, 228] on div "Virtual Summary Physical Summary Graphs" at bounding box center [745, 227] width 1363 height 32
click at [327, 231] on h2 "Graphs" at bounding box center [327, 226] width 44 height 31
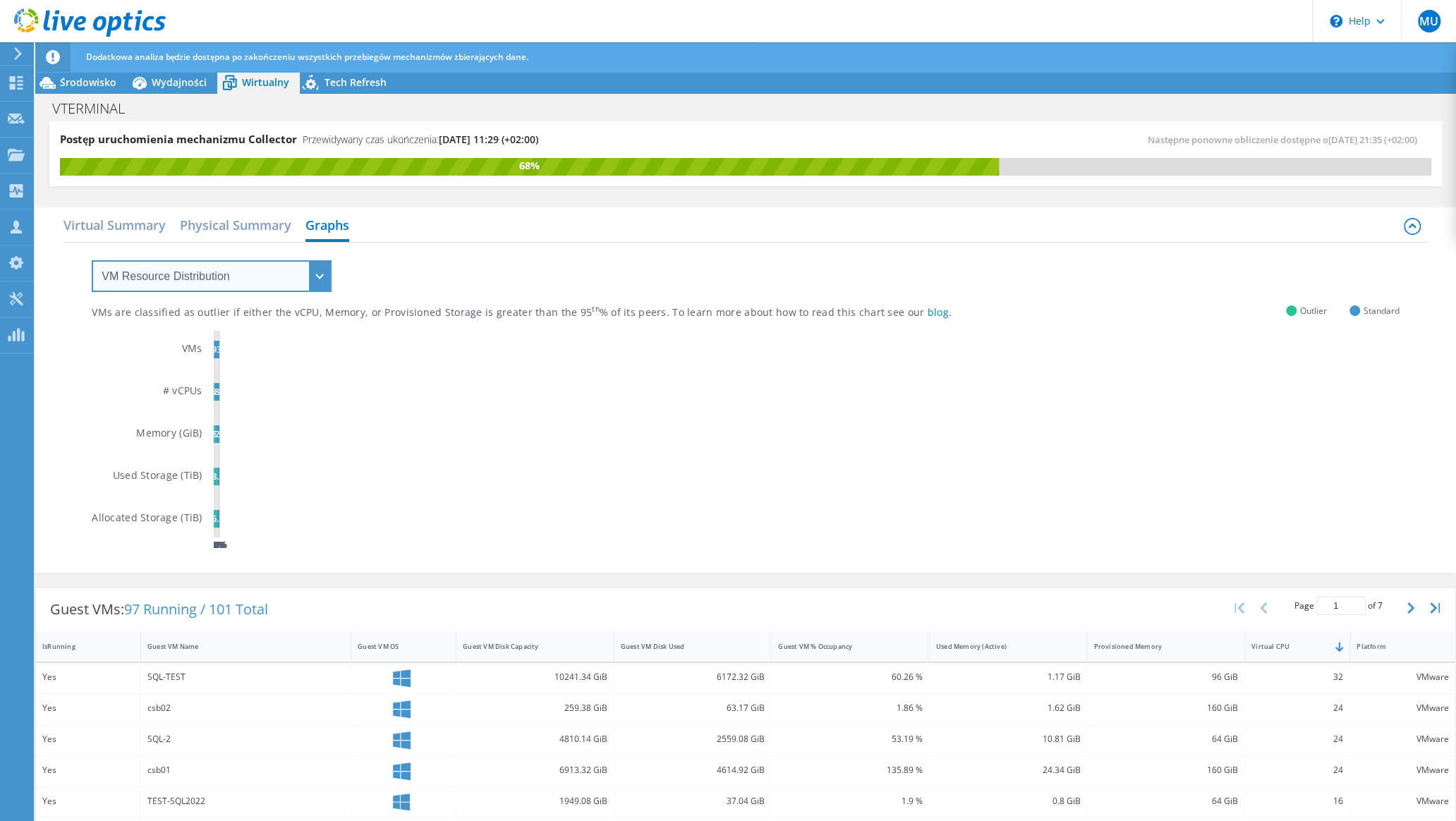
click at [318, 281] on select "VM Resource Distribution Provisioning Contrast Over Provisioning" at bounding box center [212, 276] width 240 height 32
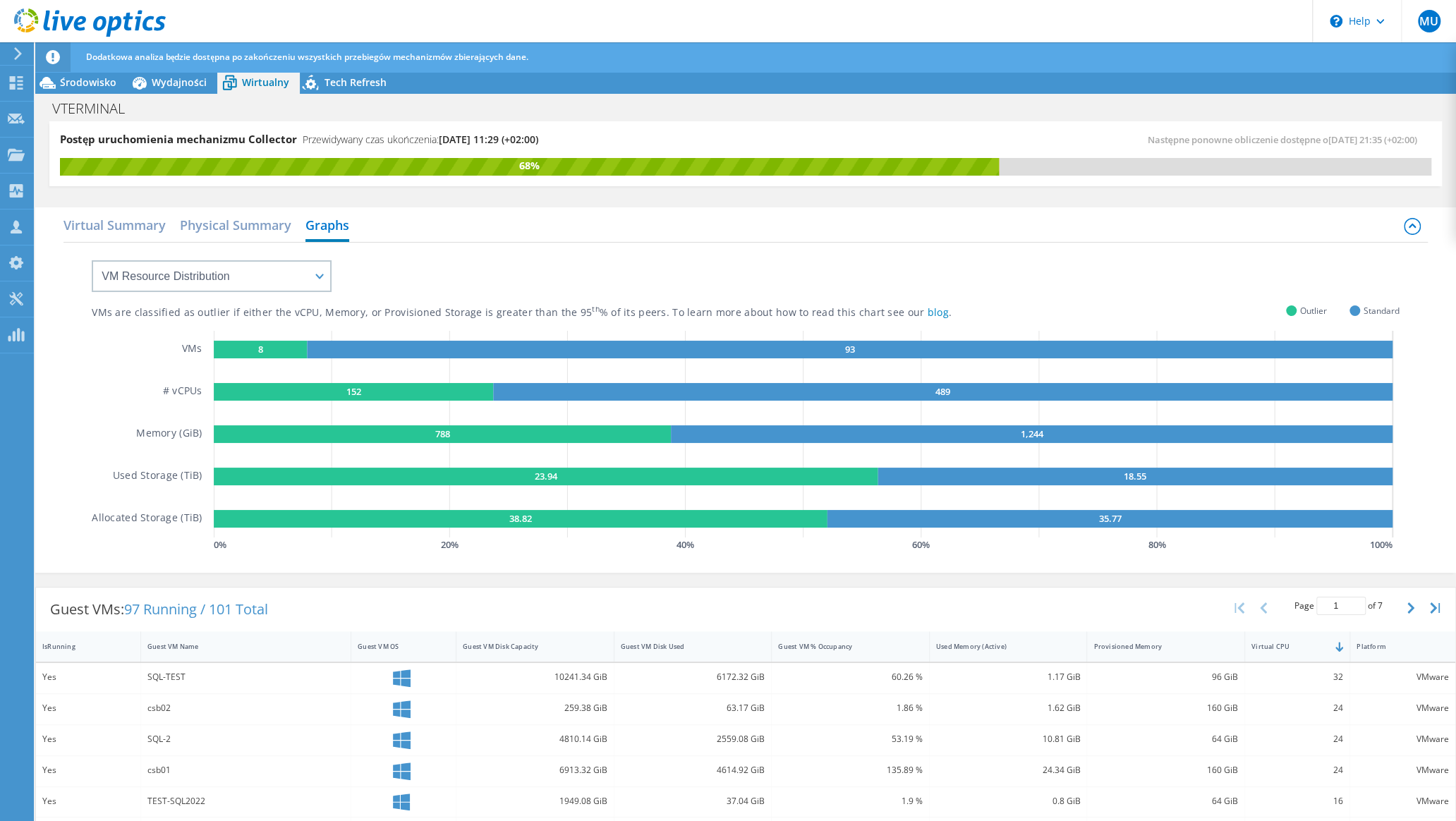
drag, startPoint x: 449, startPoint y: 280, endPoint x: 754, endPoint y: 466, distance: 357.2
click at [449, 280] on div "VMs are classified as outlier if either the vCPU, Memory, or Provisioned Storag…" at bounding box center [745, 399] width 1307 height 312
click at [274, 219] on h2 "Physical Summary" at bounding box center [235, 226] width 111 height 31
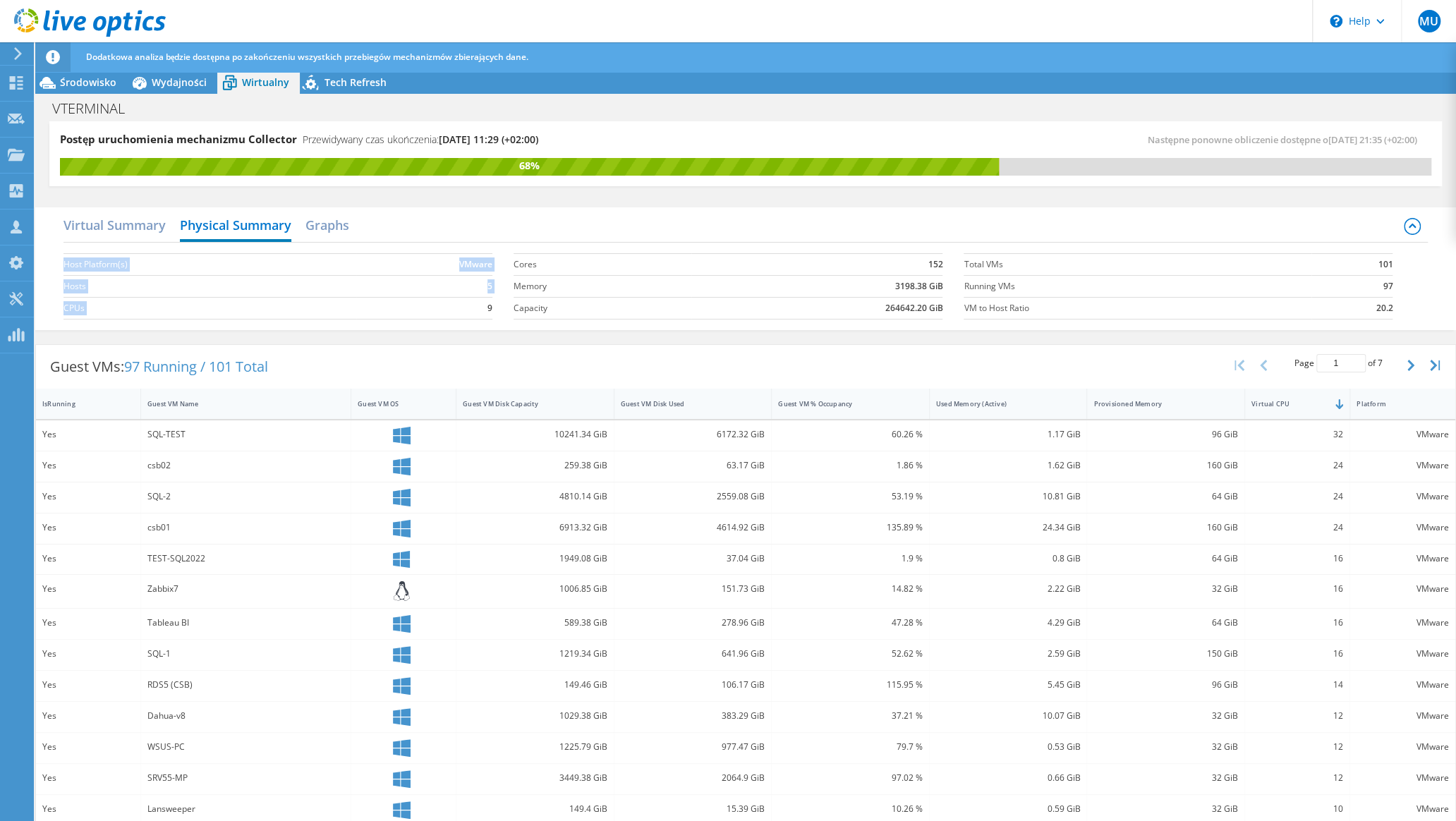
drag, startPoint x: 482, startPoint y: 309, endPoint x: 489, endPoint y: 310, distance: 7.1
click at [489, 310] on section "Host Platform(s) VMware Hosts 5 CPUs 9" at bounding box center [288, 286] width 450 height 80
click at [963, 305] on label "VM to Host Ratio" at bounding box center [1138, 309] width 347 height 14
click at [192, 90] on div "Wydajności" at bounding box center [172, 83] width 90 height 23
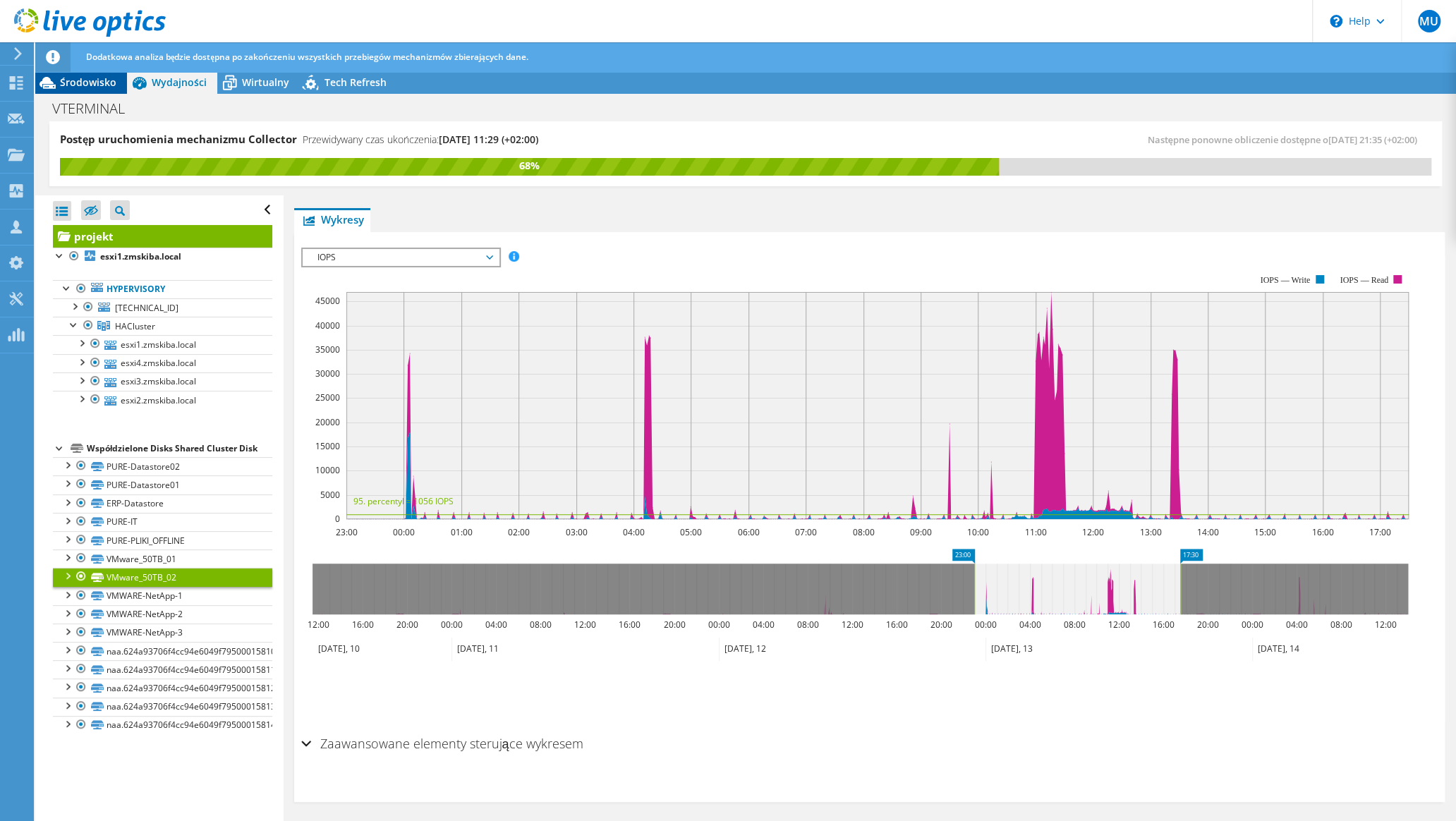
click at [104, 77] on span "Środowisko" at bounding box center [88, 82] width 56 height 13
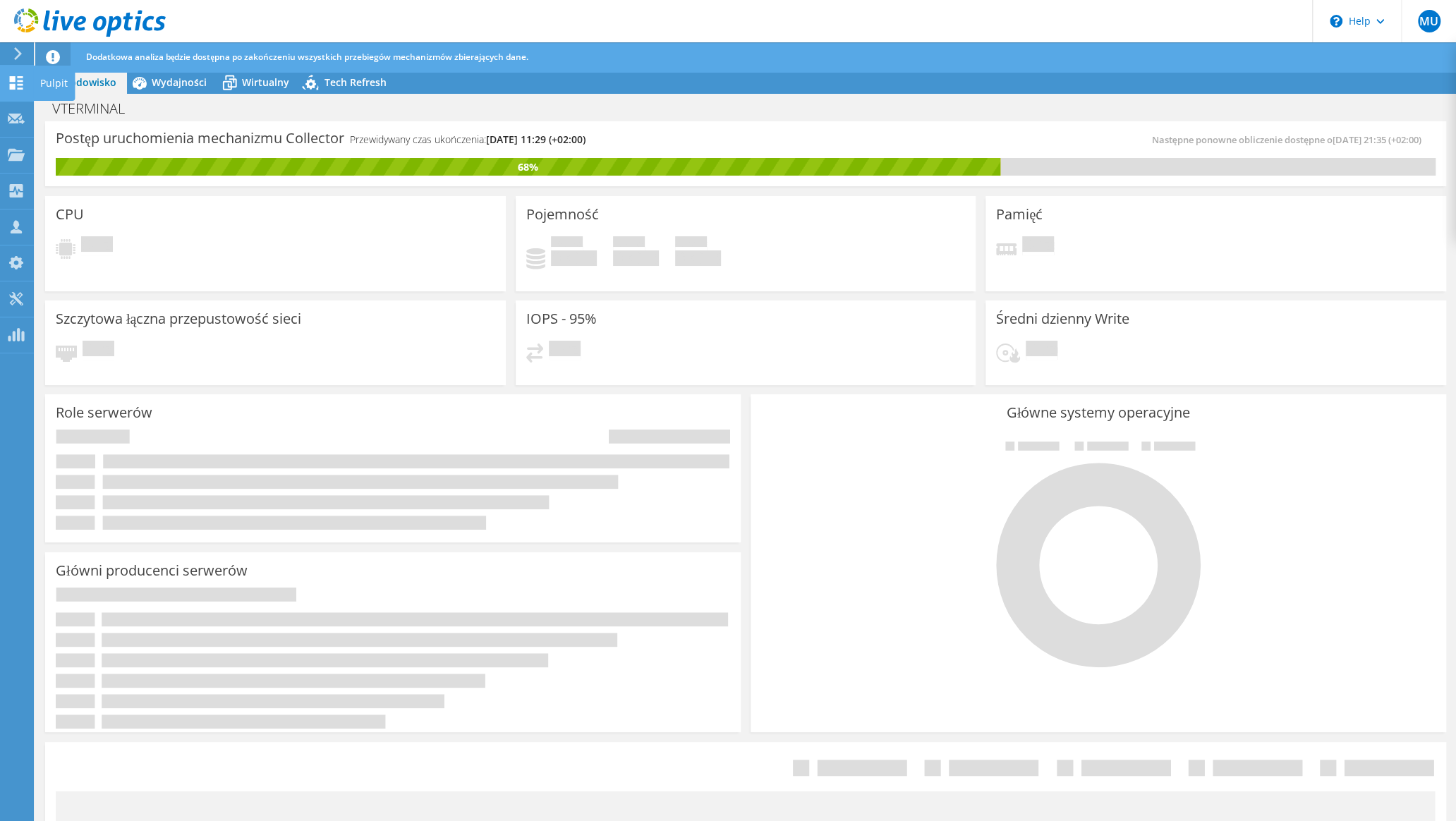
click at [16, 79] on icon at bounding box center [16, 82] width 17 height 13
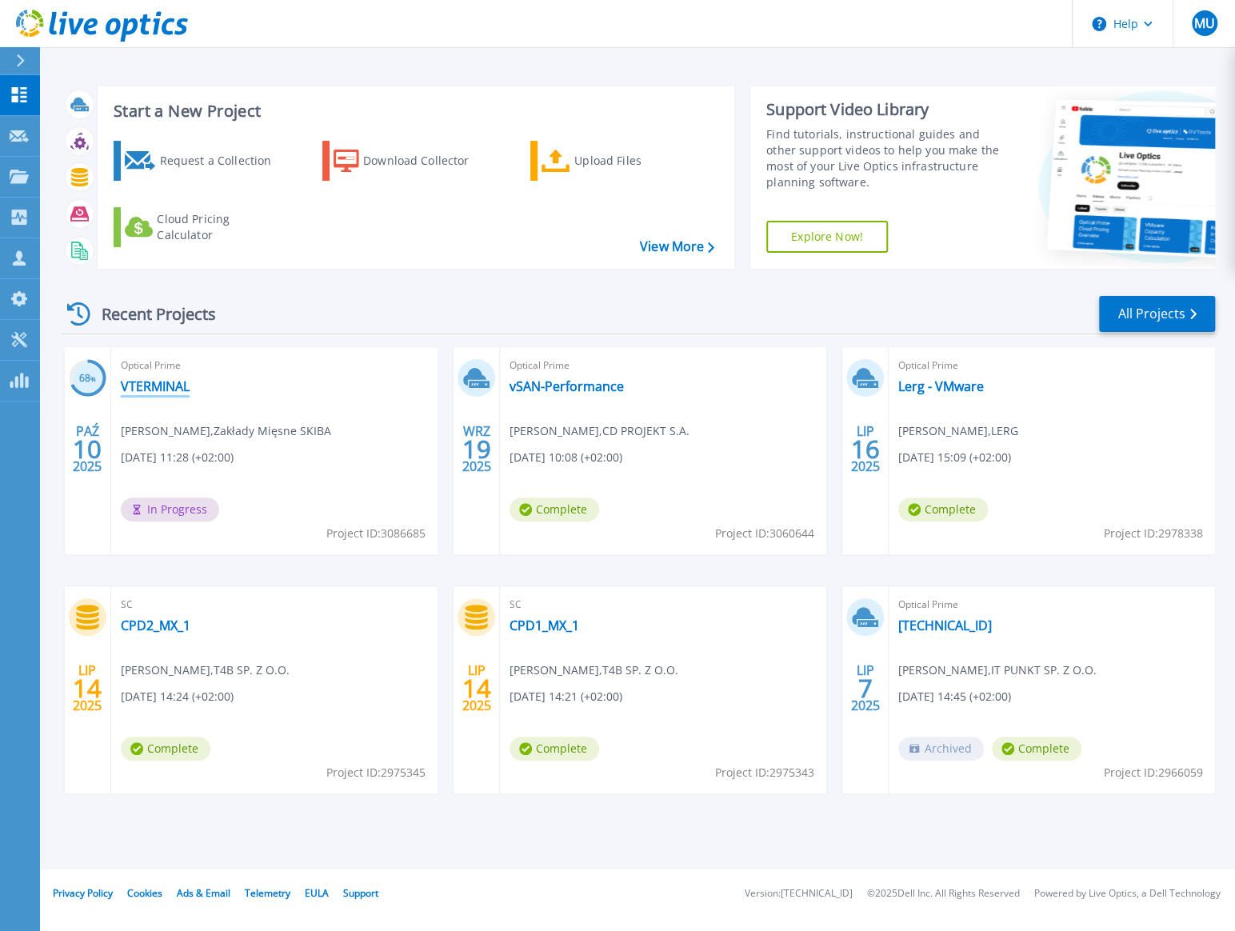
click at [170, 378] on link "VTERMINAL" at bounding box center [155, 386] width 69 height 16
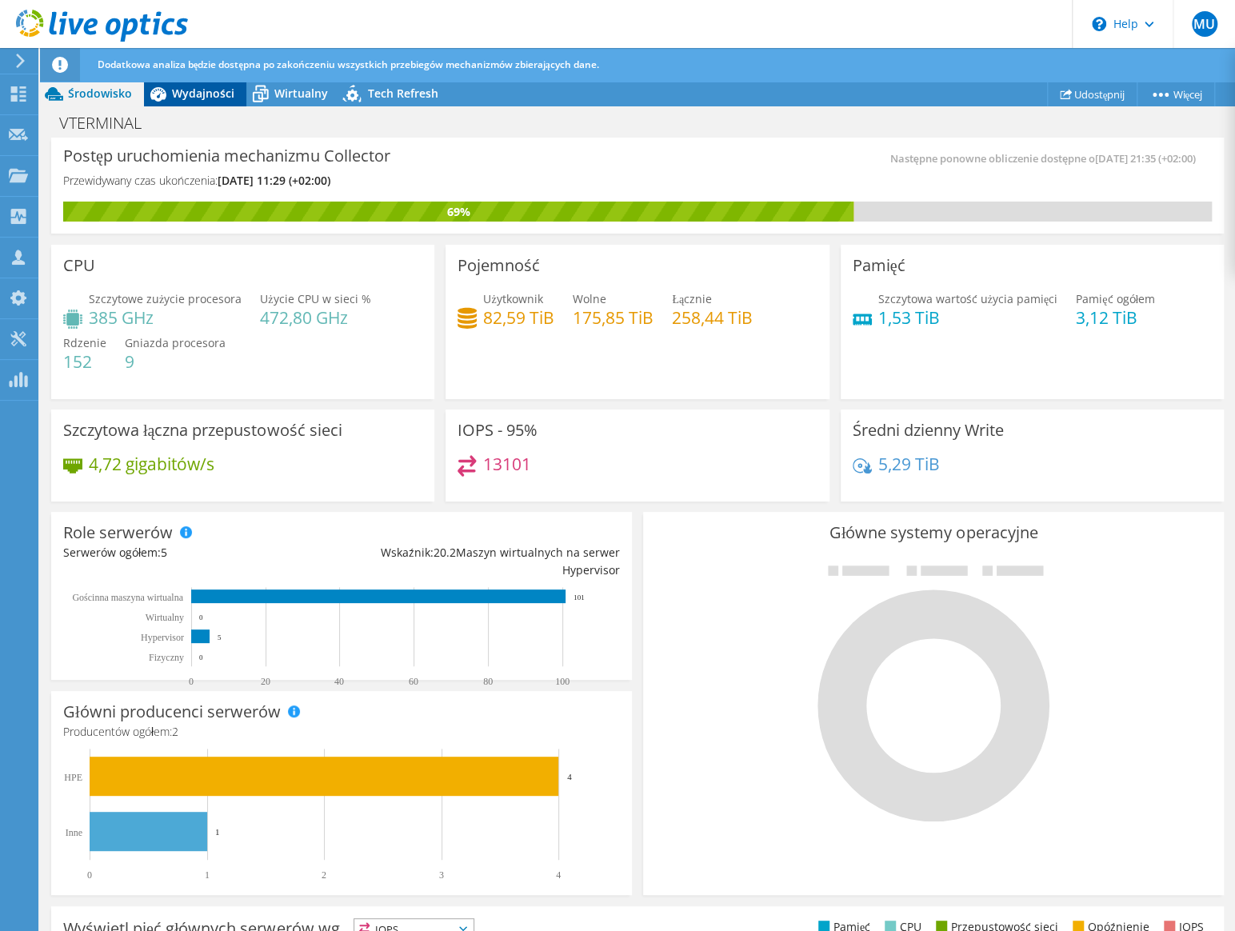
click at [210, 88] on span "Wydajności" at bounding box center [203, 93] width 62 height 15
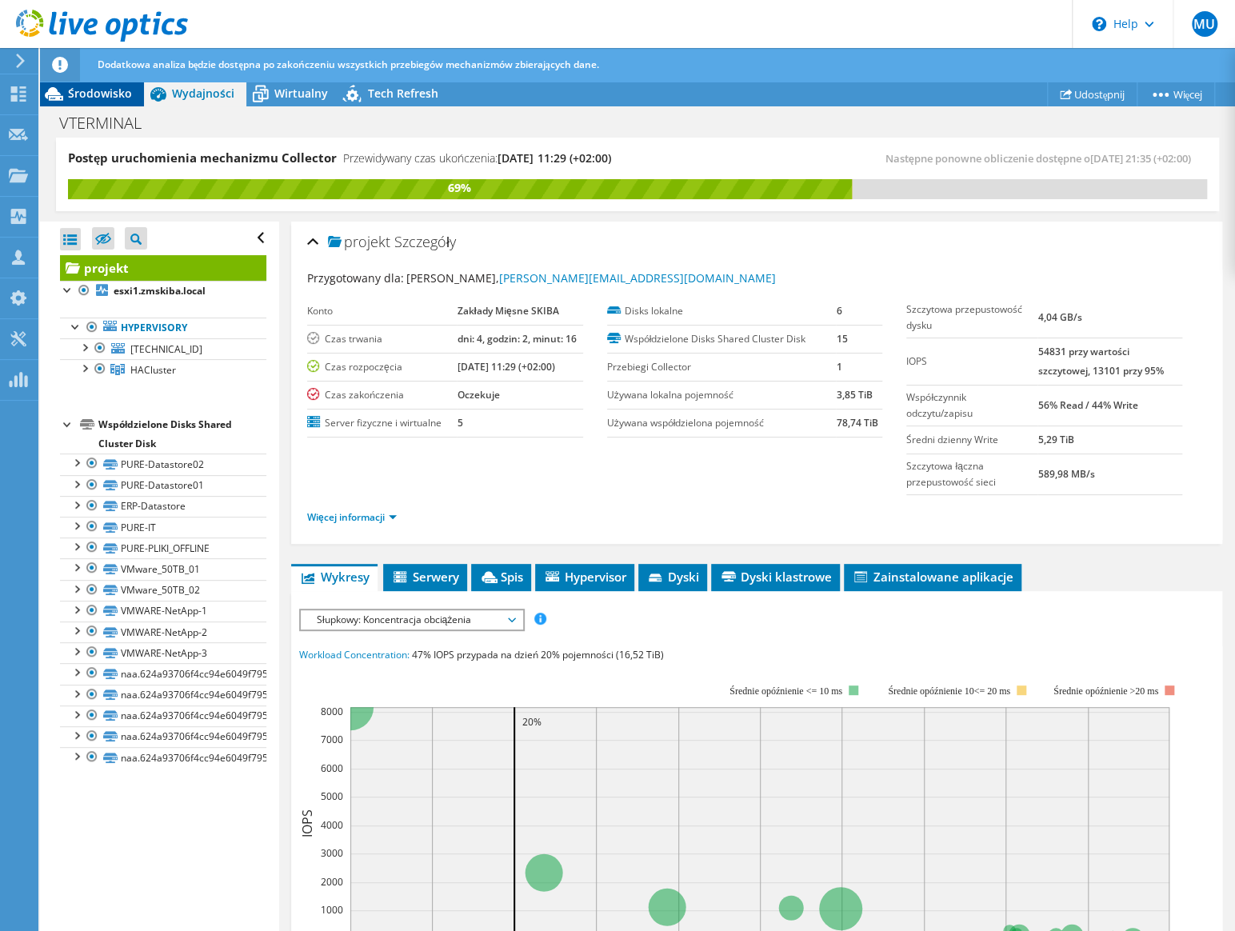
click at [97, 104] on div "Środowisko" at bounding box center [92, 94] width 104 height 26
